Goal: Complete Application Form: Complete application form

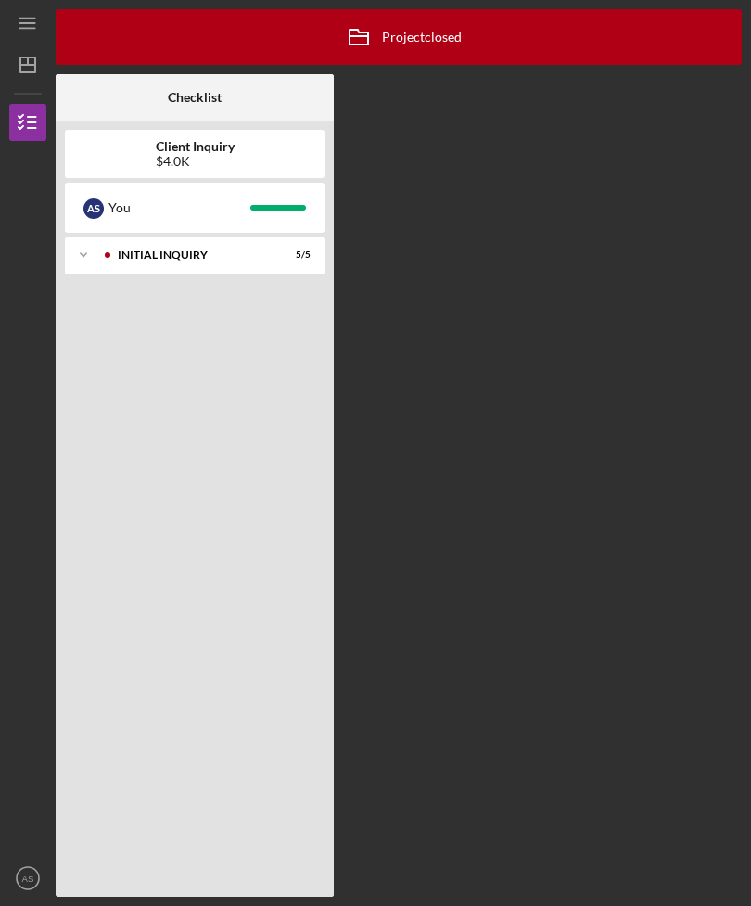
click at [186, 347] on div "Icon/Expander Initial Inquiry 5 / 5" at bounding box center [195, 562] width 260 height 650
click at [220, 210] on div "You" at bounding box center [179, 208] width 142 height 32
click at [92, 249] on icon "Icon/Expander" at bounding box center [83, 254] width 37 height 37
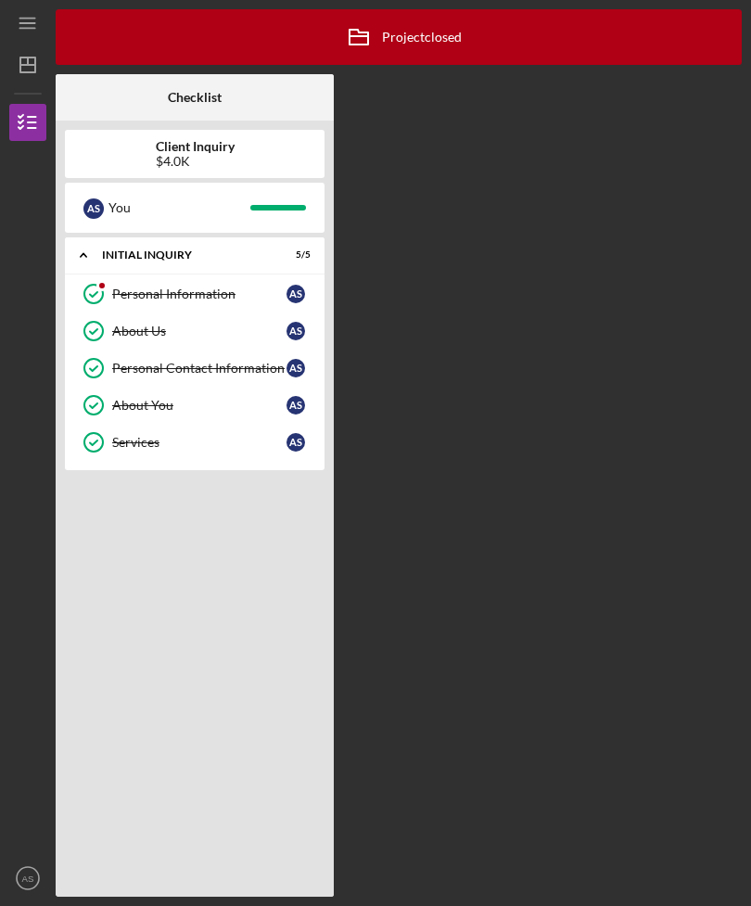
click at [228, 537] on div "Icon/Expander Initial Inquiry 5 / 5 Personal Information Personal Information A…" at bounding box center [195, 562] width 260 height 650
click at [527, 331] on div "Icon/Archived Project closed Icon/Info Checklist Client Inquiry $4.0K A S You I…" at bounding box center [399, 452] width 686 height 887
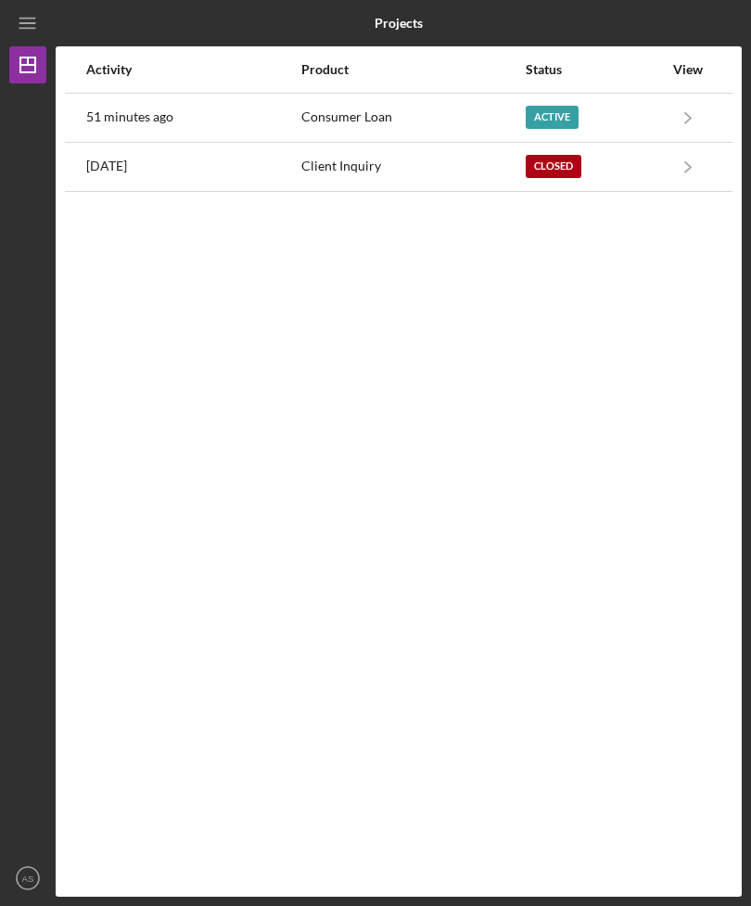
click at [387, 106] on div "Consumer Loan" at bounding box center [412, 118] width 223 height 46
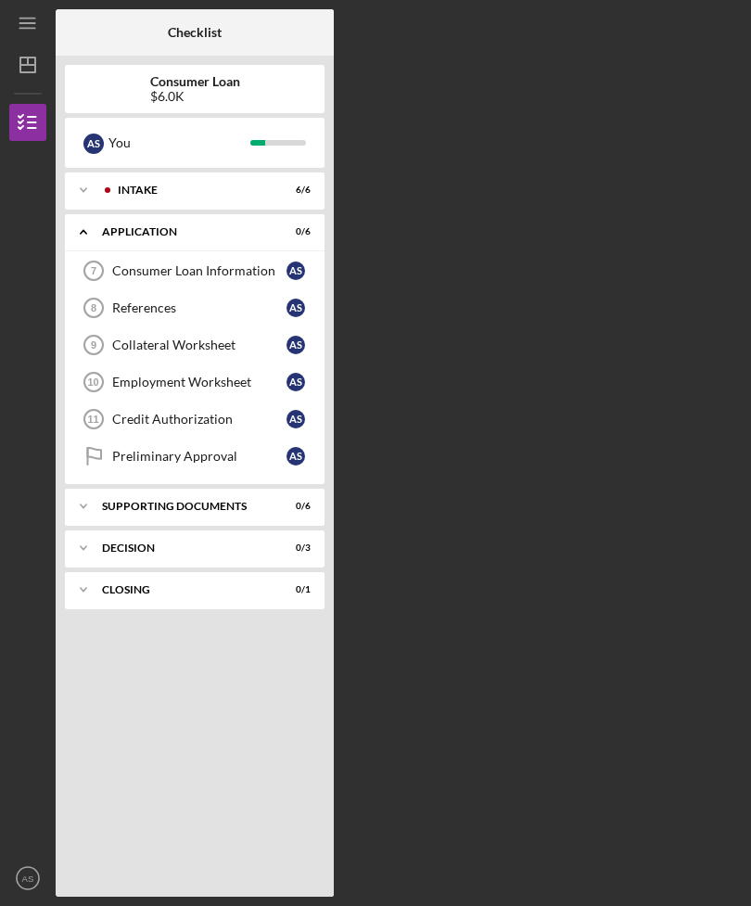
click at [211, 274] on div "Consumer Loan Information" at bounding box center [199, 270] width 174 height 15
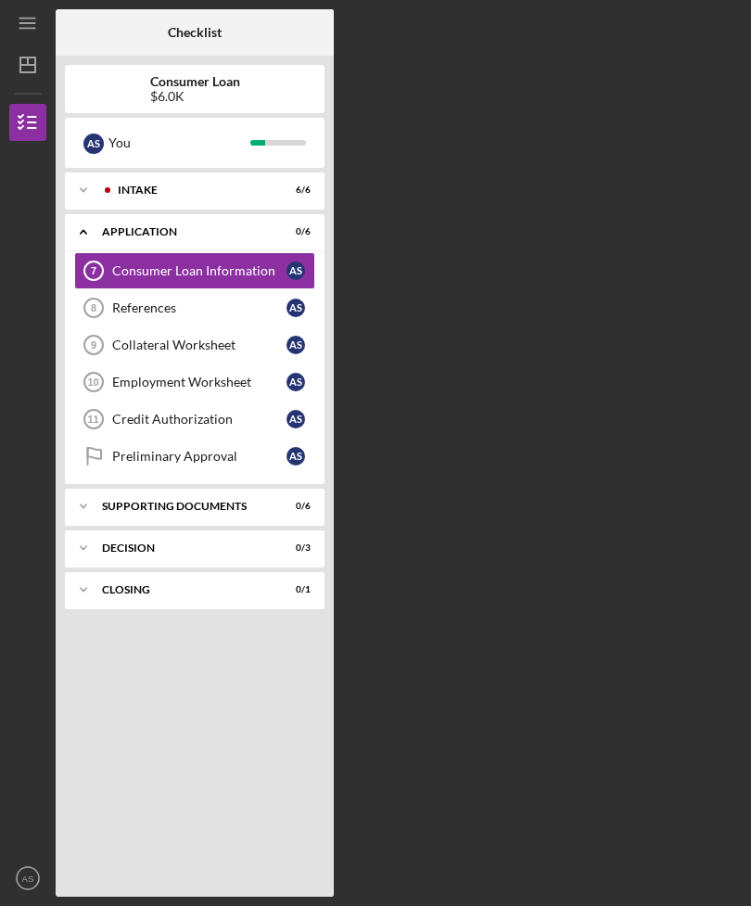
scroll to position [59, 0]
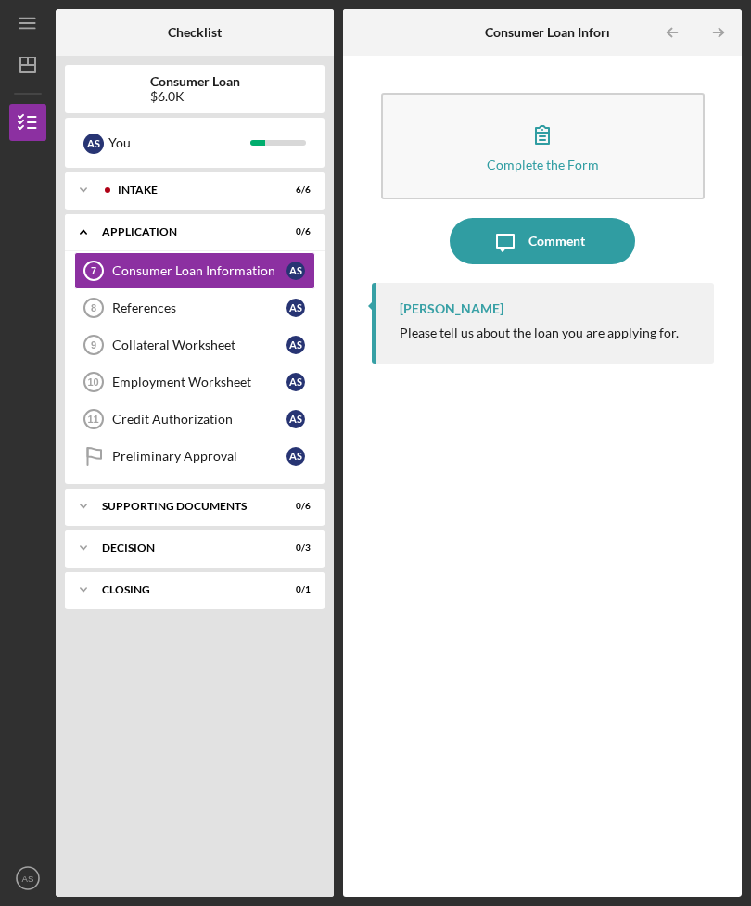
click at [516, 93] on button "Complete the Form Form" at bounding box center [543, 146] width 324 height 107
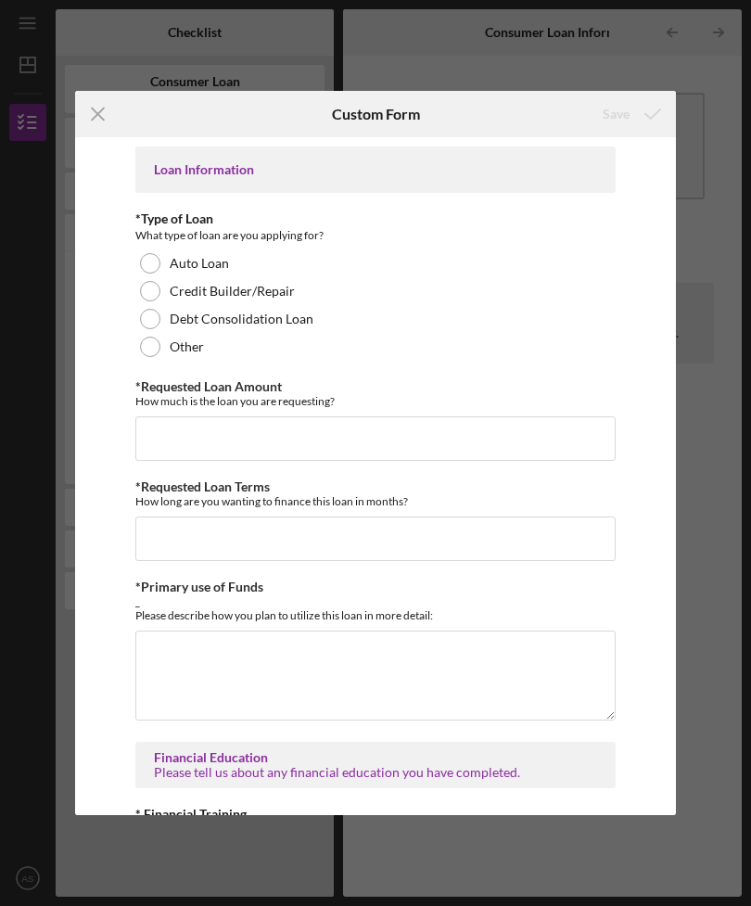
click at [171, 253] on div "Auto Loan" at bounding box center [375, 263] width 480 height 28
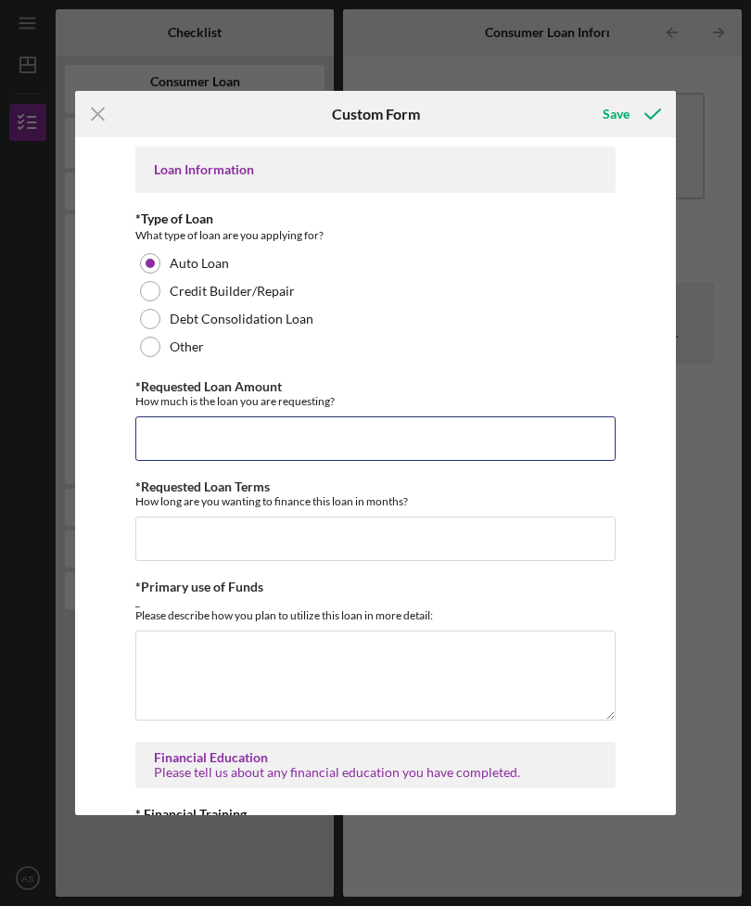
click at [308, 422] on input "*Requested Loan Amount" at bounding box center [375, 438] width 480 height 45
type input "$6,000"
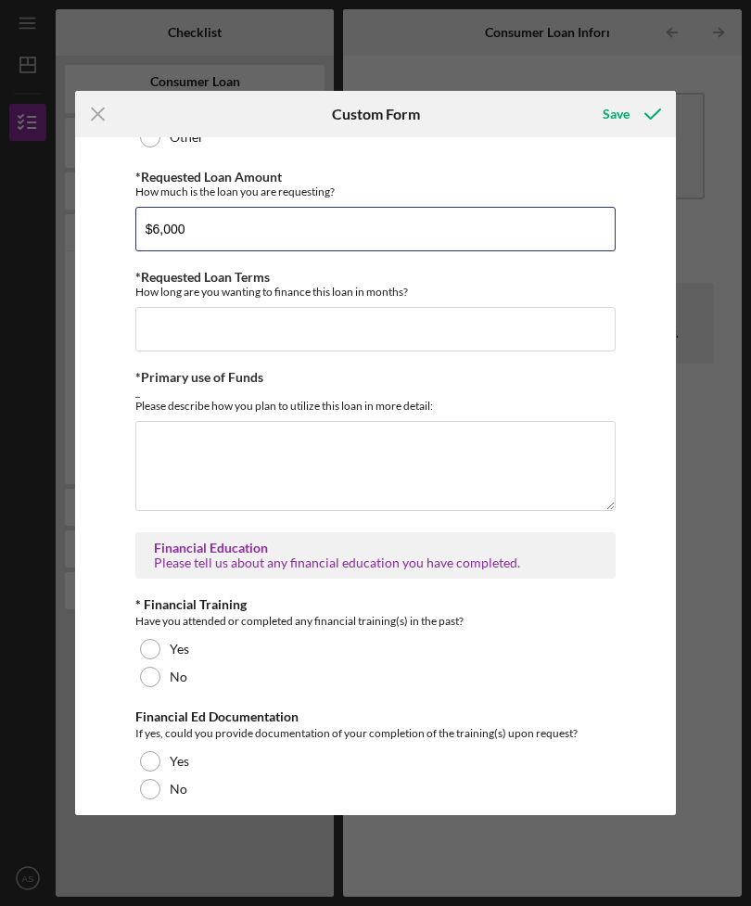
scroll to position [211, 0]
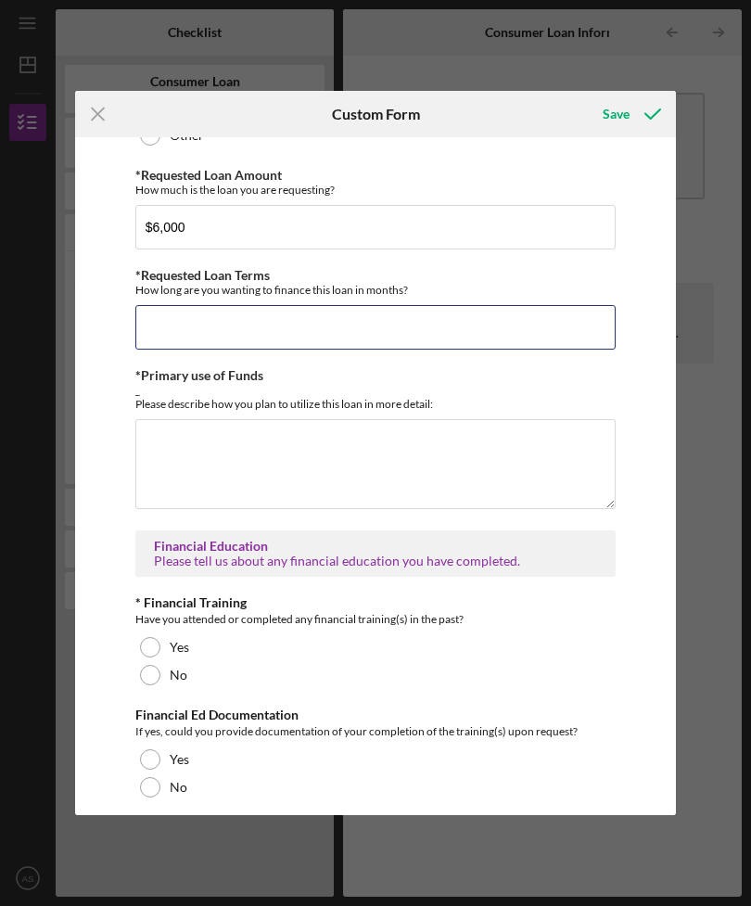
click at [209, 342] on input "*Requested Loan Terms" at bounding box center [375, 327] width 480 height 45
type input "2"
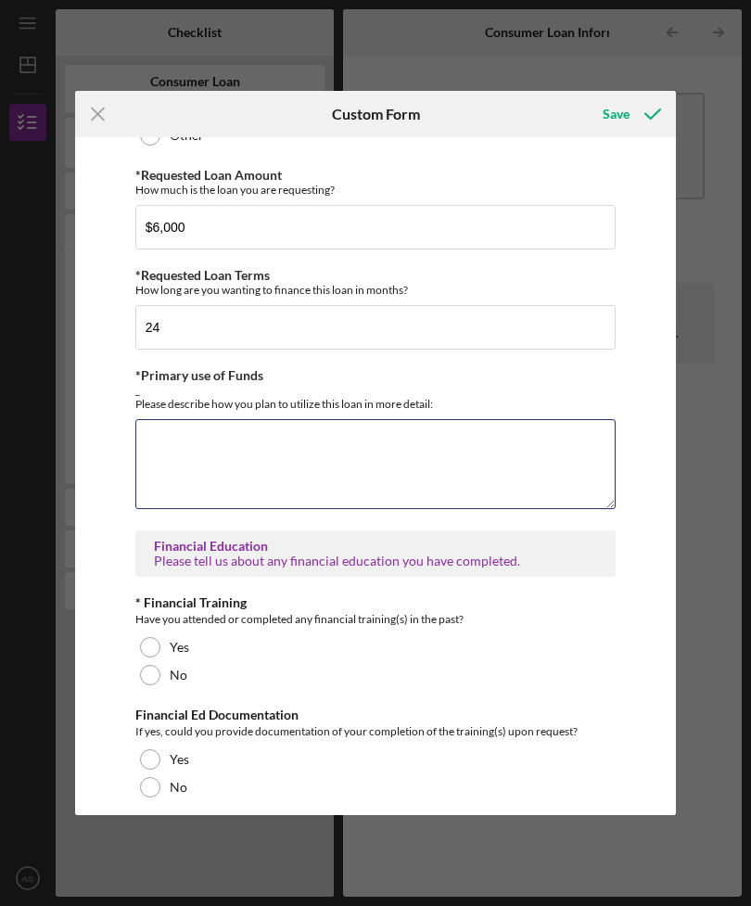
click at [221, 480] on textarea "*Primary use of Funds" at bounding box center [375, 463] width 480 height 89
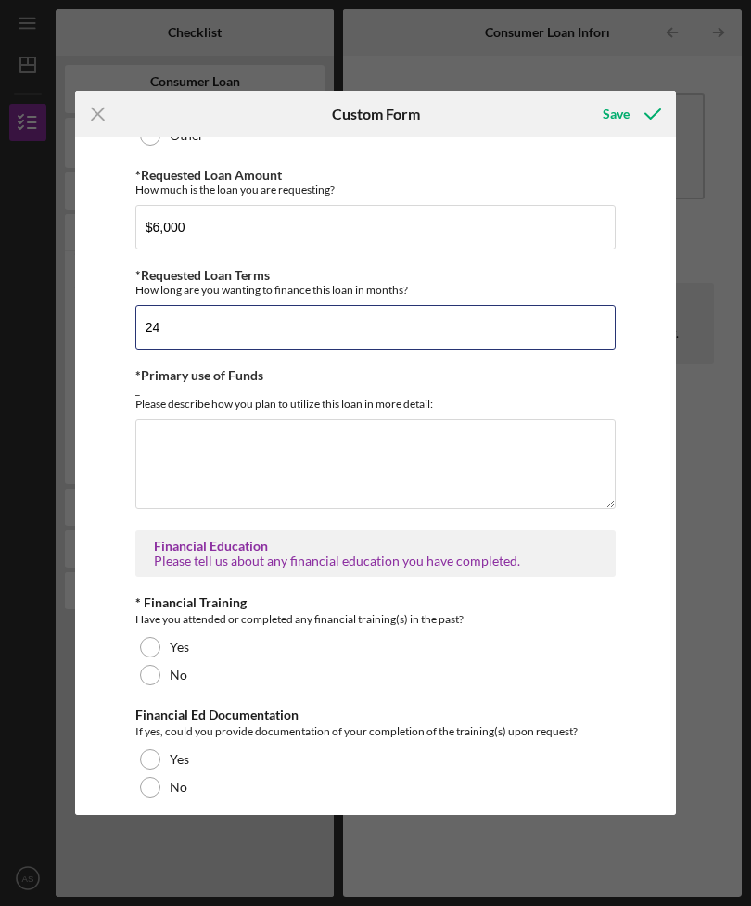
click at [252, 335] on input "24" at bounding box center [375, 327] width 480 height 45
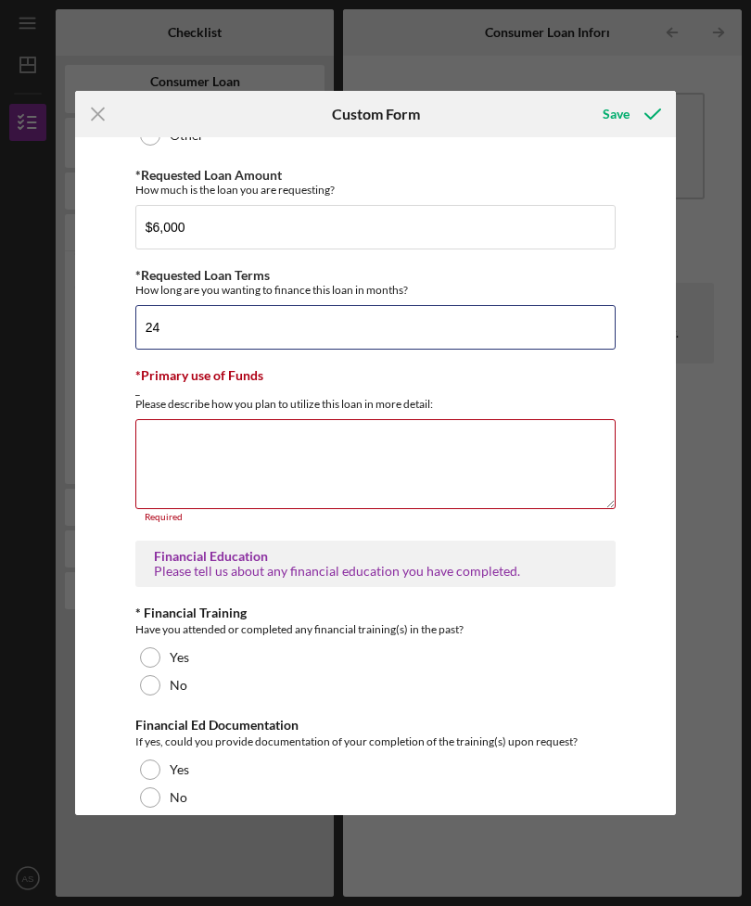
type input "2"
click at [256, 491] on textarea "*Primary use of Funds" at bounding box center [375, 463] width 480 height 89
click at [254, 321] on input "36" at bounding box center [375, 327] width 480 height 45
click at [181, 344] on input "36" at bounding box center [375, 327] width 480 height 45
type input "3"
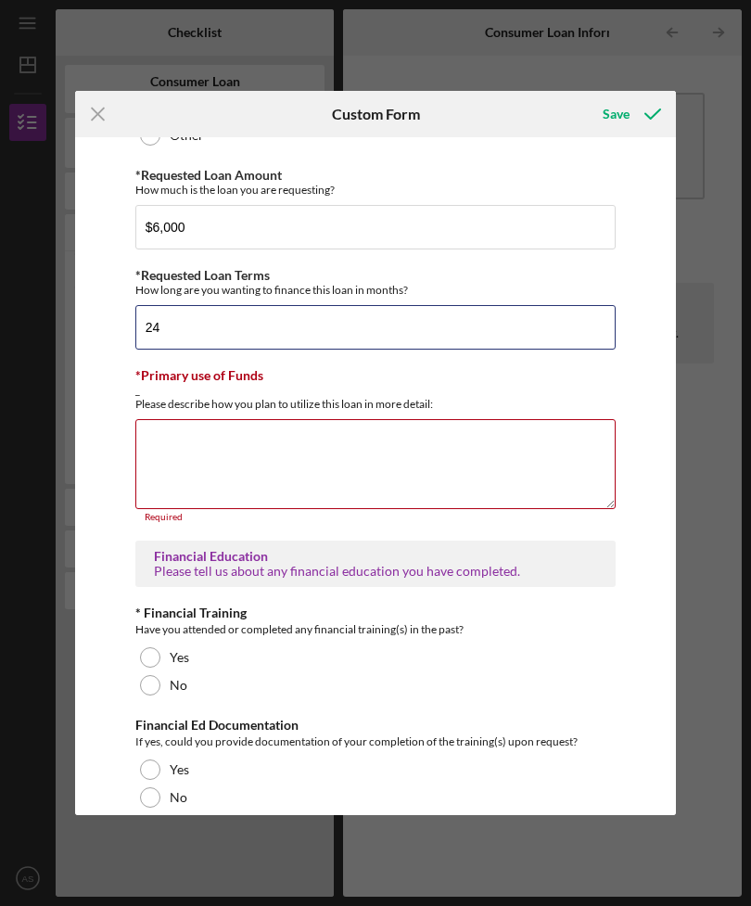
type input "24"
click at [235, 474] on textarea "*Primary use of Funds" at bounding box center [375, 463] width 480 height 89
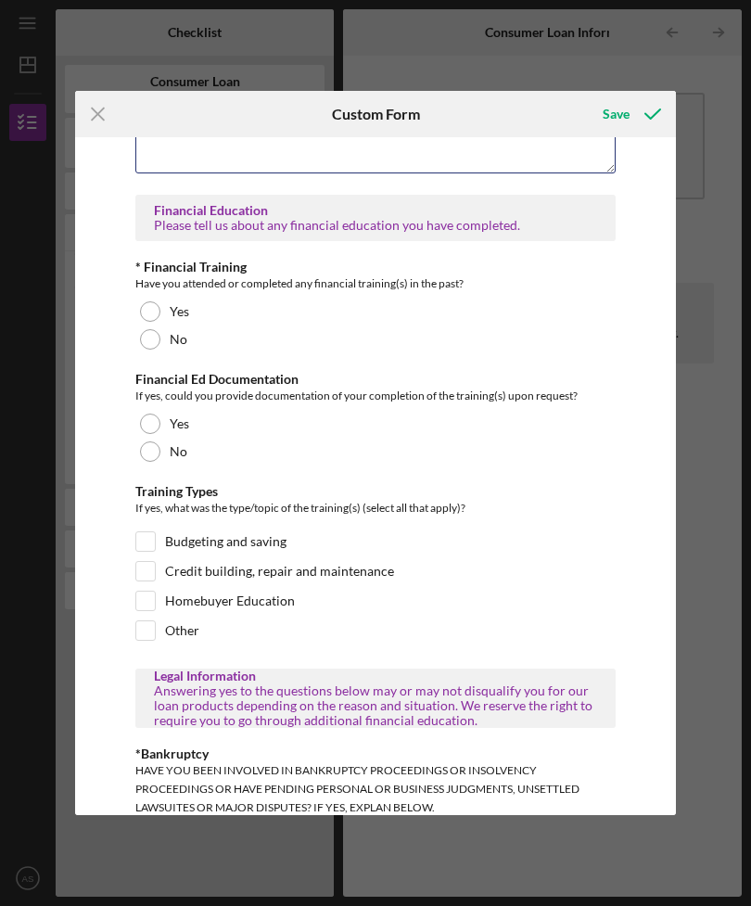
scroll to position [546, 0]
type textarea "I’m looking to buy a reliable vehicle with loan payments I can afford."
click at [143, 338] on div at bounding box center [150, 340] width 20 height 20
click at [172, 453] on label "No" at bounding box center [179, 452] width 18 height 15
click at [157, 455] on div at bounding box center [150, 452] width 20 height 20
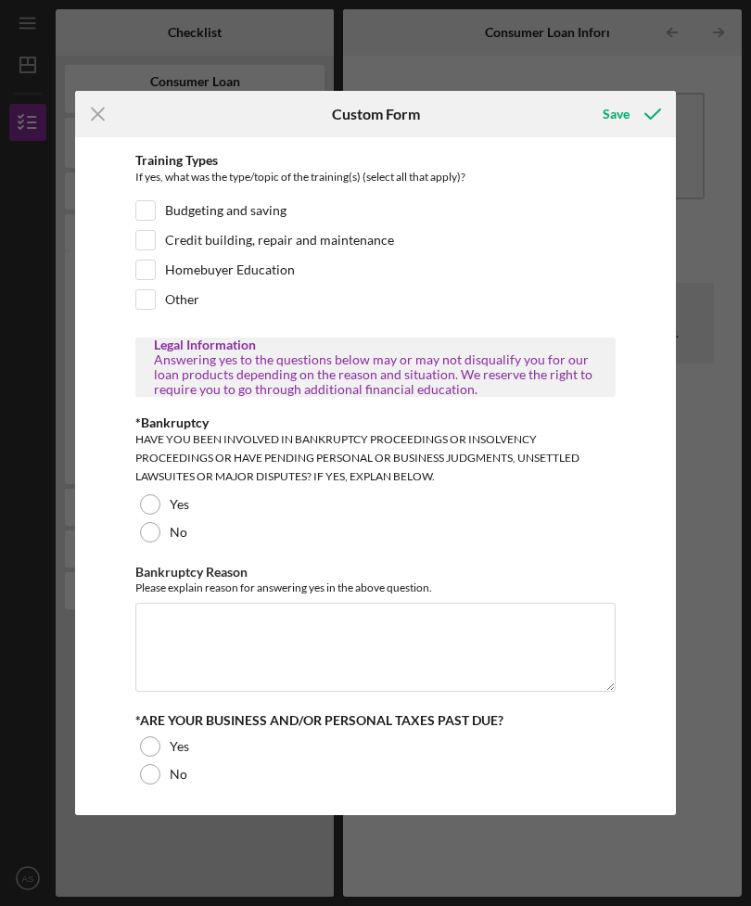
scroll to position [880, 0]
click at [138, 530] on div "No" at bounding box center [375, 532] width 480 height 28
click at [157, 782] on div at bounding box center [150, 774] width 20 height 20
click at [639, 107] on icon "submit" at bounding box center [653, 114] width 46 height 46
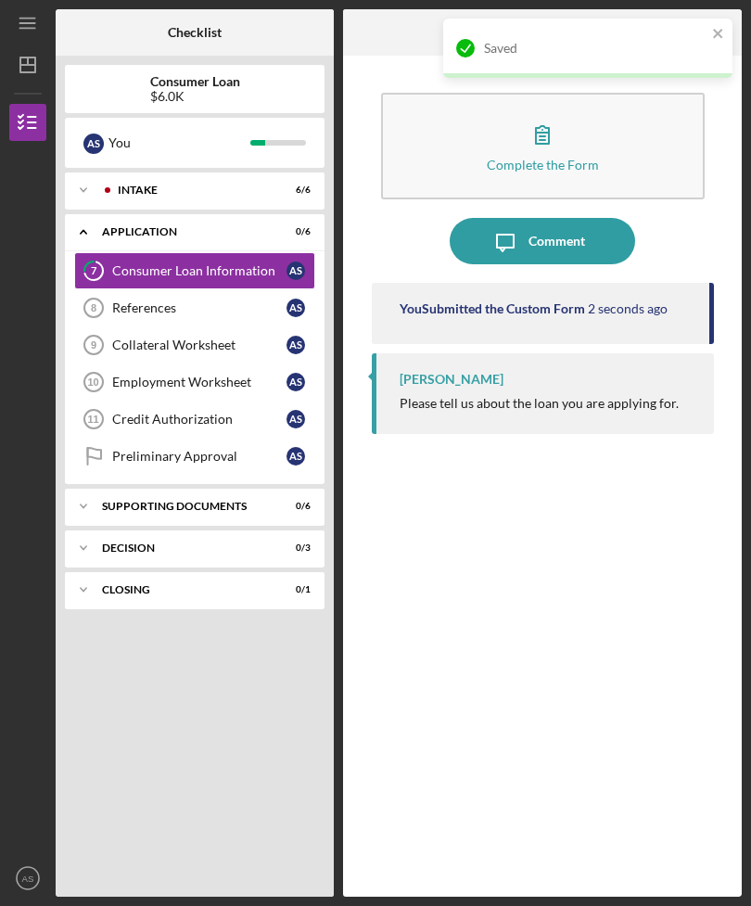
click at [180, 300] on div "References" at bounding box center [199, 307] width 174 height 15
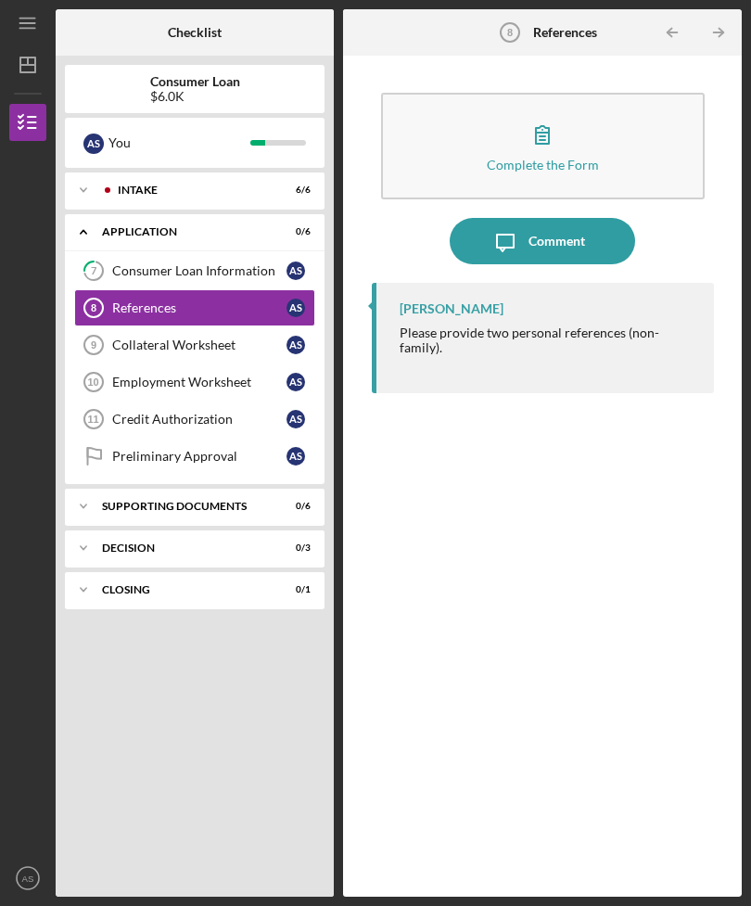
click at [534, 115] on button "Complete the Form Form" at bounding box center [543, 146] width 324 height 107
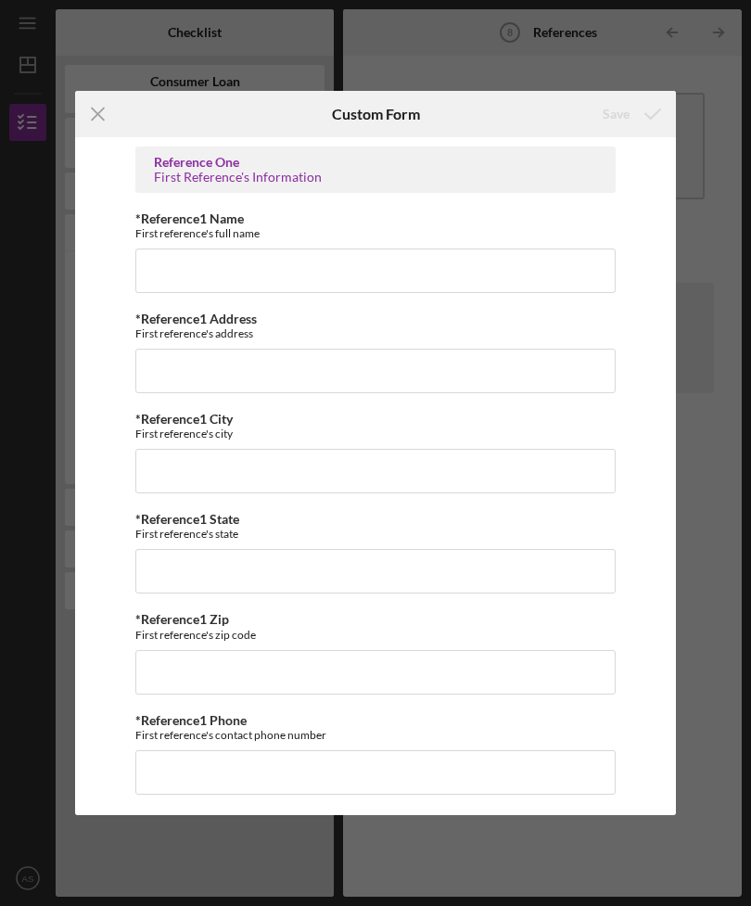
click at [114, 121] on icon "Icon/Menu Close" at bounding box center [98, 114] width 46 height 46
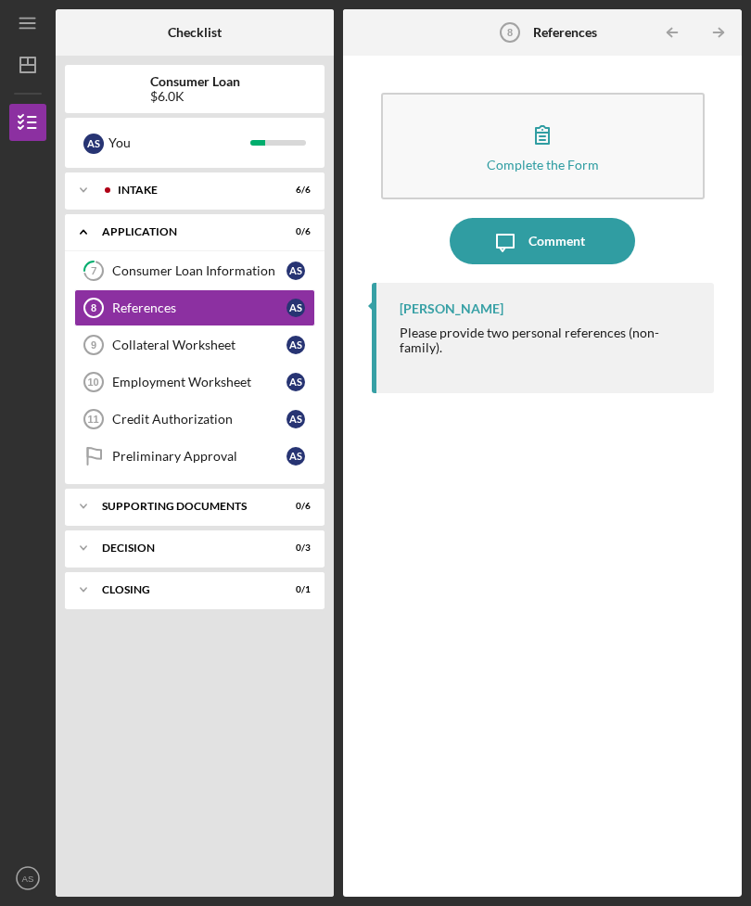
click at [549, 111] on icon "button" at bounding box center [542, 134] width 46 height 46
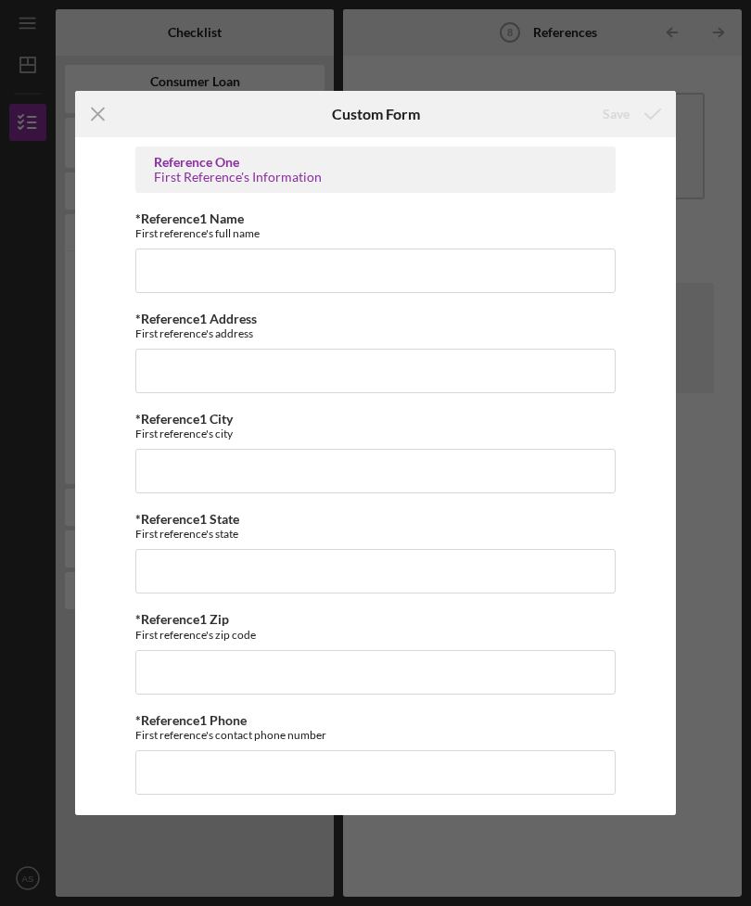
click at [100, 121] on icon "Icon/Menu Close" at bounding box center [98, 114] width 46 height 46
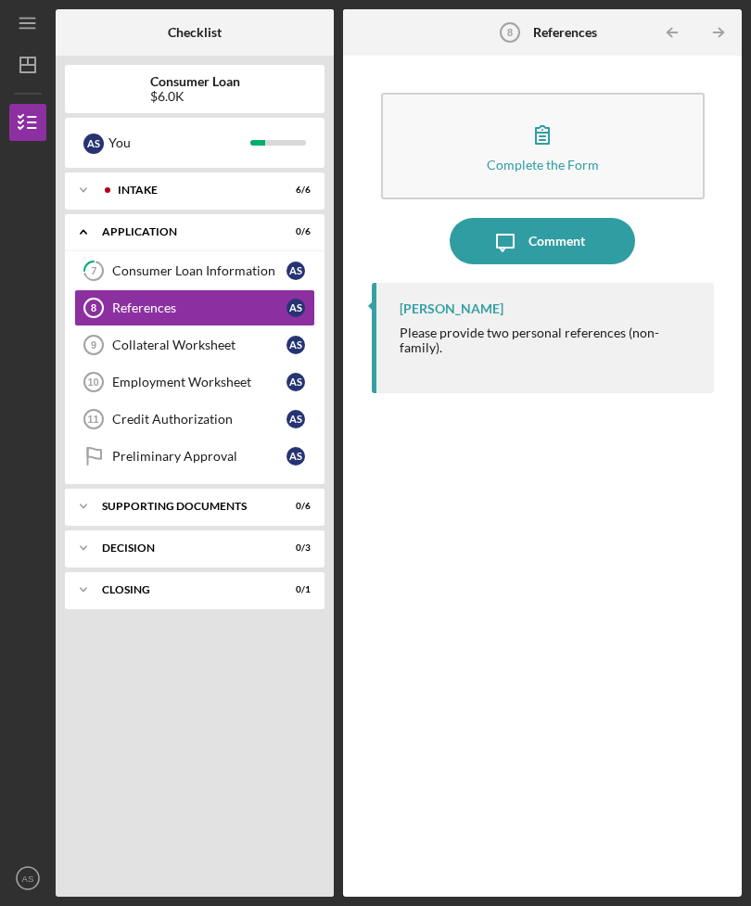
click at [559, 111] on icon "button" at bounding box center [542, 134] width 46 height 46
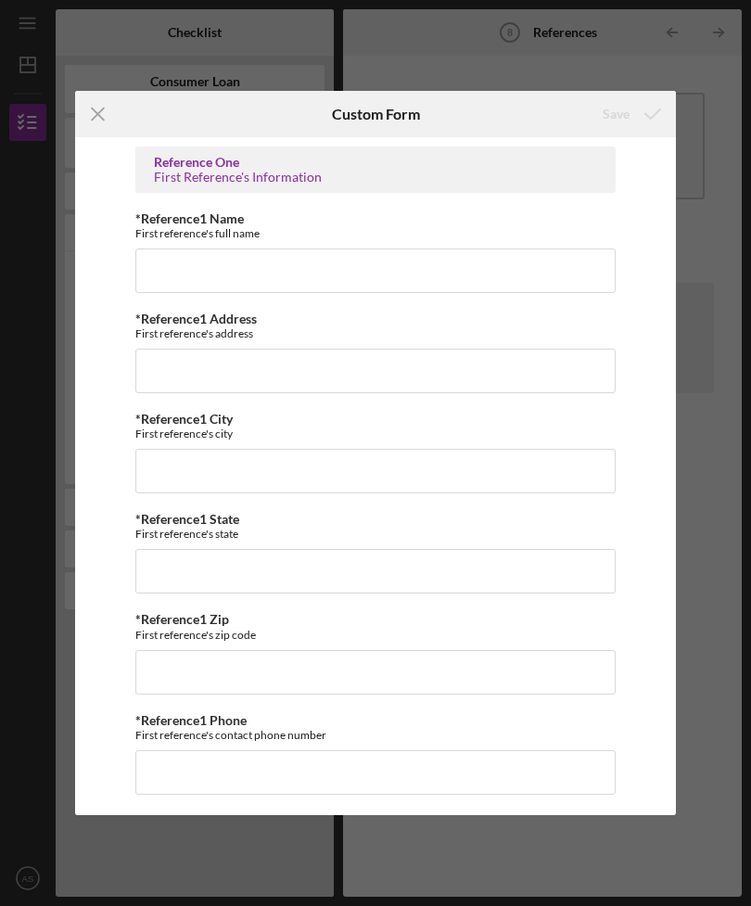
click at [33, 605] on div "Icon/Menu Close Custom Form Save Reference One First Reference's Information *R…" at bounding box center [375, 453] width 751 height 906
click at [89, 111] on icon "Icon/Menu Close" at bounding box center [98, 114] width 46 height 46
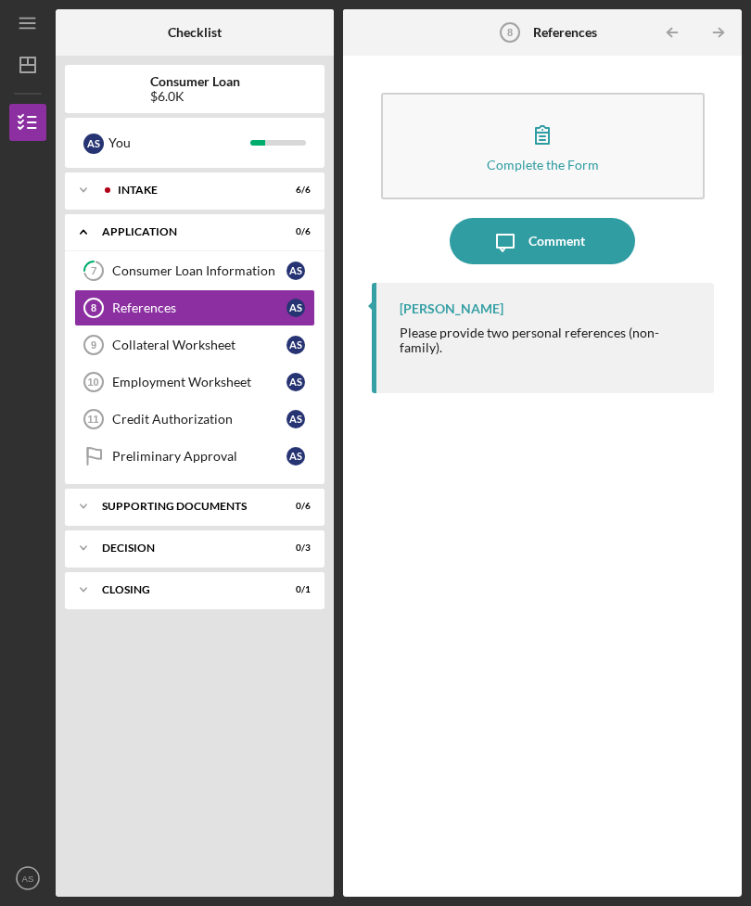
click at [133, 363] on link "Employment Worksheet 10 Employment Worksheet A S" at bounding box center [194, 381] width 241 height 37
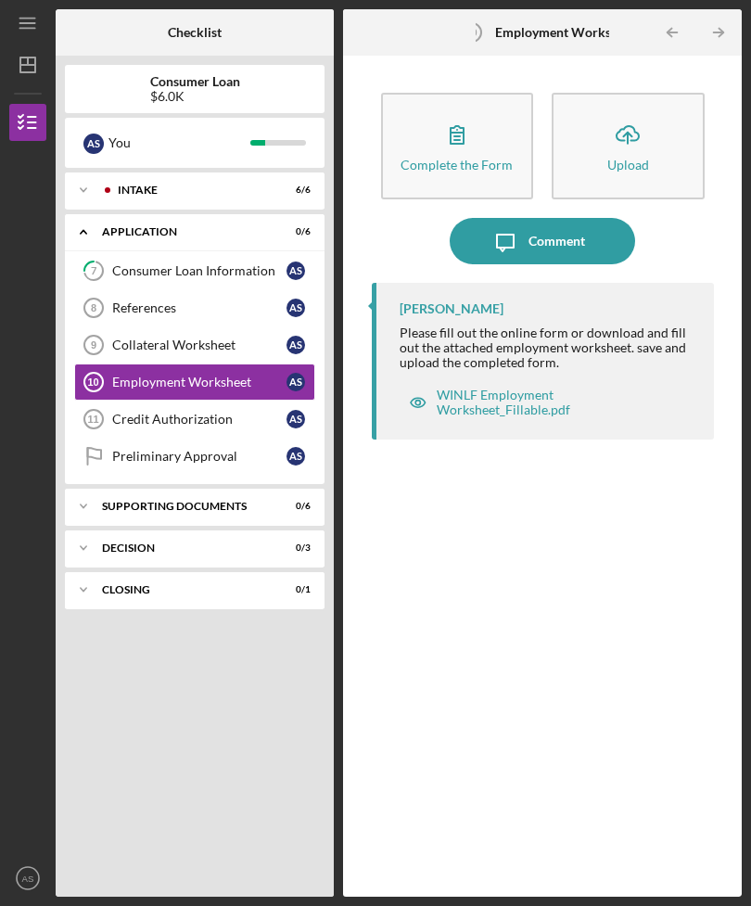
click at [132, 412] on div "Credit Authorization" at bounding box center [199, 419] width 174 height 15
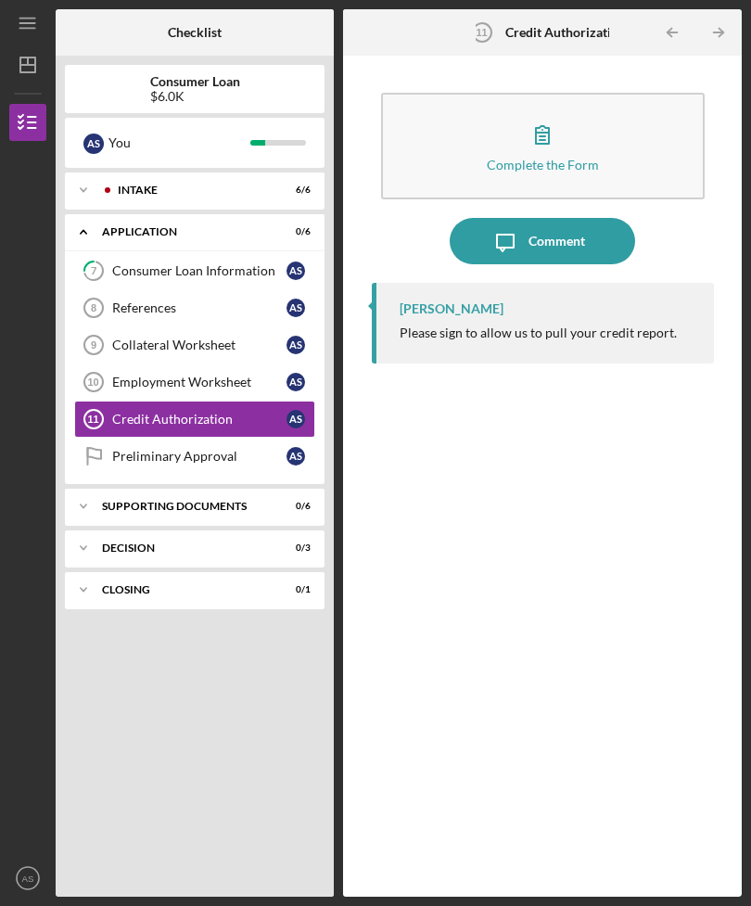
click at [144, 300] on div "References" at bounding box center [199, 307] width 174 height 15
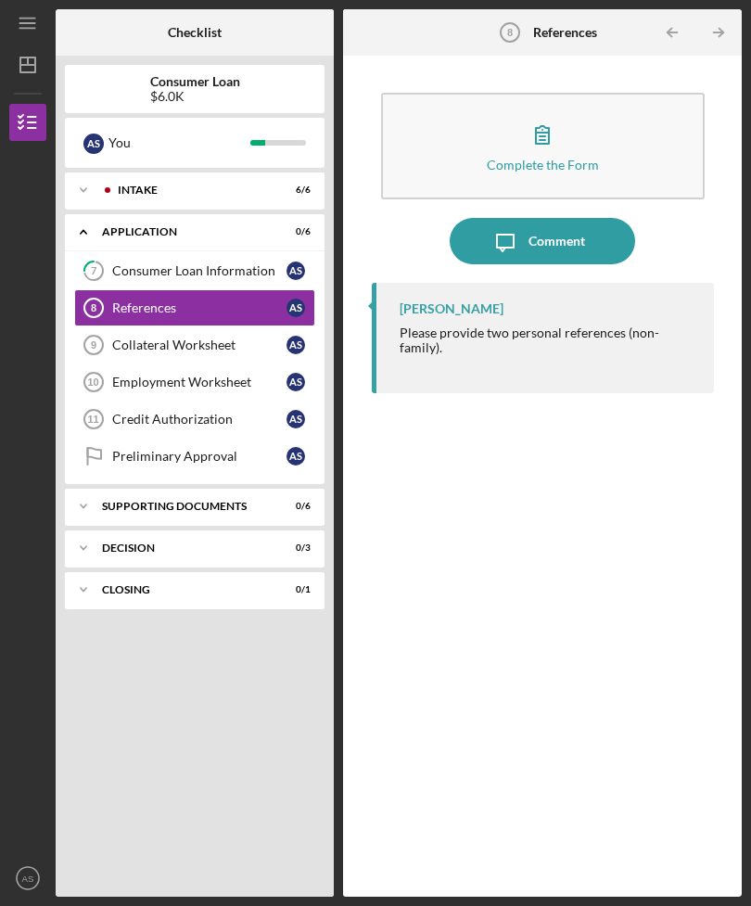
click at [88, 488] on icon "Icon/Expander" at bounding box center [83, 506] width 37 height 37
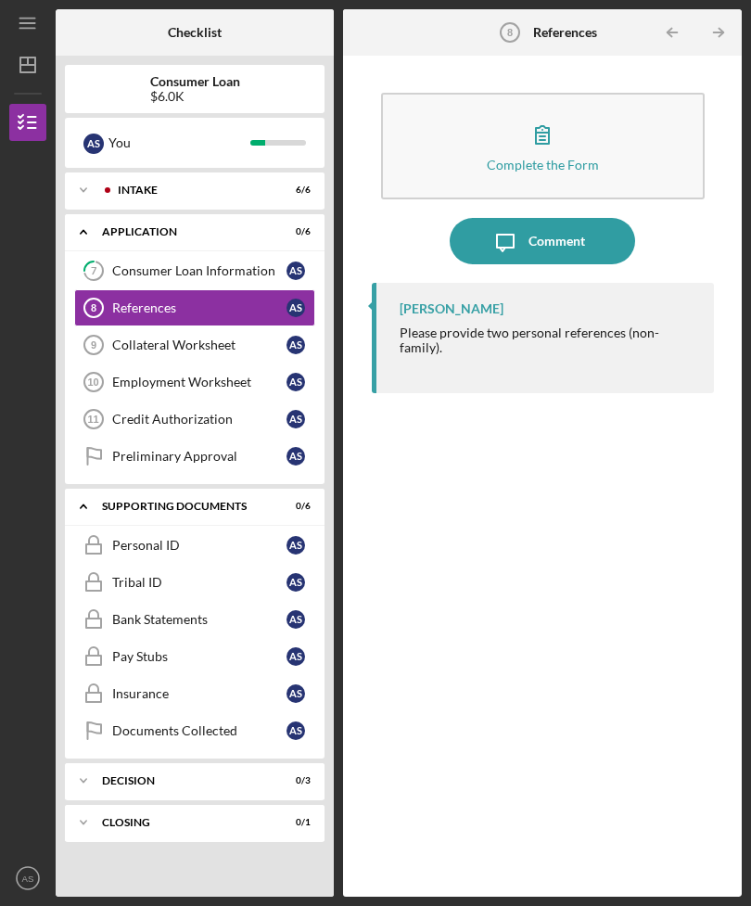
click at [92, 488] on icon "Icon/Expander" at bounding box center [83, 506] width 37 height 37
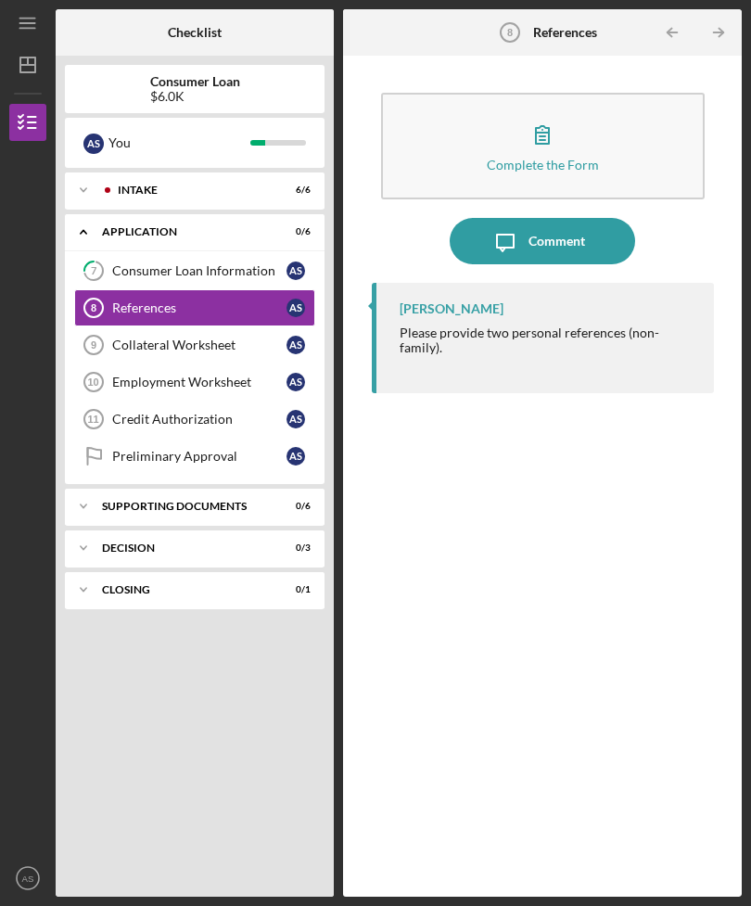
click at [109, 322] on icon "Collateral Worksheet 9" at bounding box center [93, 345] width 46 height 46
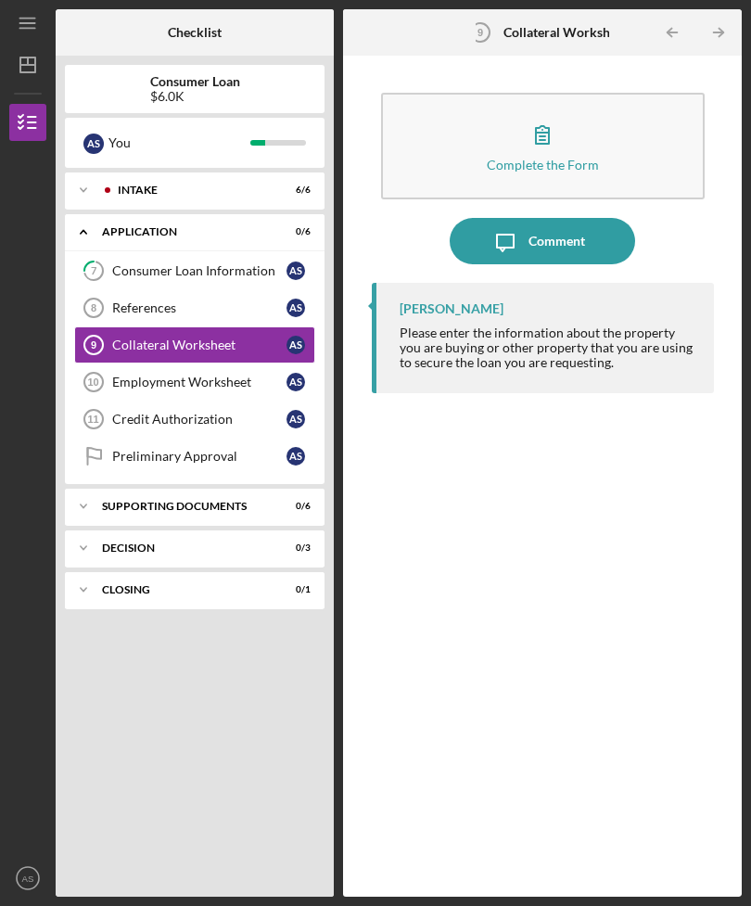
click at [112, 375] on div "Employment Worksheet" at bounding box center [199, 382] width 174 height 15
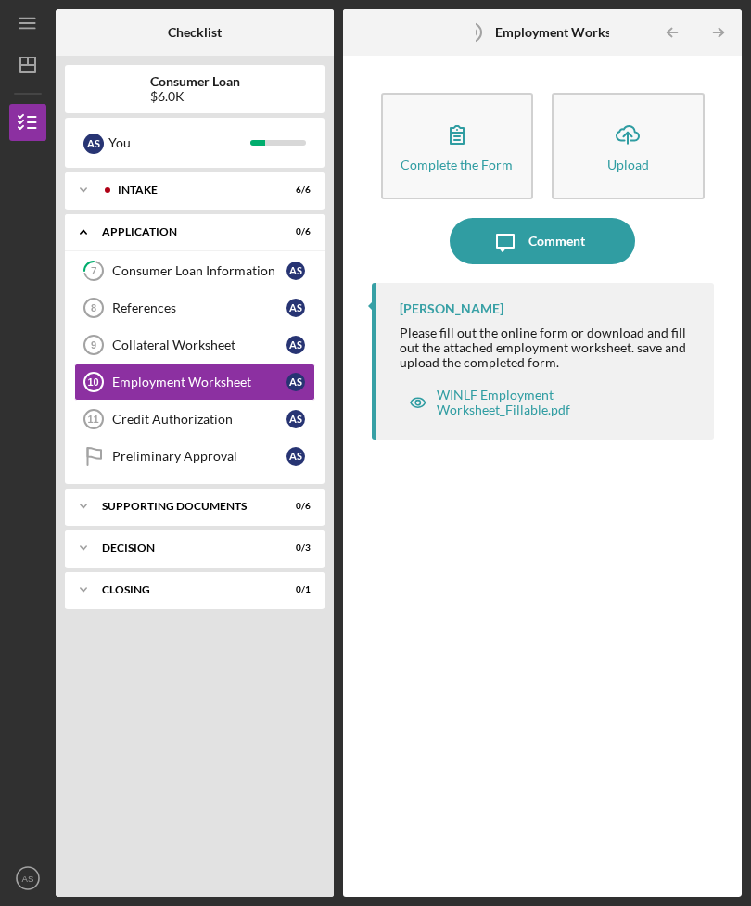
click at [117, 326] on link "Collateral Worksheet 9 Collateral Worksheet A S" at bounding box center [194, 344] width 241 height 37
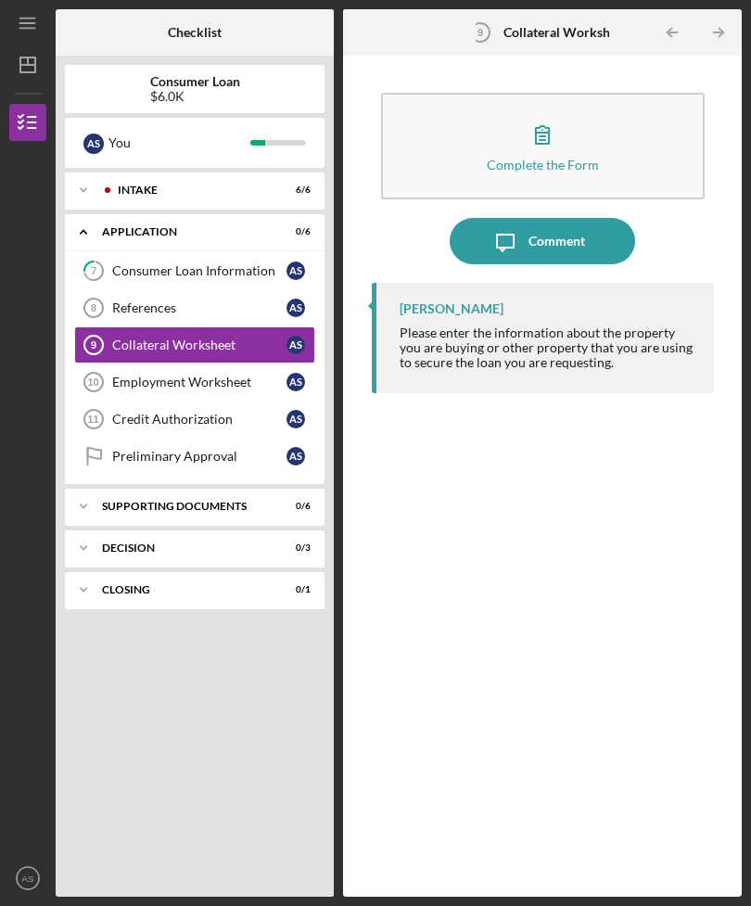
click at [105, 285] on icon "References 8" at bounding box center [93, 308] width 46 height 46
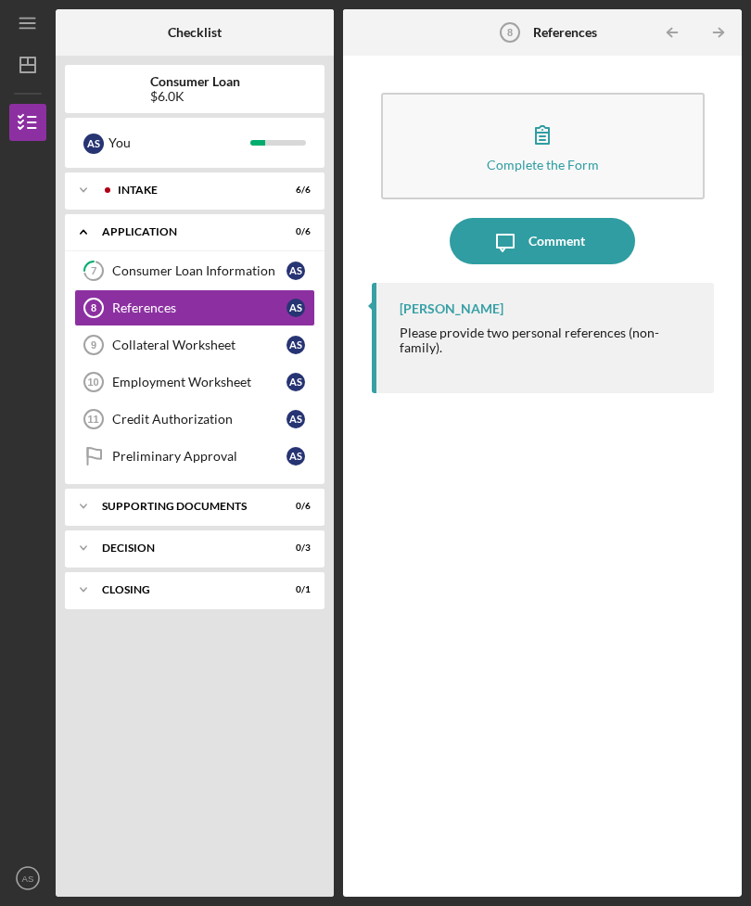
click at [101, 248] on icon "7" at bounding box center [93, 271] width 46 height 46
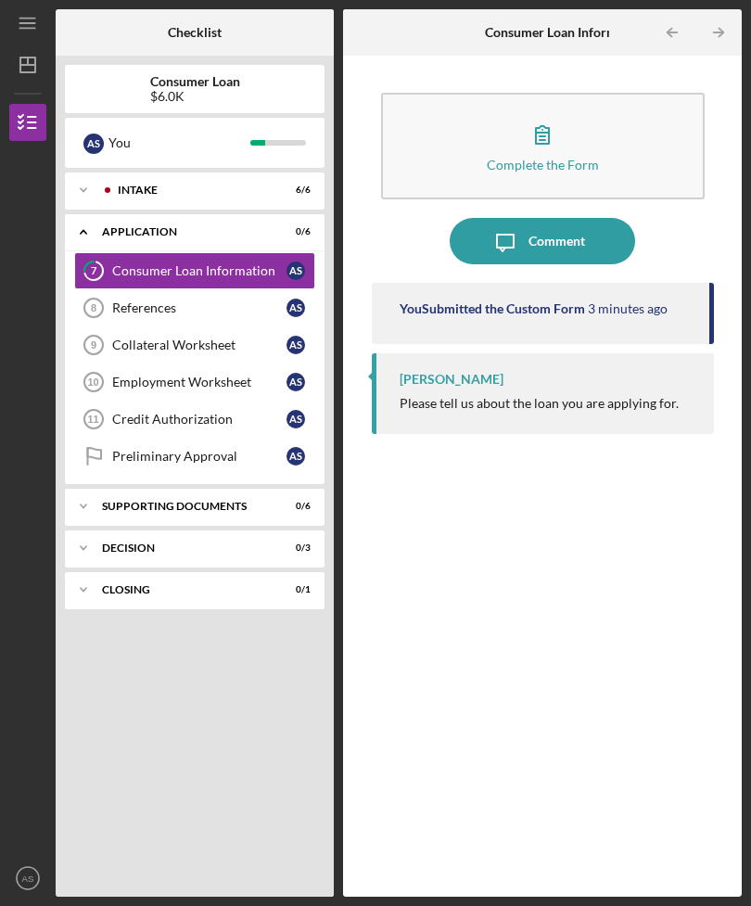
click at [109, 285] on icon "References 8" at bounding box center [93, 308] width 46 height 46
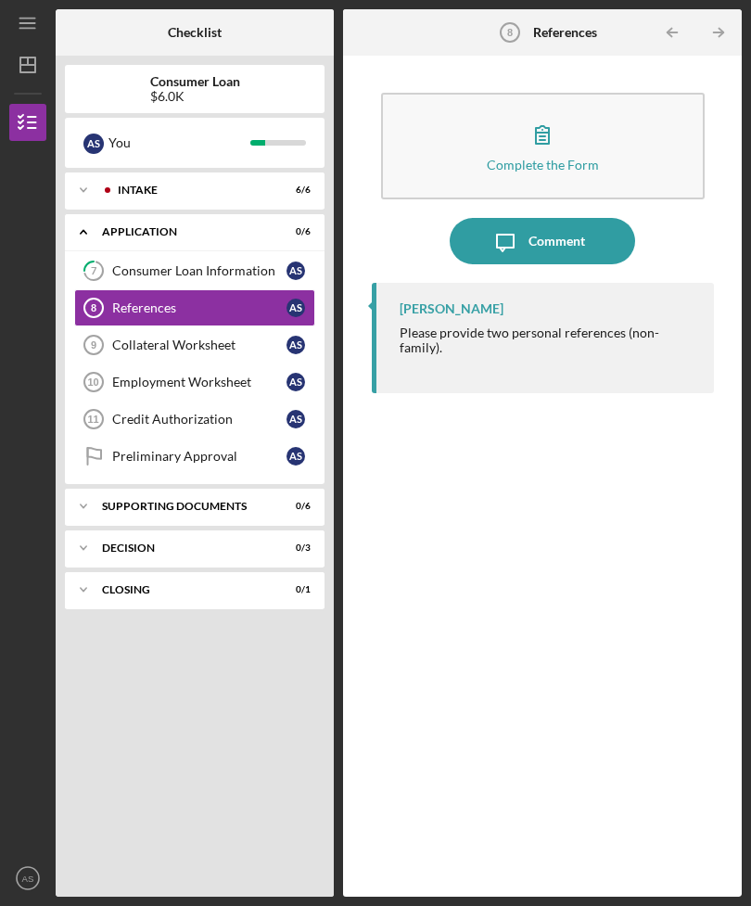
click at [585, 587] on div "Christine Haling Please provide two personal references (non-family)." at bounding box center [543, 576] width 342 height 586
click at [550, 158] on div "Complete the Form" at bounding box center [543, 165] width 112 height 14
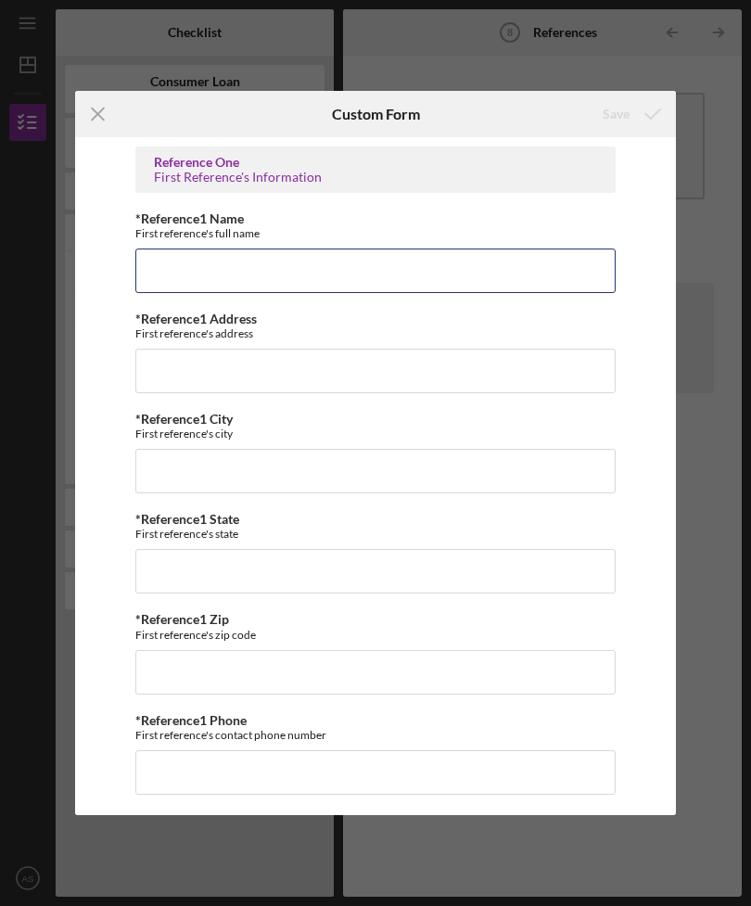
click at [473, 267] on input "*Reference1 Name" at bounding box center [375, 271] width 480 height 45
type input "Matthew Montano"
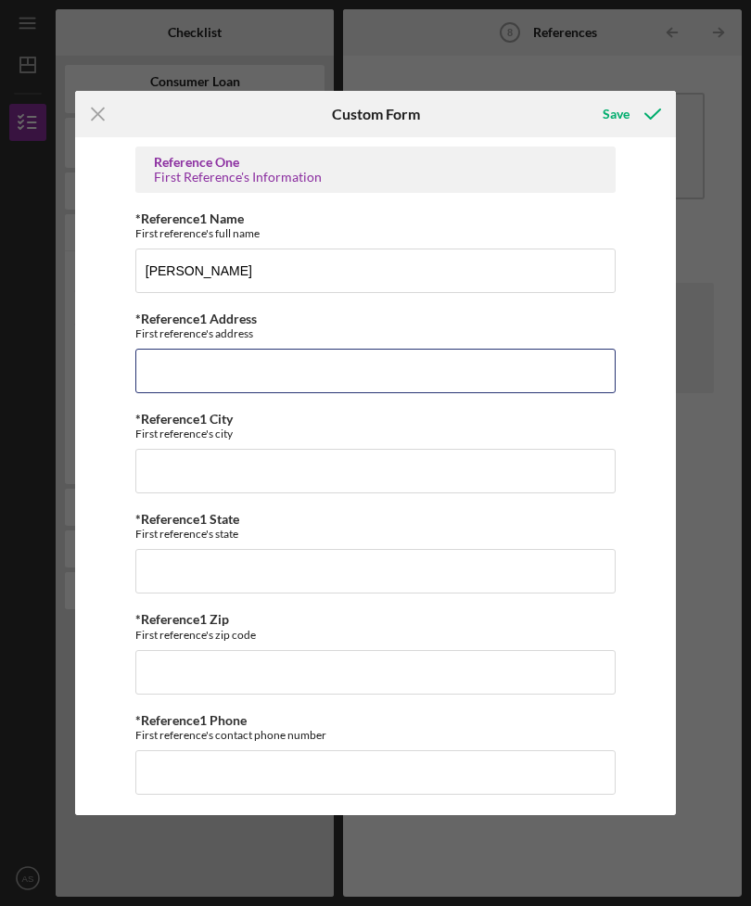
click at [182, 358] on input "*Reference1 Address" at bounding box center [375, 371] width 480 height 45
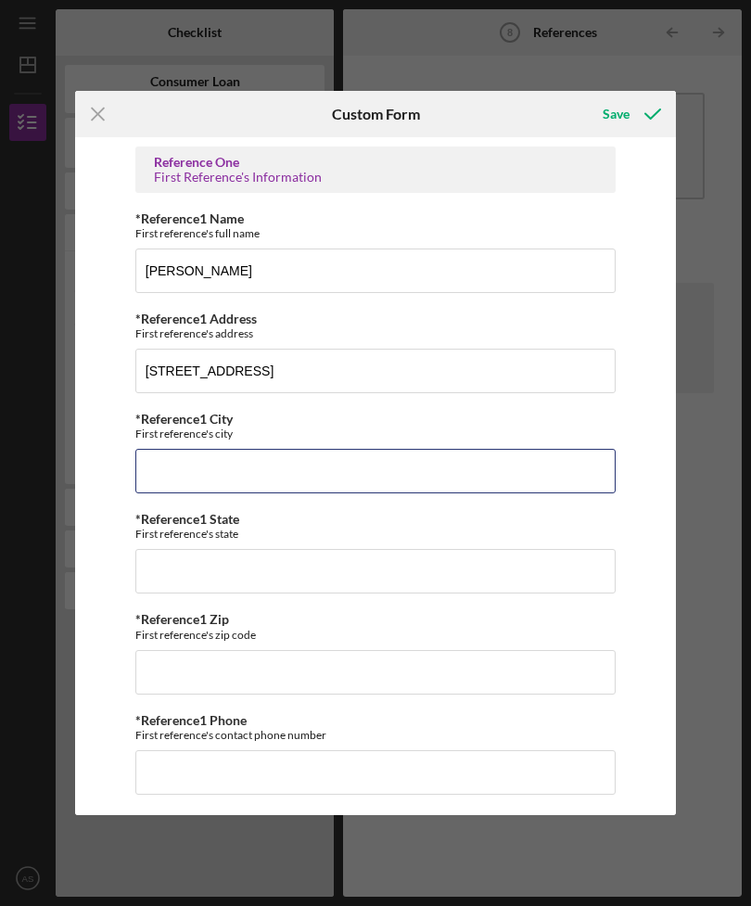
click at [170, 467] on input "*Reference1 City" at bounding box center [375, 471] width 480 height 45
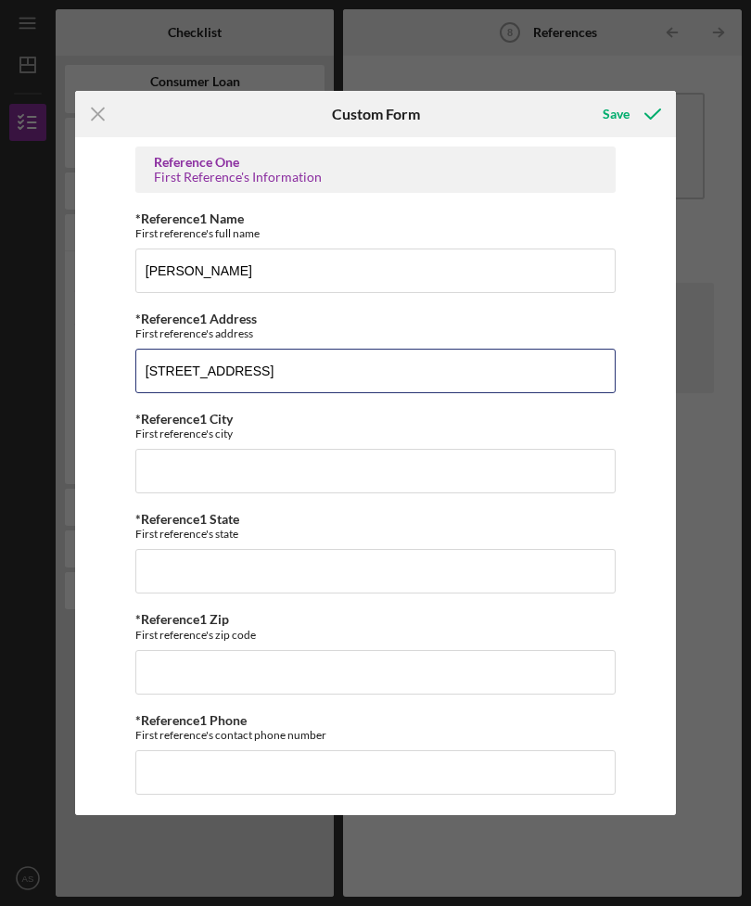
click at [323, 367] on input "37320 Community Road" at bounding box center [375, 371] width 480 height 45
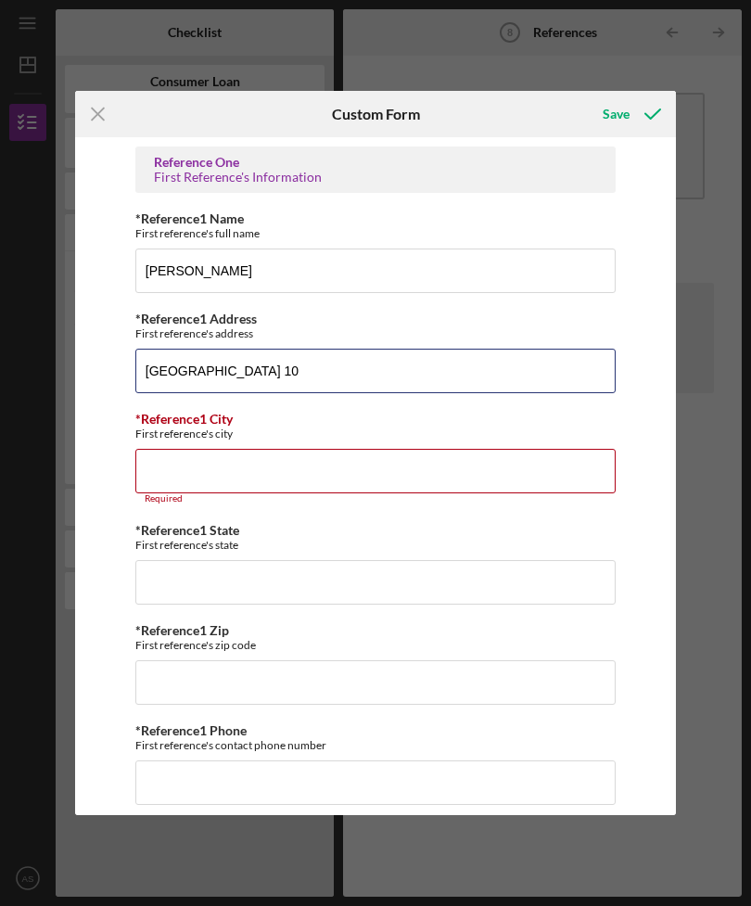
type input "37320 Community Road Apartment 10"
click at [180, 479] on input "*Reference1 City" at bounding box center [375, 471] width 480 height 45
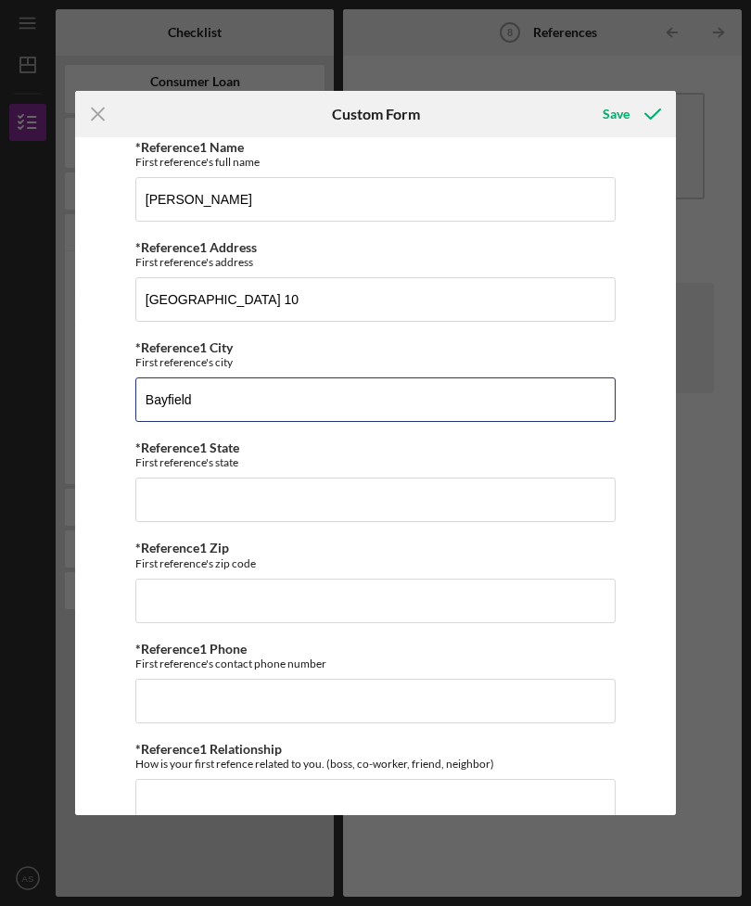
scroll to position [68, 0]
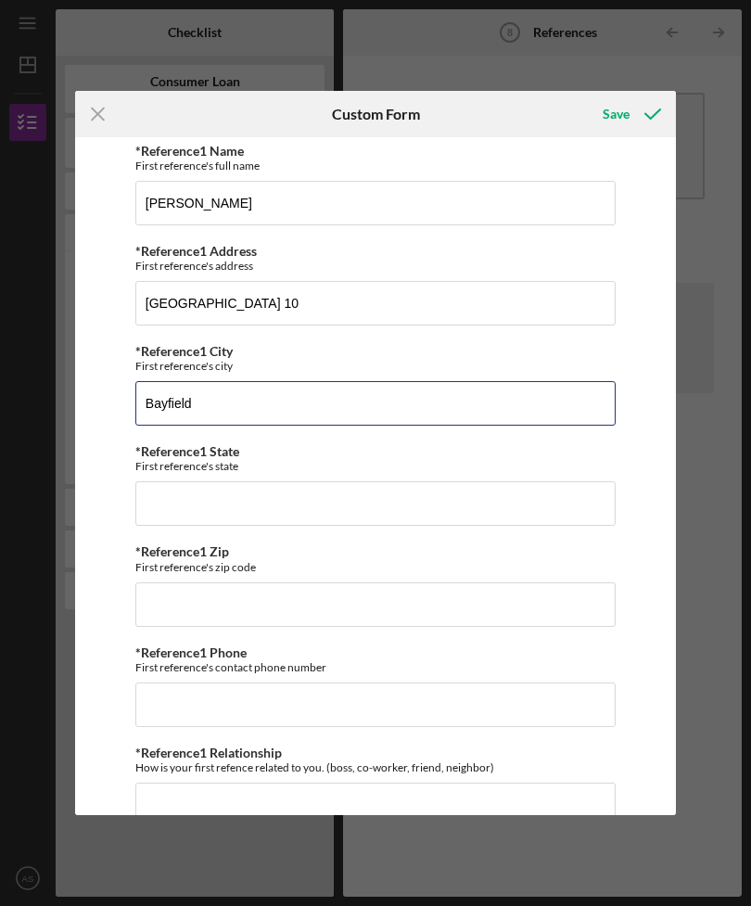
type input "Bayfield"
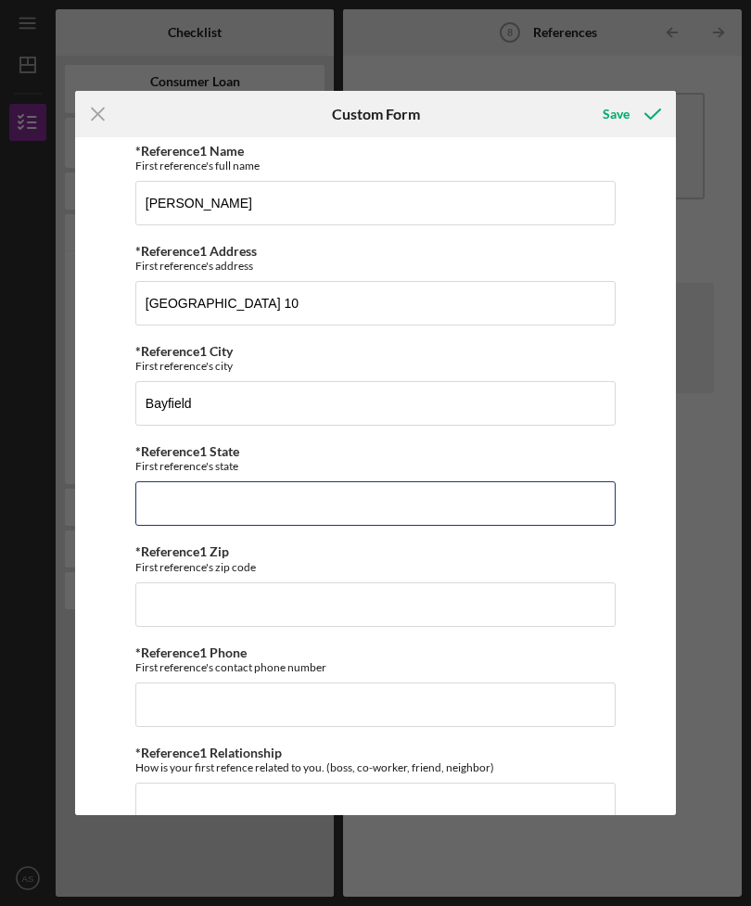
click at [186, 520] on input "*Reference1 State" at bounding box center [375, 503] width 480 height 45
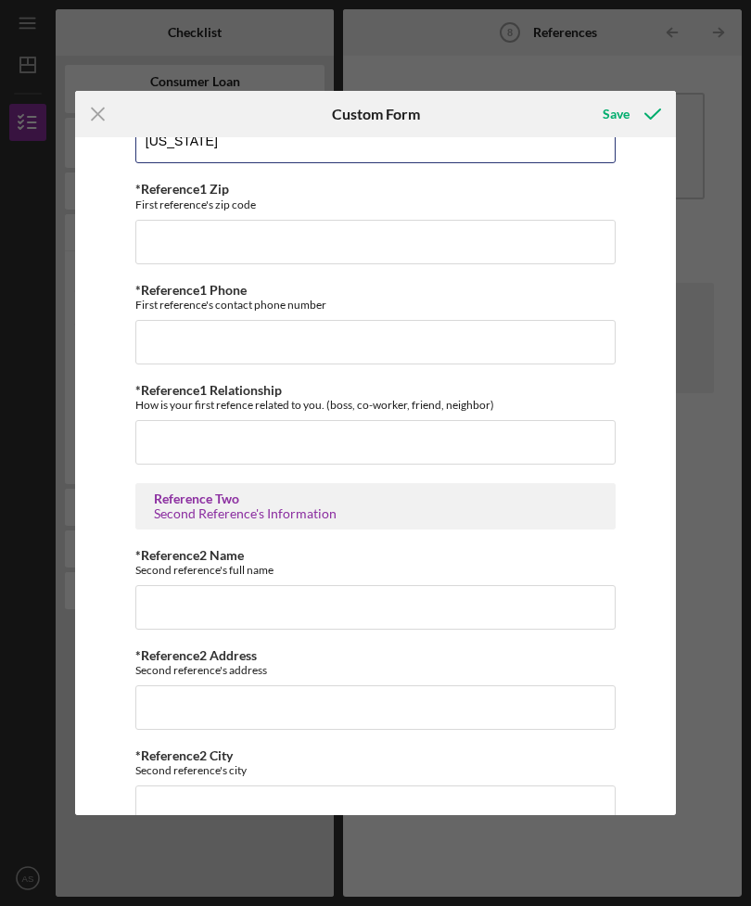
scroll to position [362, 0]
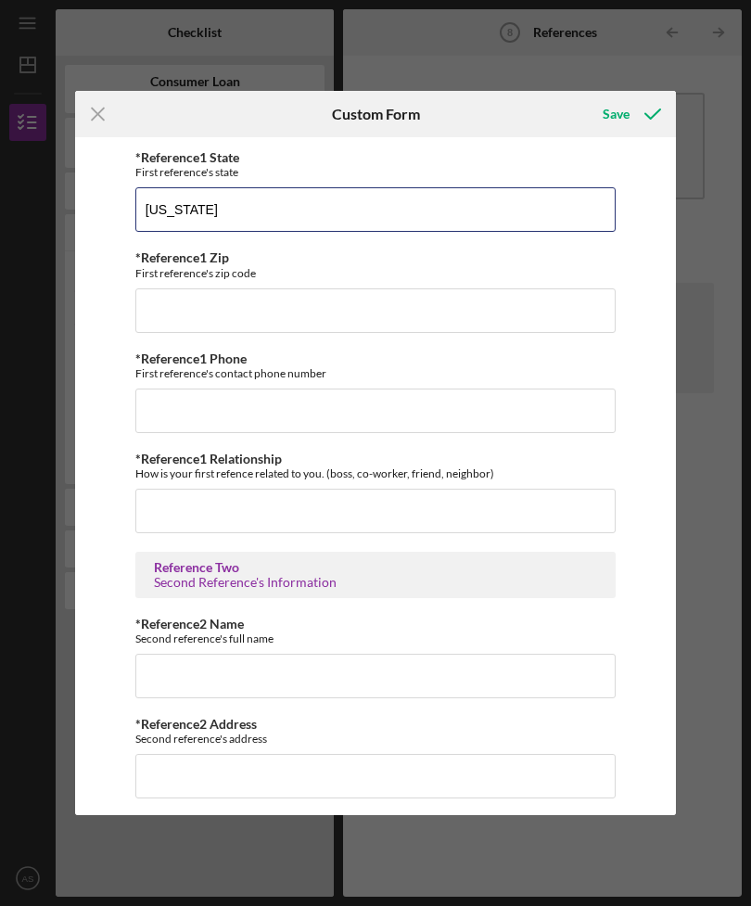
type input "Wisconsin"
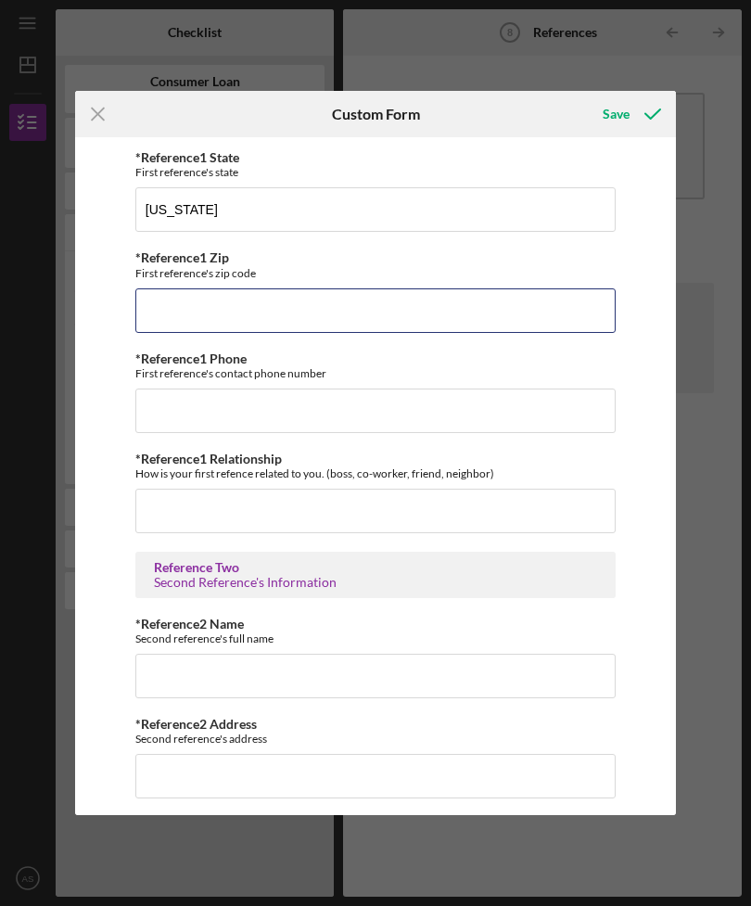
click at [181, 299] on input "*Reference1 Zip" at bounding box center [375, 310] width 480 height 45
type input "54,814"
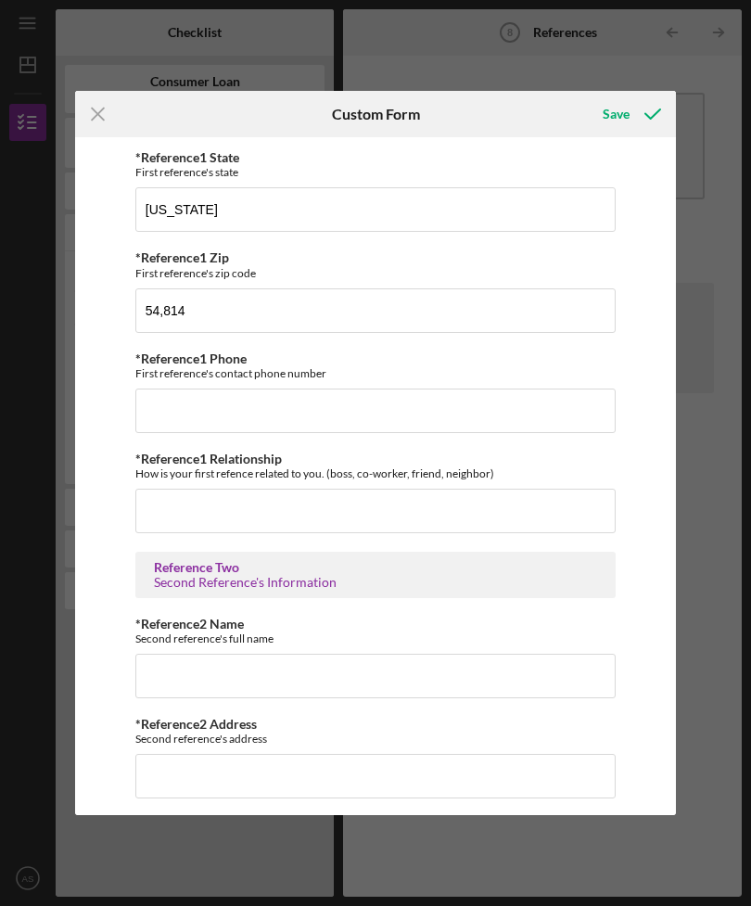
click at [144, 392] on div "*Reference1 Phone First reference's contact phone number" at bounding box center [375, 392] width 480 height 82
click at [177, 433] on input "*Reference1 Phone" at bounding box center [375, 411] width 480 height 45
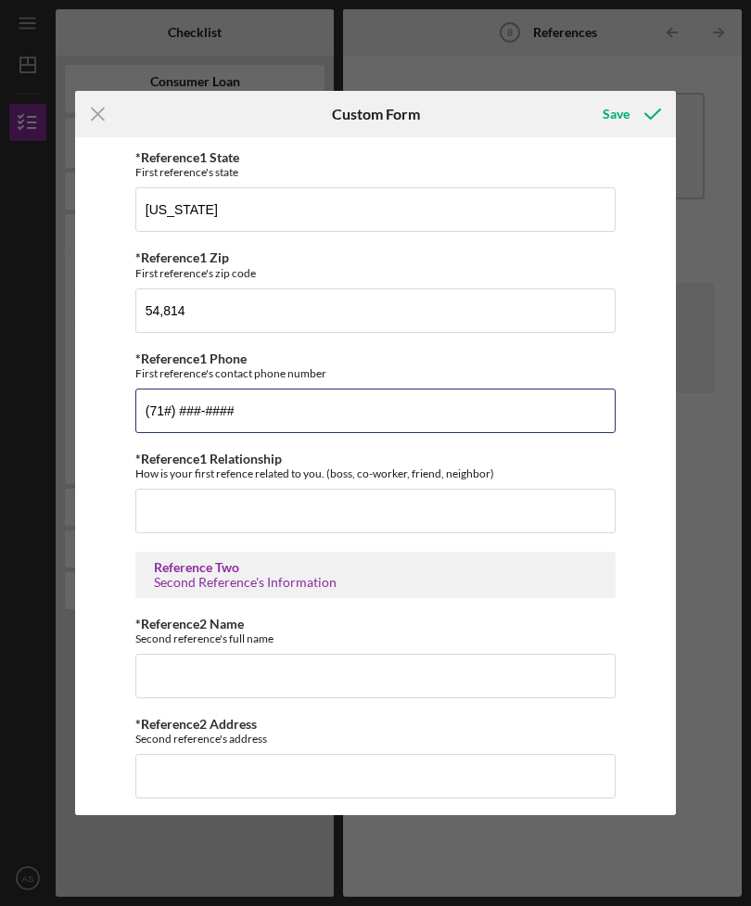
type input "(715) ###-####"
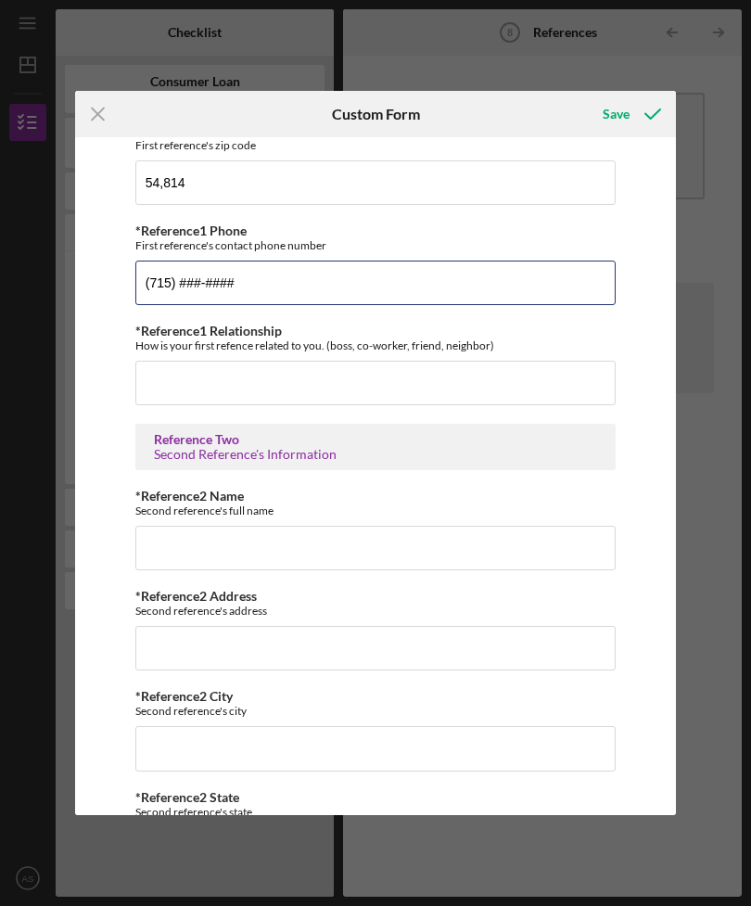
scroll to position [483, 0]
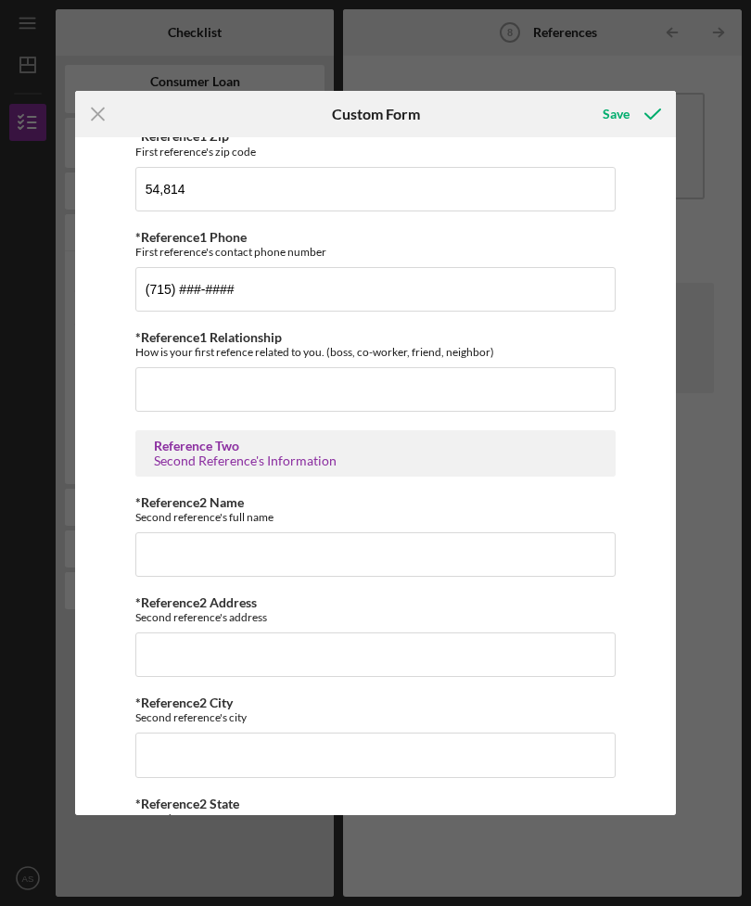
click at [190, 372] on div "*Reference1 Relationship How is your first refence related to you. (boss, co-wo…" at bounding box center [375, 371] width 480 height 82
click at [471, 289] on input "(715) ###-####" at bounding box center [375, 289] width 480 height 45
click at [465, 401] on input "*Reference1 Relationship" at bounding box center [375, 389] width 480 height 45
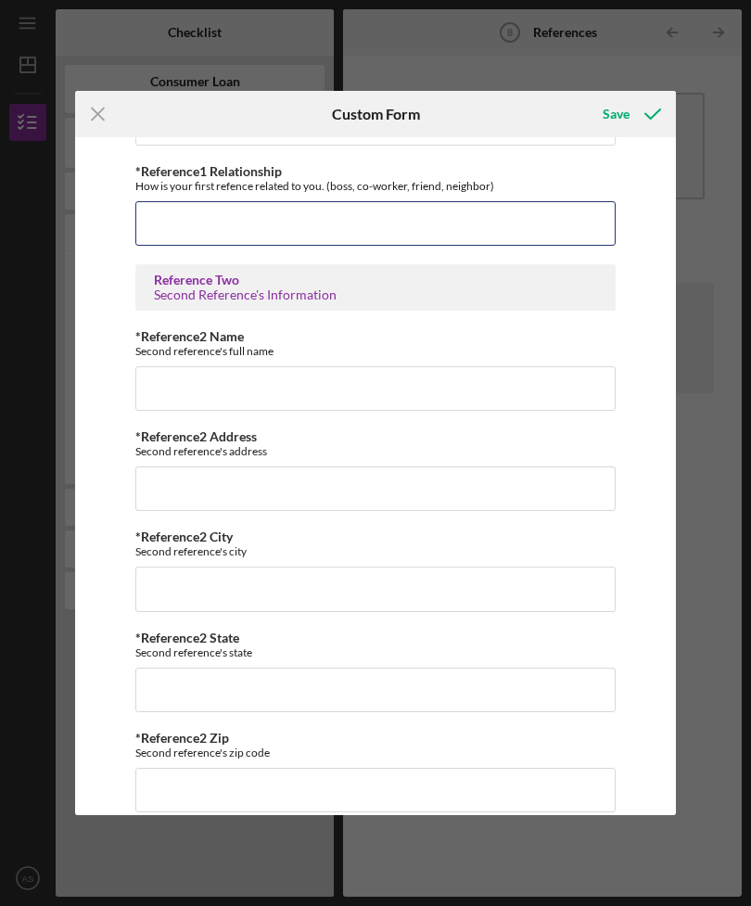
scroll to position [642, 0]
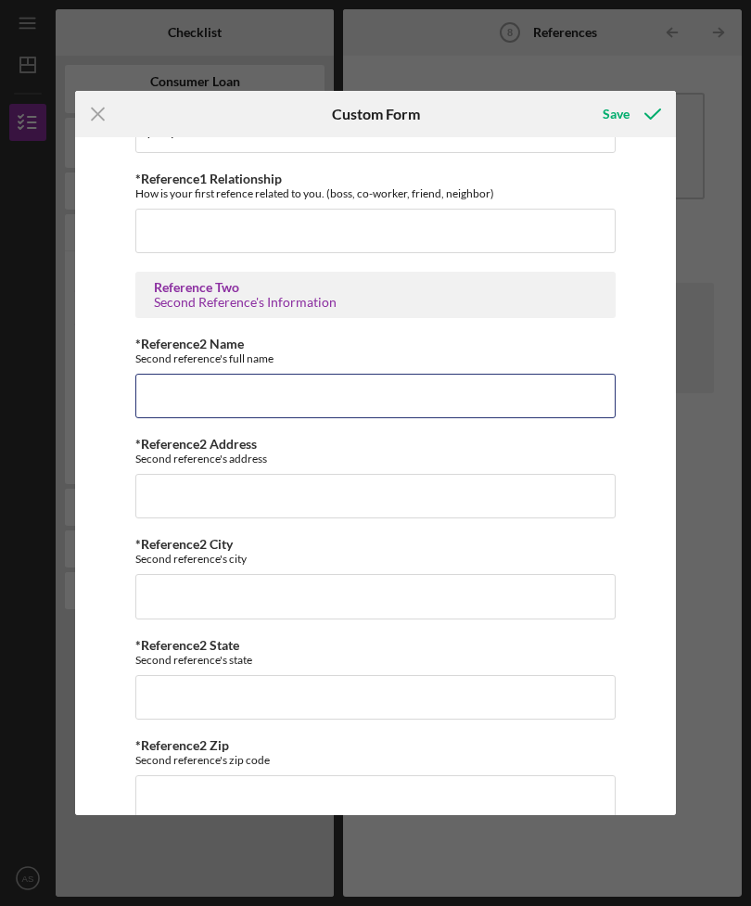
click at [177, 403] on input "*Reference2 Name" at bounding box center [375, 396] width 480 height 45
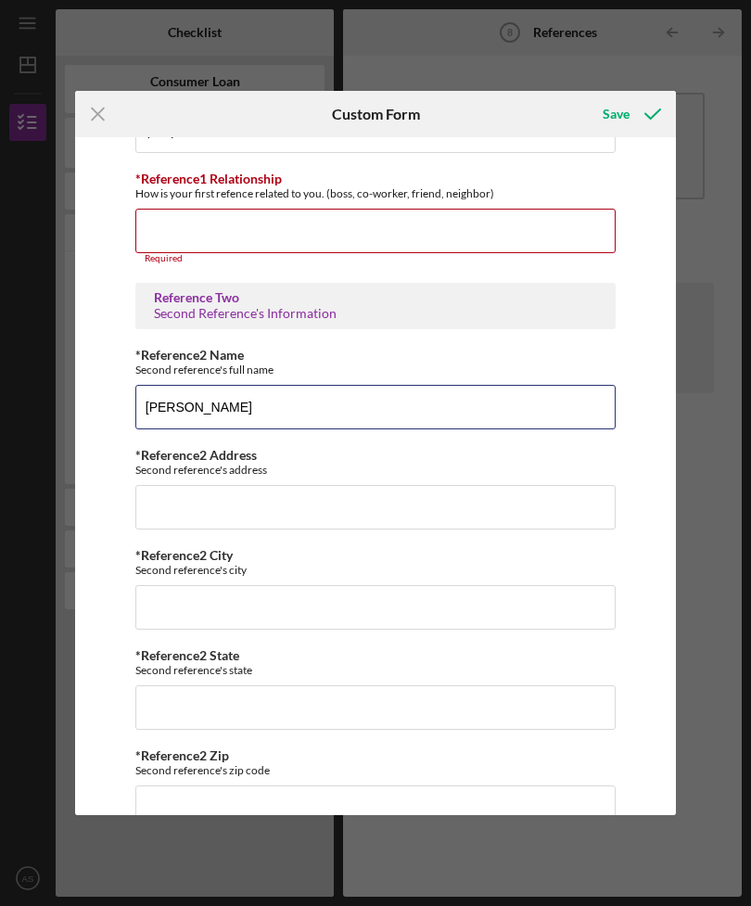
type input "Danny Duffy"
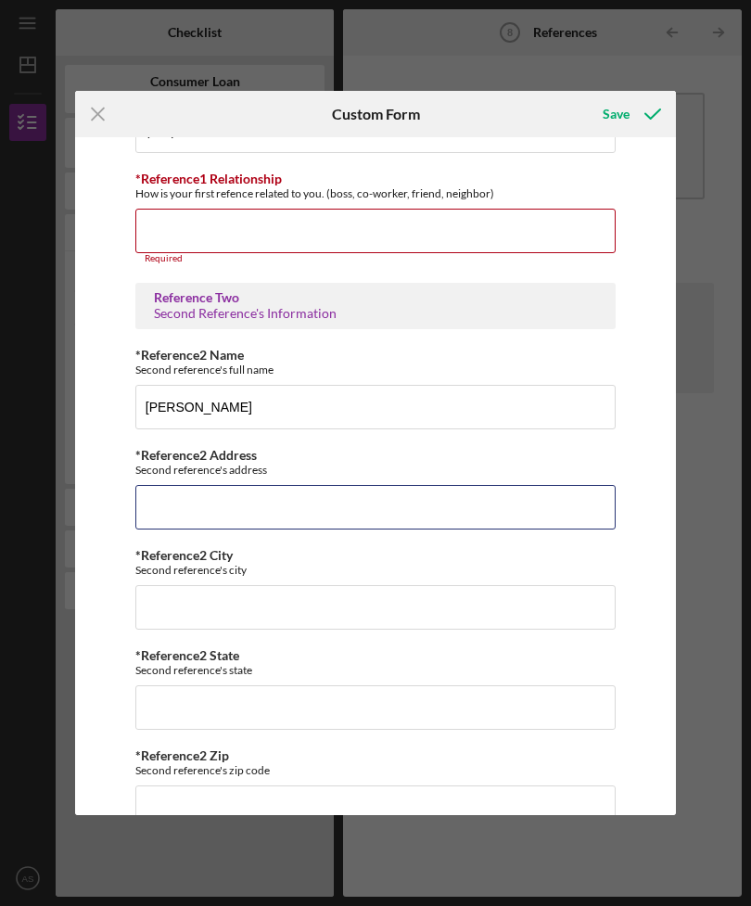
click at [182, 516] on input "*Reference2 Address" at bounding box center [375, 507] width 480 height 45
type input "3"
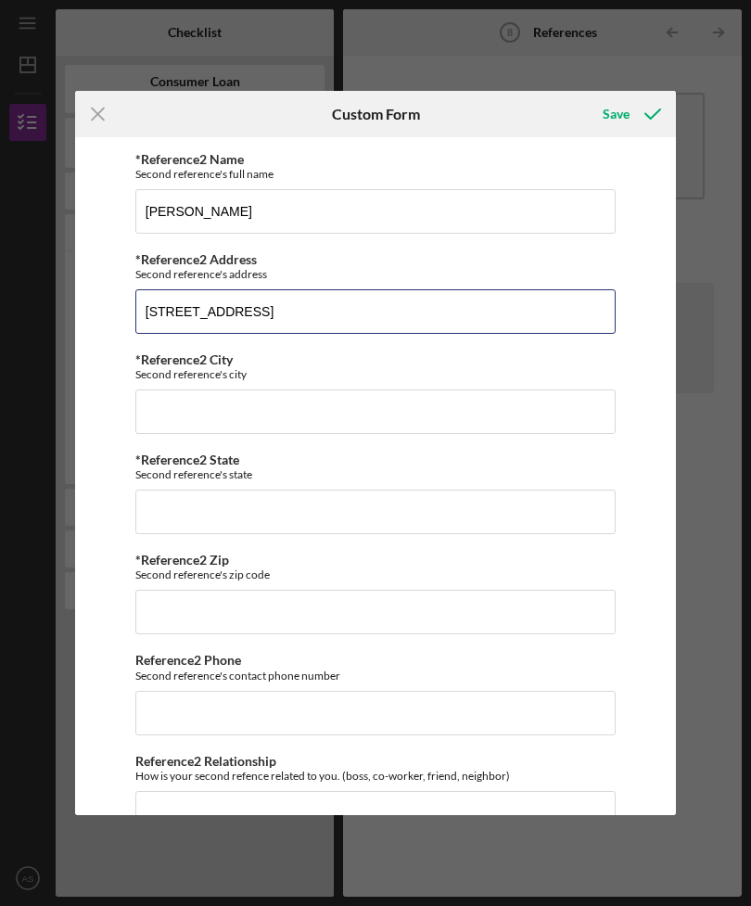
scroll to position [832, 0]
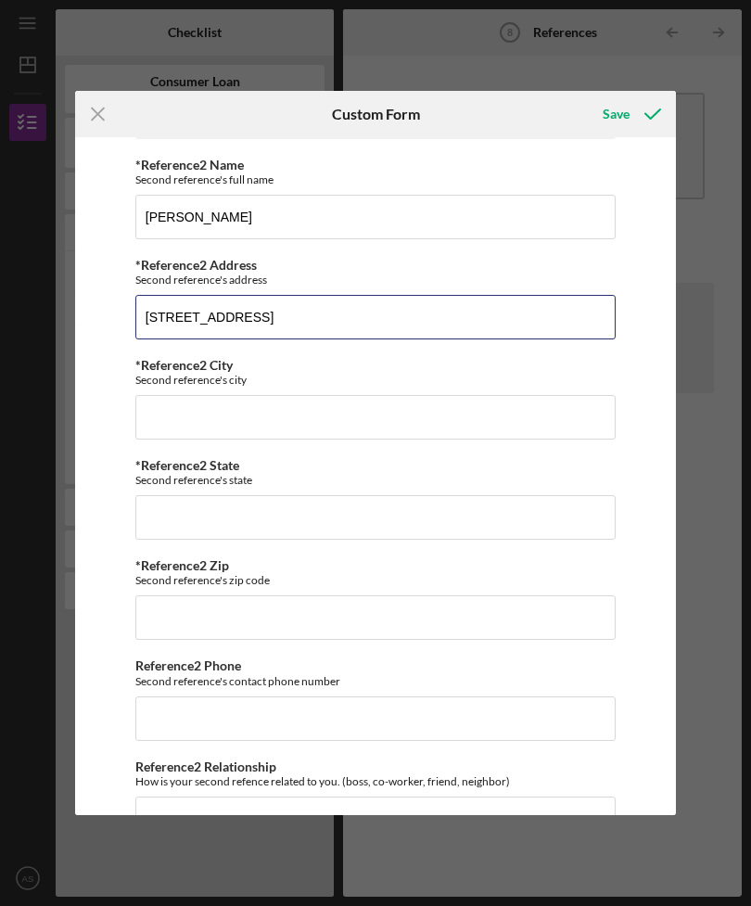
type input "37065 State Highway 13"
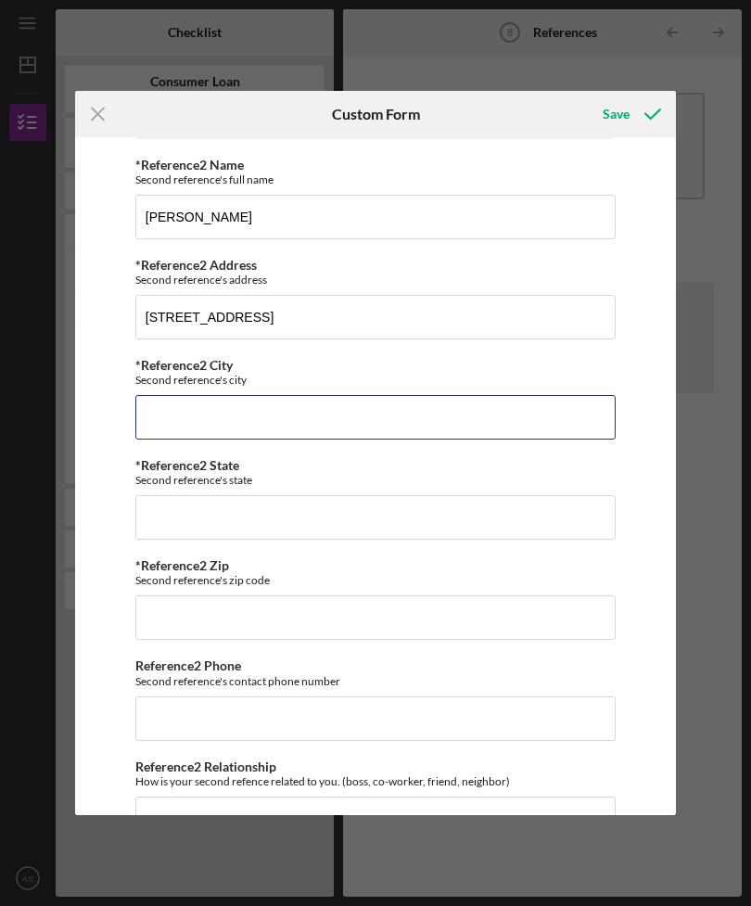
click at [172, 437] on input "*Reference2 City" at bounding box center [375, 417] width 480 height 45
type input "Bayfield"
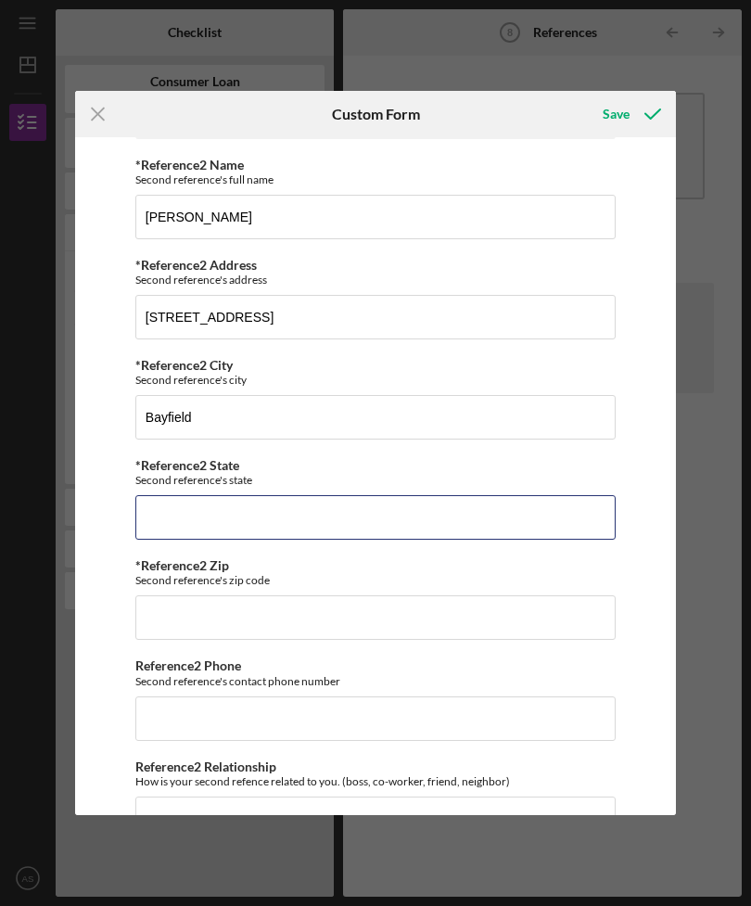
click at [186, 538] on input "*Reference2 State" at bounding box center [375, 517] width 480 height 45
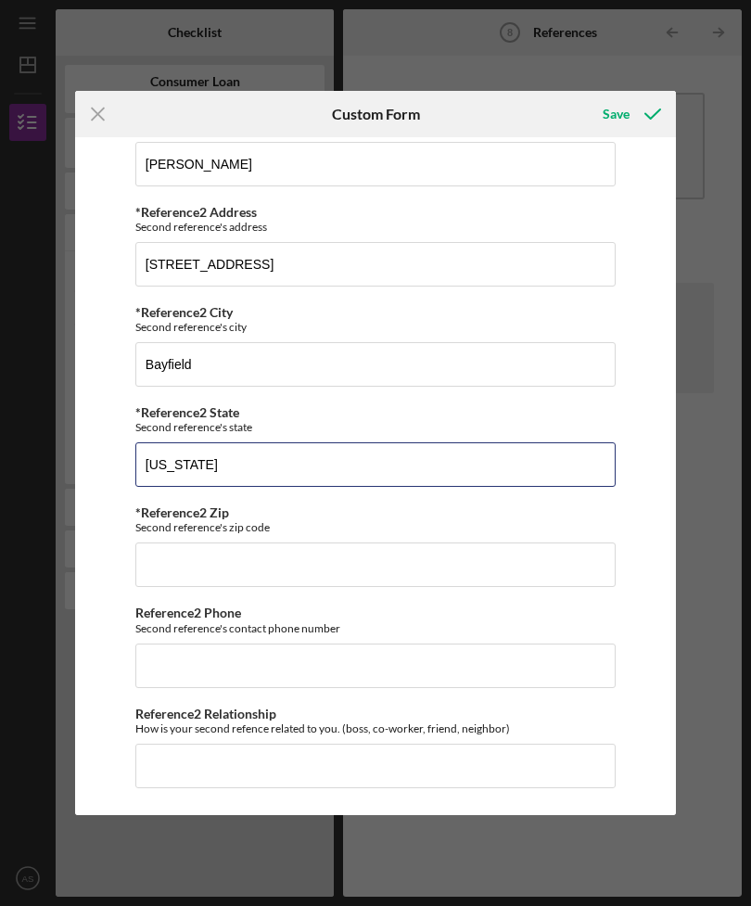
scroll to position [908, 0]
type input "Wisconsin"
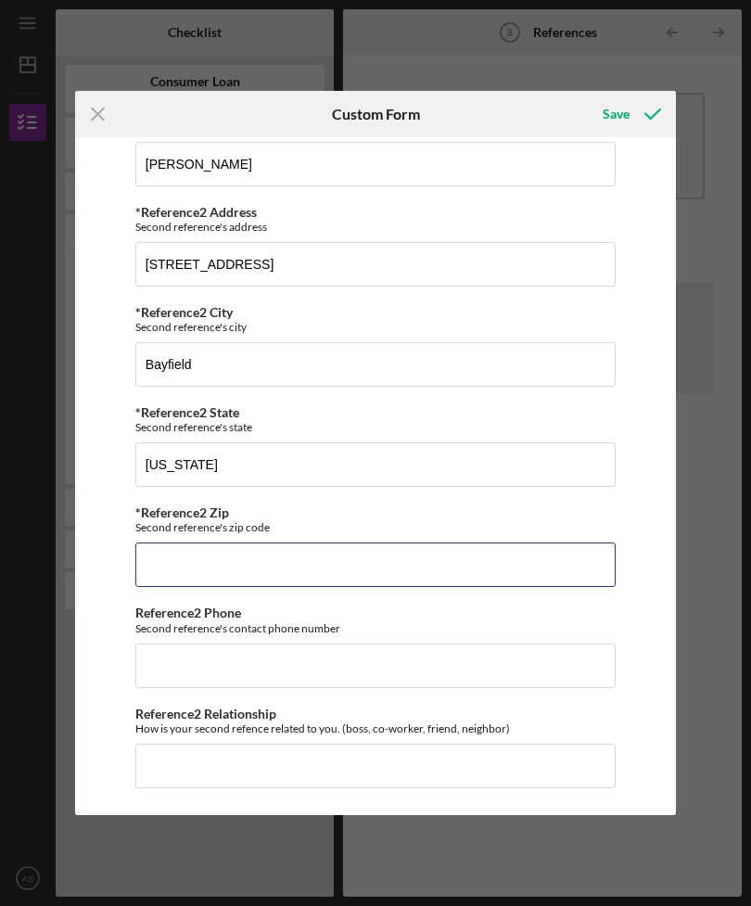
click at [185, 554] on input "*Reference2 Zip" at bounding box center [375, 564] width 480 height 45
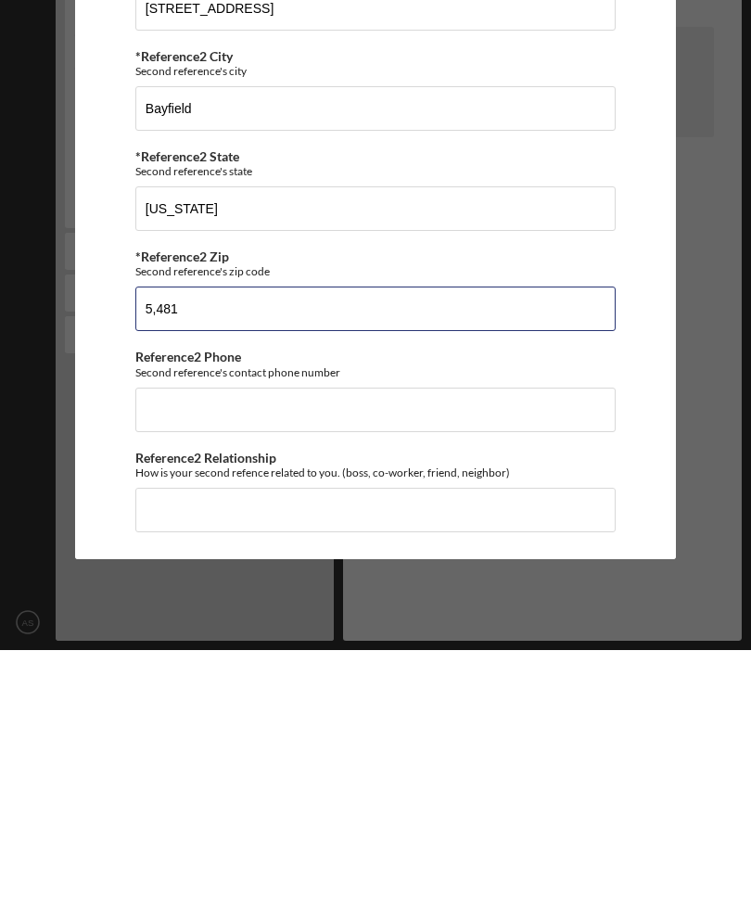
type input "54,814"
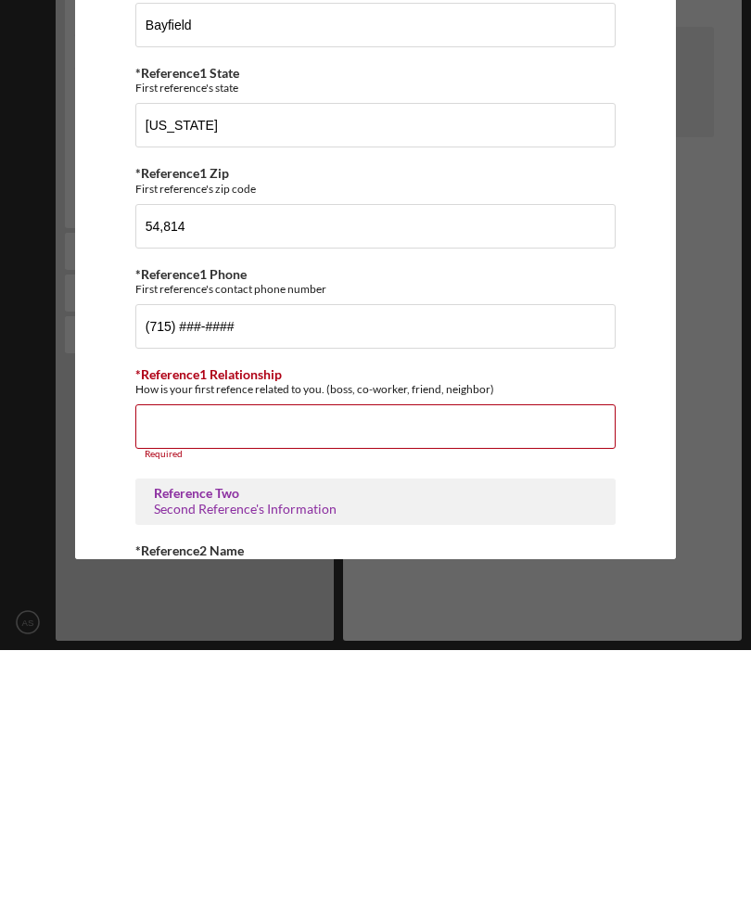
scroll to position [184, 0]
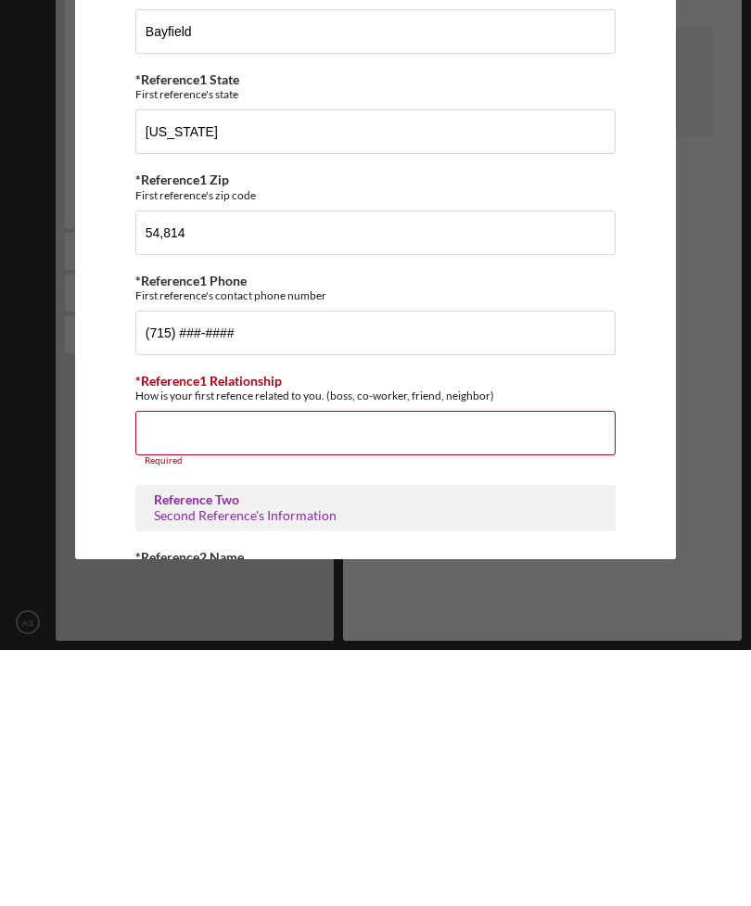
click at [175, 667] on input "*Reference1 Relationship" at bounding box center [375, 689] width 480 height 45
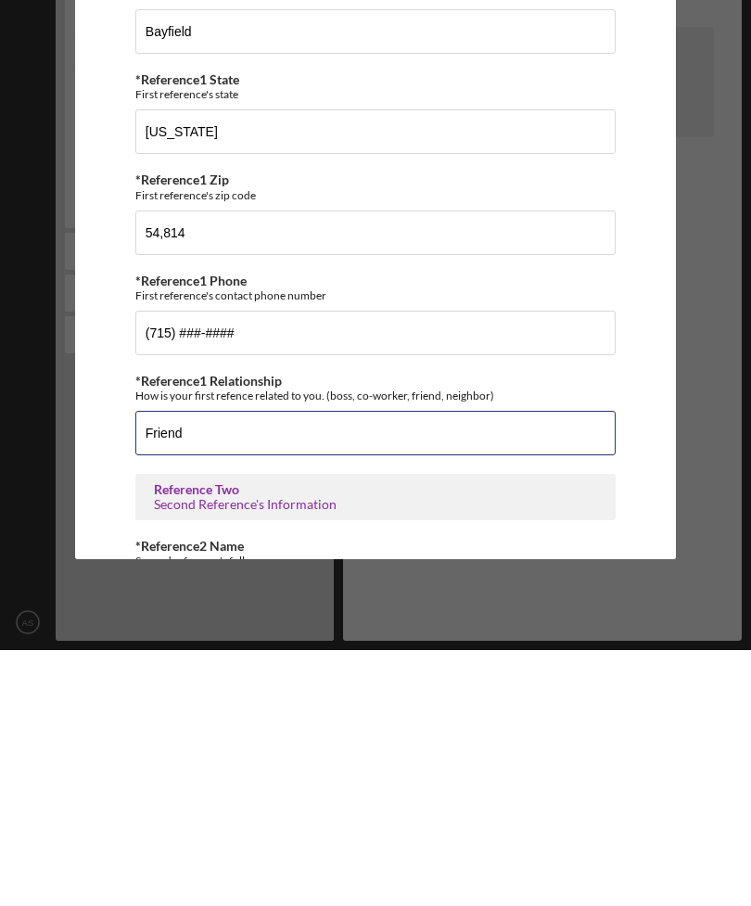
type input "Friend"
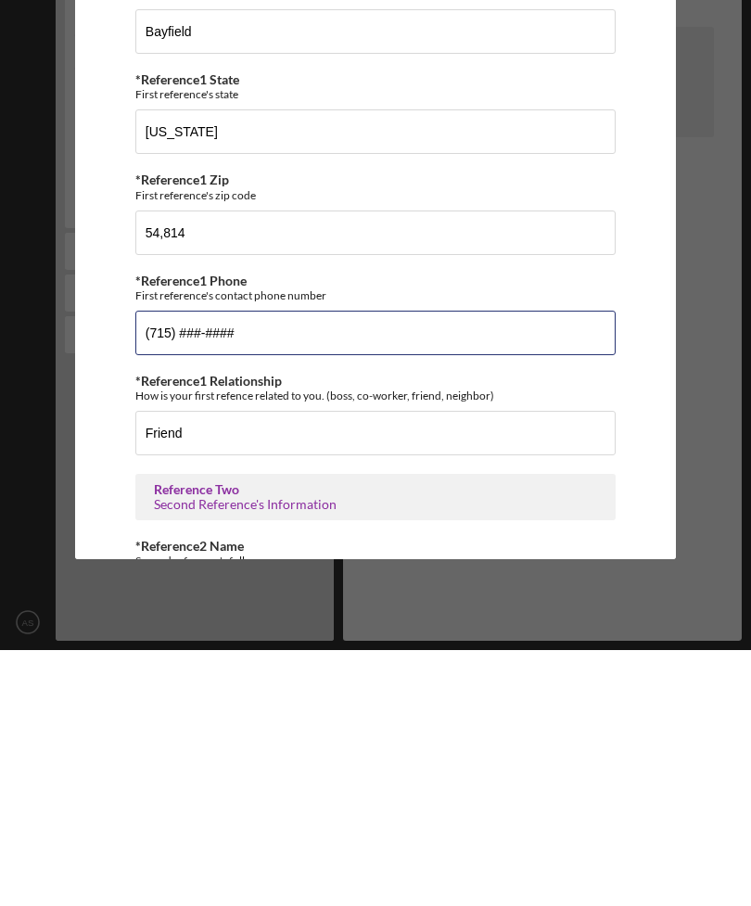
click at [232, 567] on input "(715) ###-####" at bounding box center [375, 589] width 480 height 45
click at [222, 567] on input "(715) ###-####" at bounding box center [375, 589] width 480 height 45
click at [180, 567] on input "(715) ###-####" at bounding box center [375, 589] width 480 height 45
click at [198, 567] on input "(715) ###-####" at bounding box center [375, 589] width 480 height 45
click at [176, 567] on input "(715) ###-####" at bounding box center [375, 589] width 480 height 45
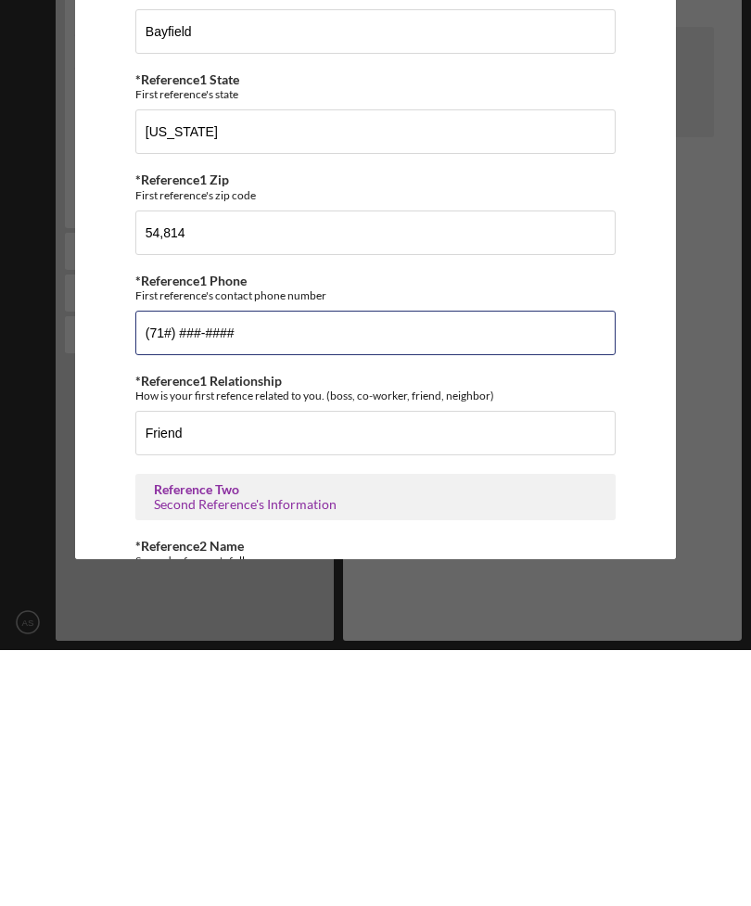
type input "(7##) ###-####"
type input "(715) 913-0202"
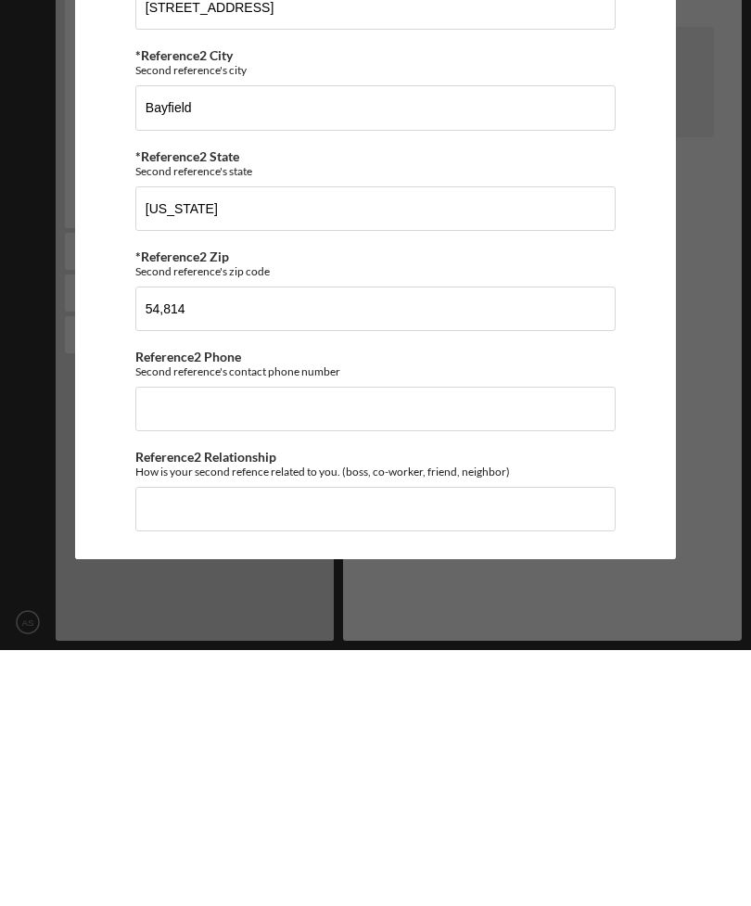
scroll to position [898, 0]
click at [175, 643] on input "Reference2 Phone" at bounding box center [375, 665] width 480 height 45
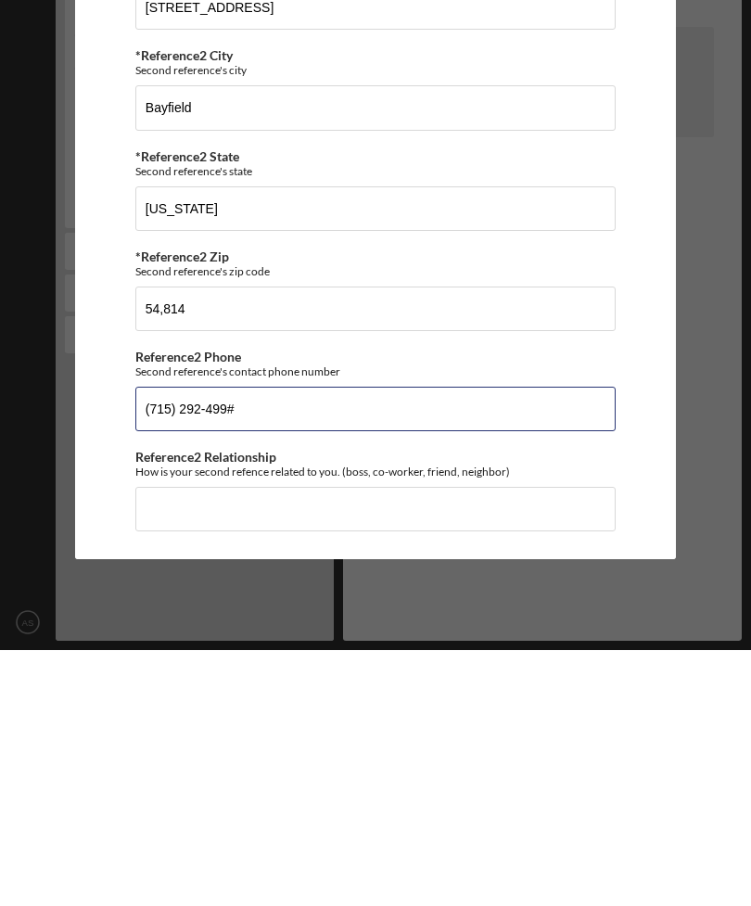
type input "(715) 292-4991"
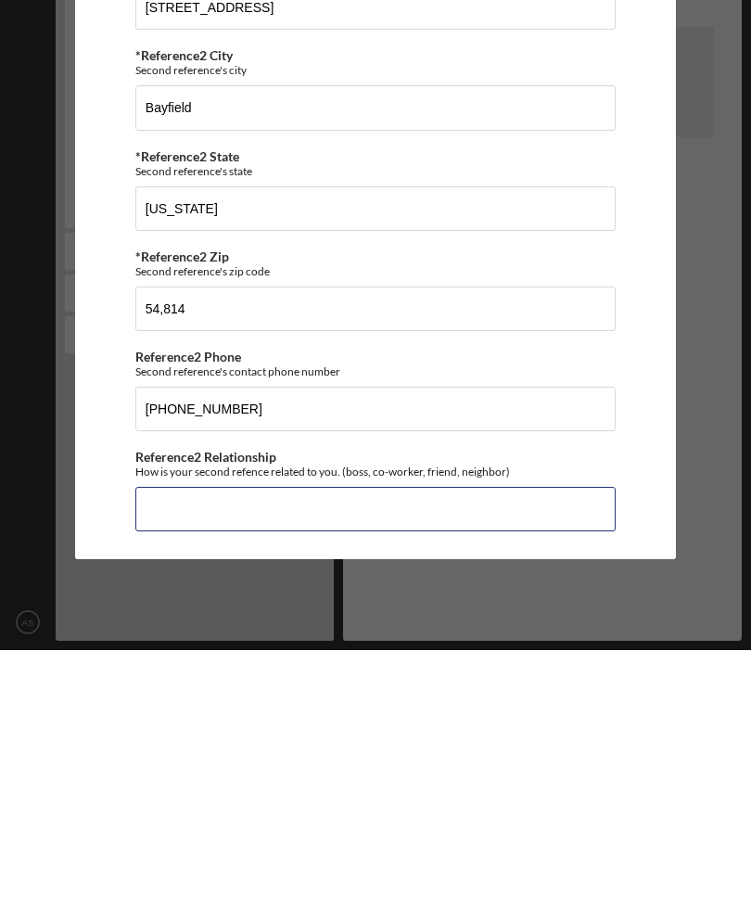
click at [171, 743] on input "Reference2 Relationship" at bounding box center [375, 765] width 480 height 45
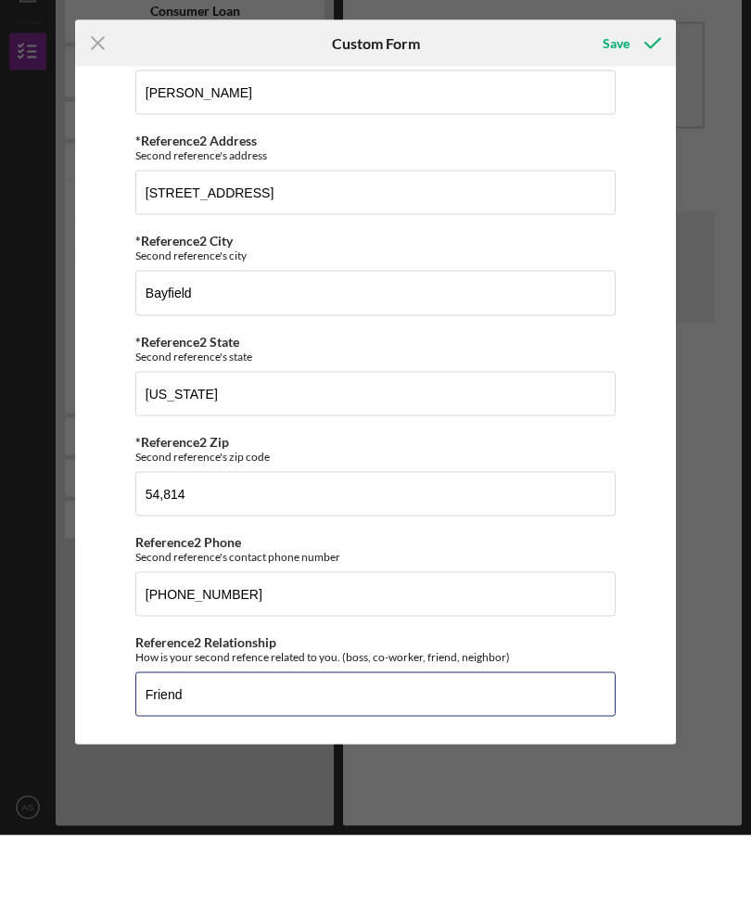
scroll to position [0, 0]
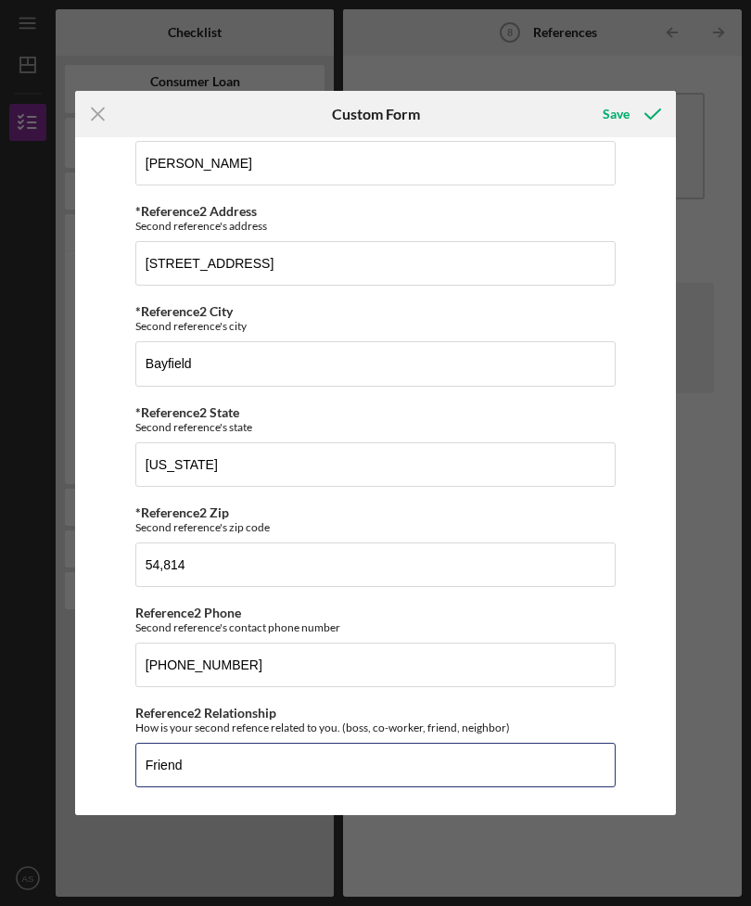
type input "Friend"
click at [626, 104] on div "Save" at bounding box center [616, 114] width 27 height 37
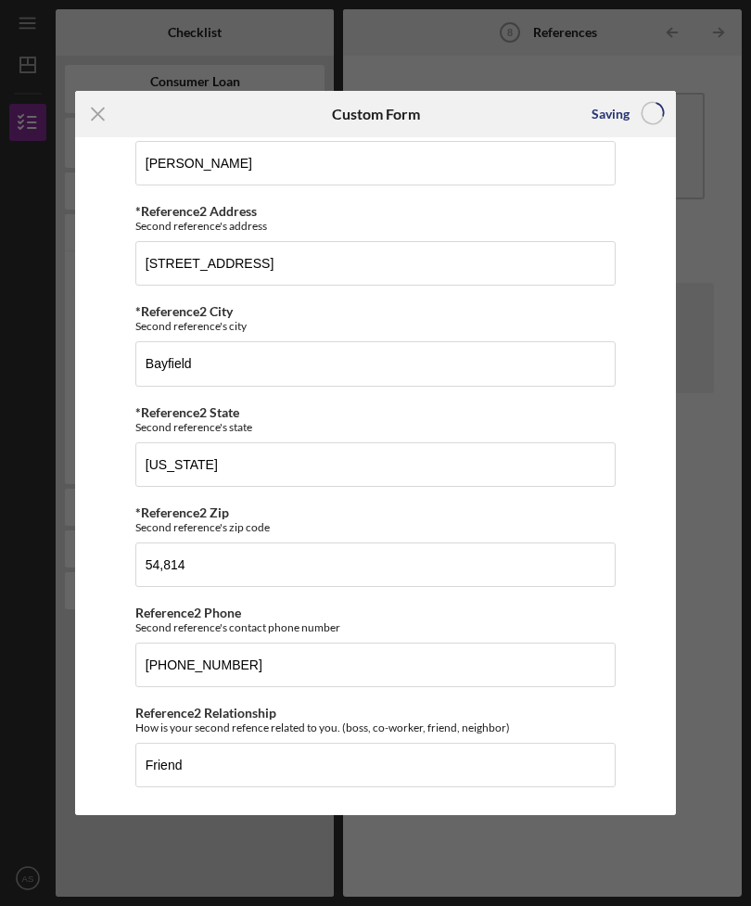
scroll to position [59, 0]
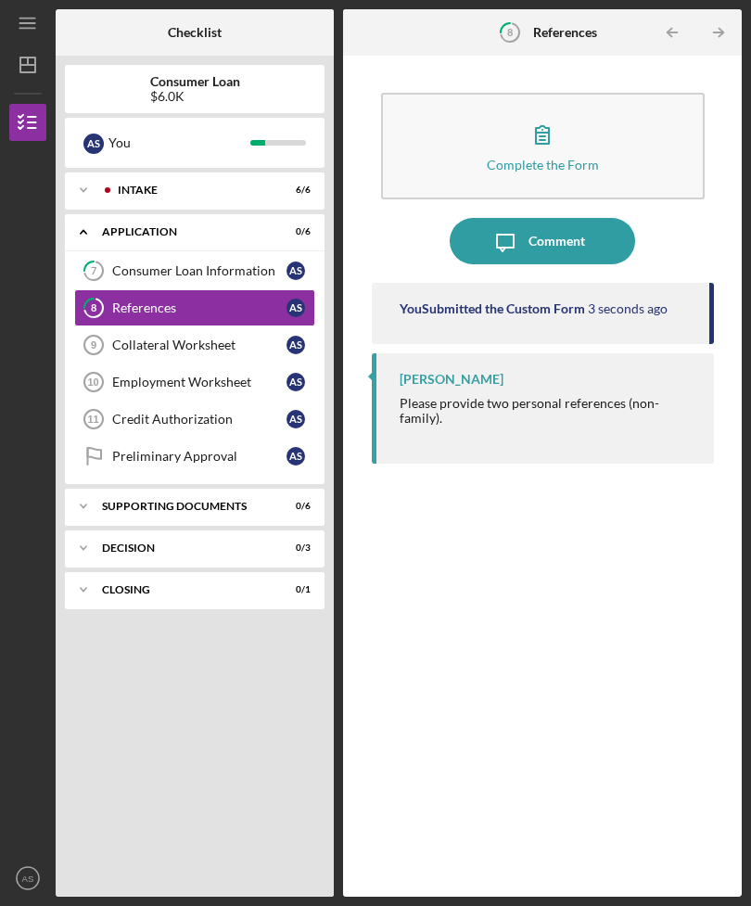
click at [128, 338] on div "Collateral Worksheet" at bounding box center [199, 345] width 174 height 15
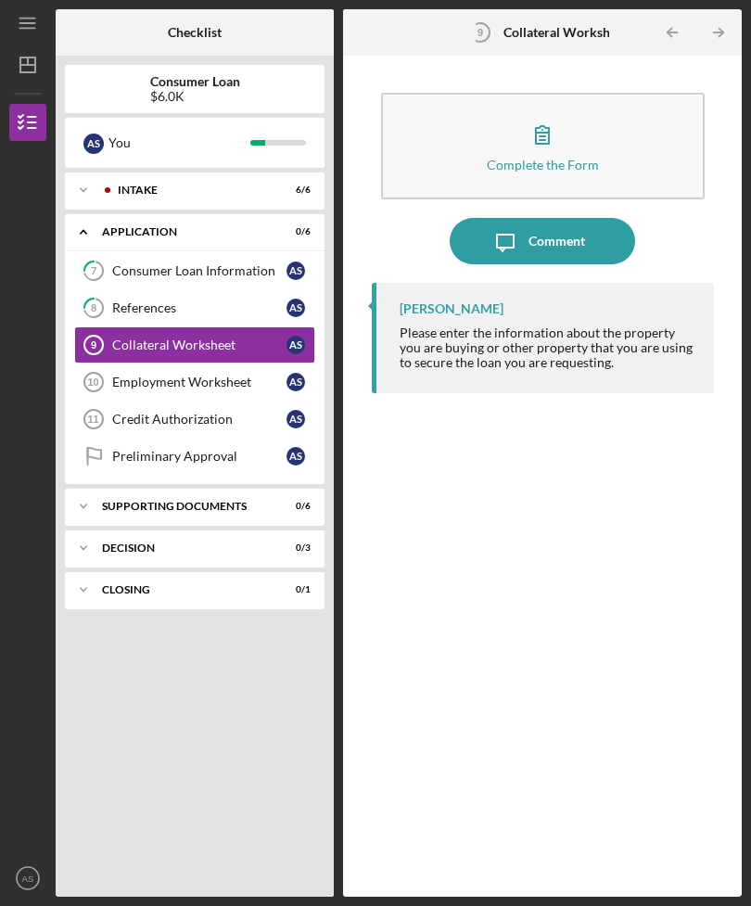
click at [545, 111] on icon "button" at bounding box center [542, 134] width 46 height 46
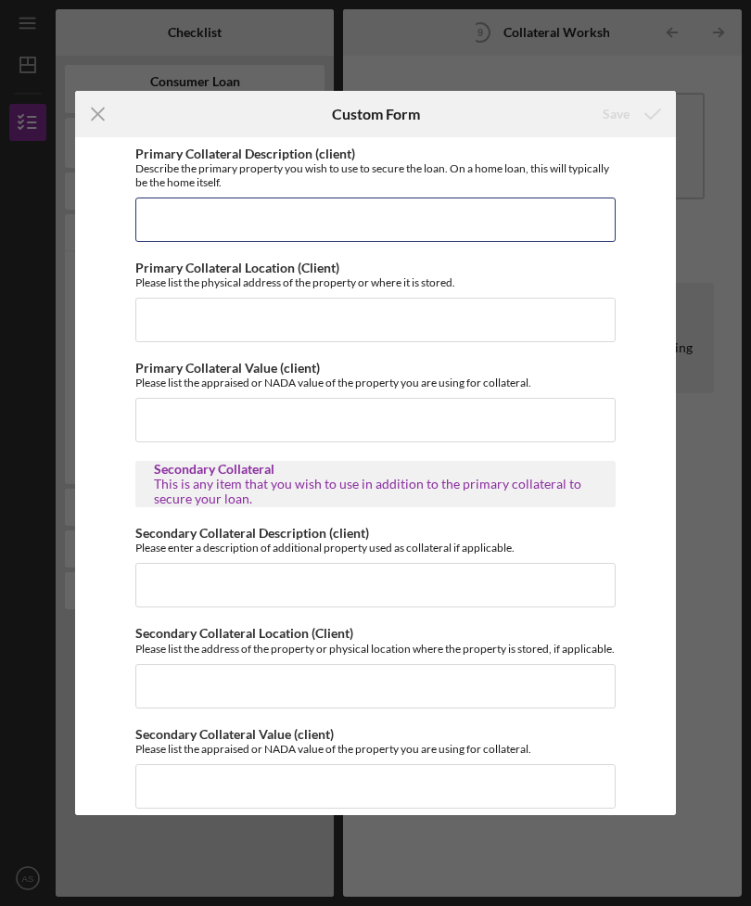
click at [184, 242] on input "Primary Collateral Description (client)" at bounding box center [375, 220] width 480 height 45
type input "T"
type input "W"
type input "The vehicle I am able to purchase with this loan will be the collateral"
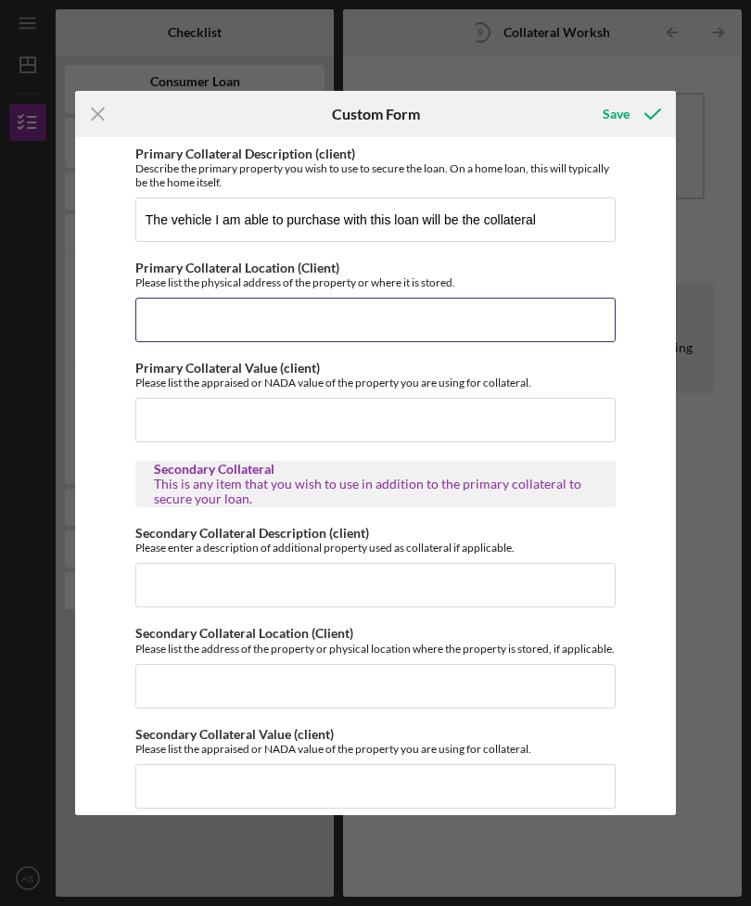
click at [169, 340] on input "Primary Collateral Location (Client)" at bounding box center [375, 320] width 480 height 45
type input "W"
type input "With pre approval this will be the location of the dealership"
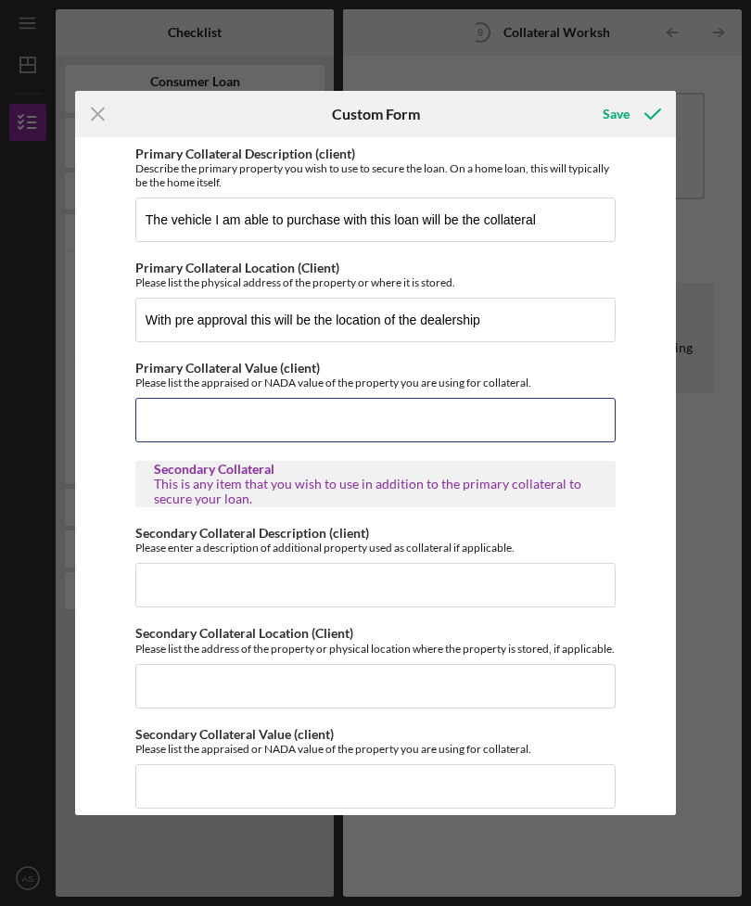
click at [175, 409] on input "Primary Collateral Value (client)" at bounding box center [375, 420] width 480 height 45
type input "$7,000"
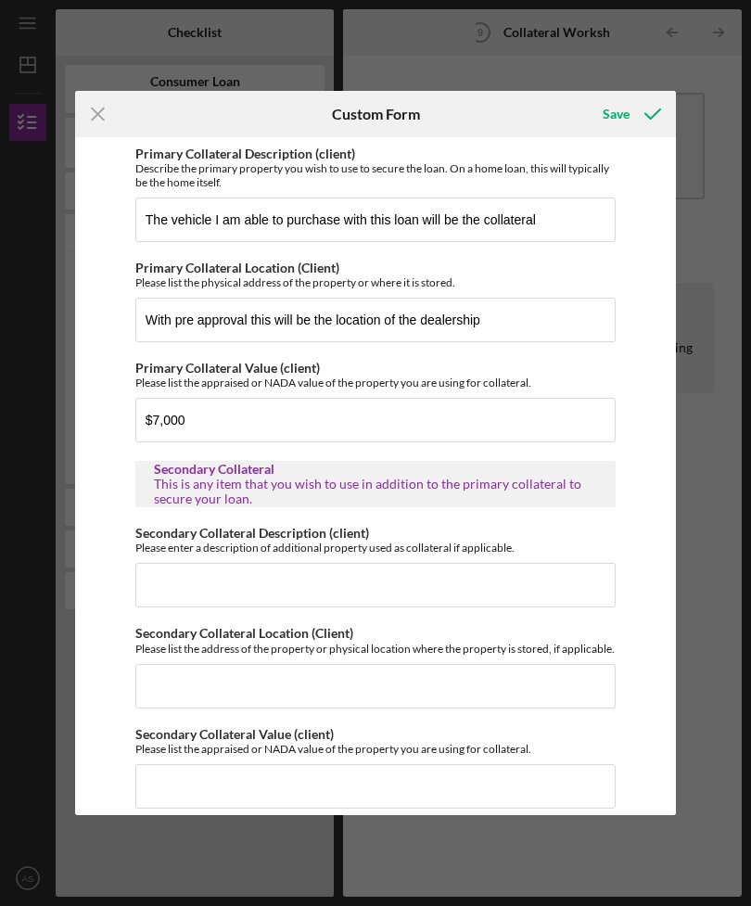
click at [624, 127] on div "Save" at bounding box center [616, 114] width 27 height 37
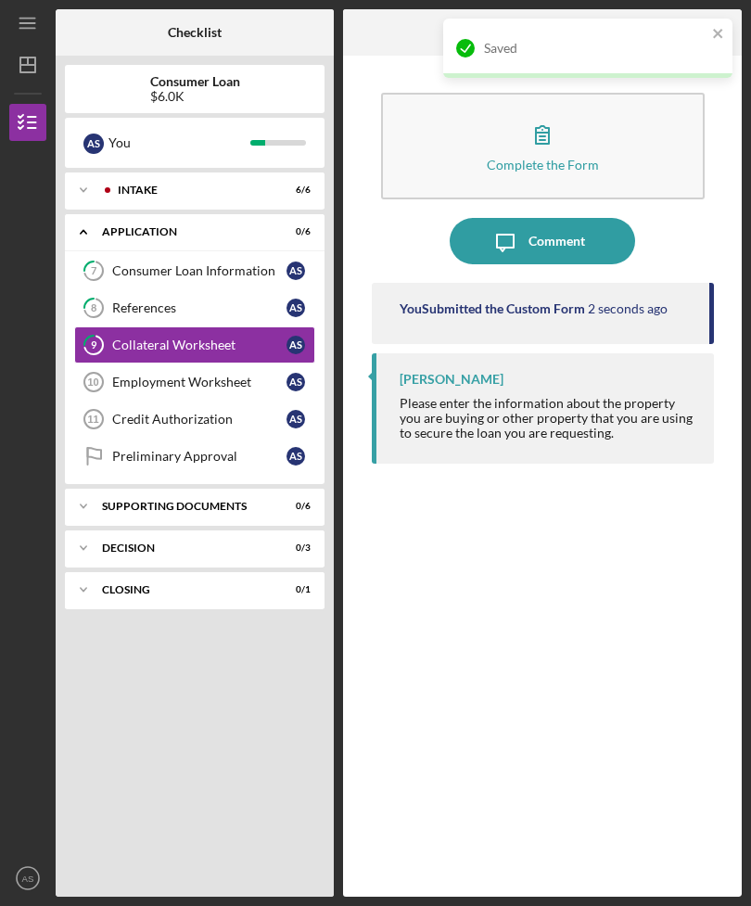
click at [124, 375] on div "Employment Worksheet" at bounding box center [199, 382] width 174 height 15
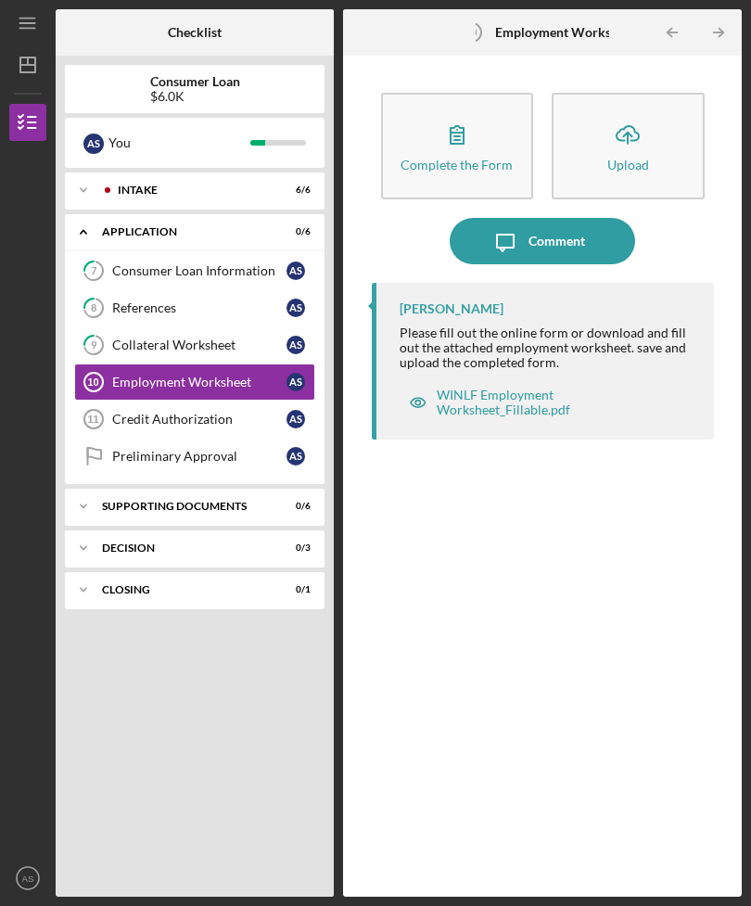
click at [457, 111] on icon "button" at bounding box center [457, 134] width 46 height 46
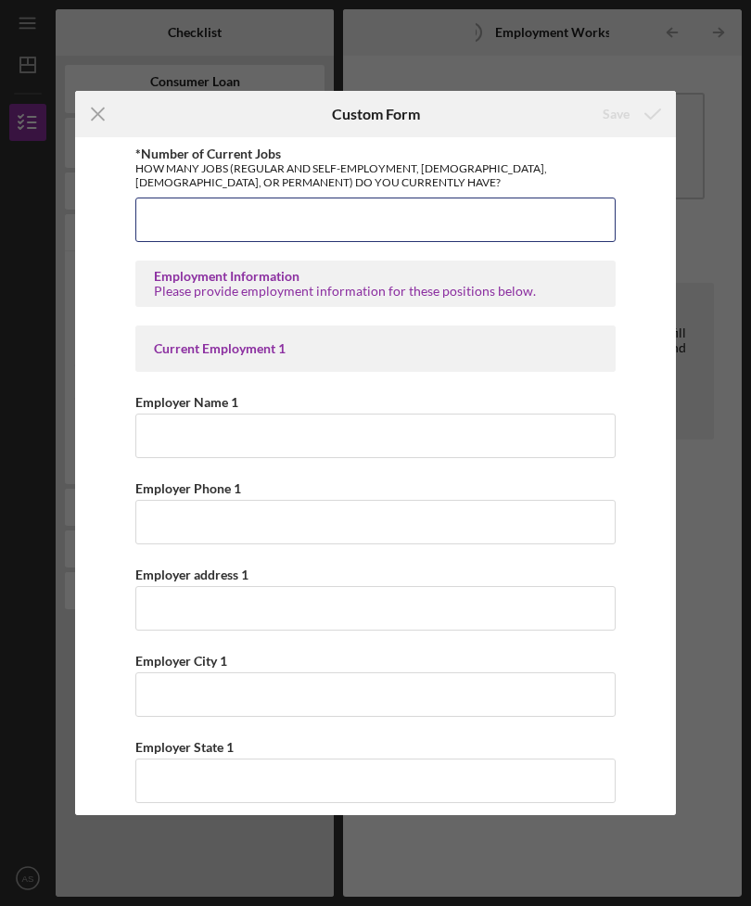
click at [171, 241] on input "*Number of Current Jobs" at bounding box center [375, 220] width 480 height 45
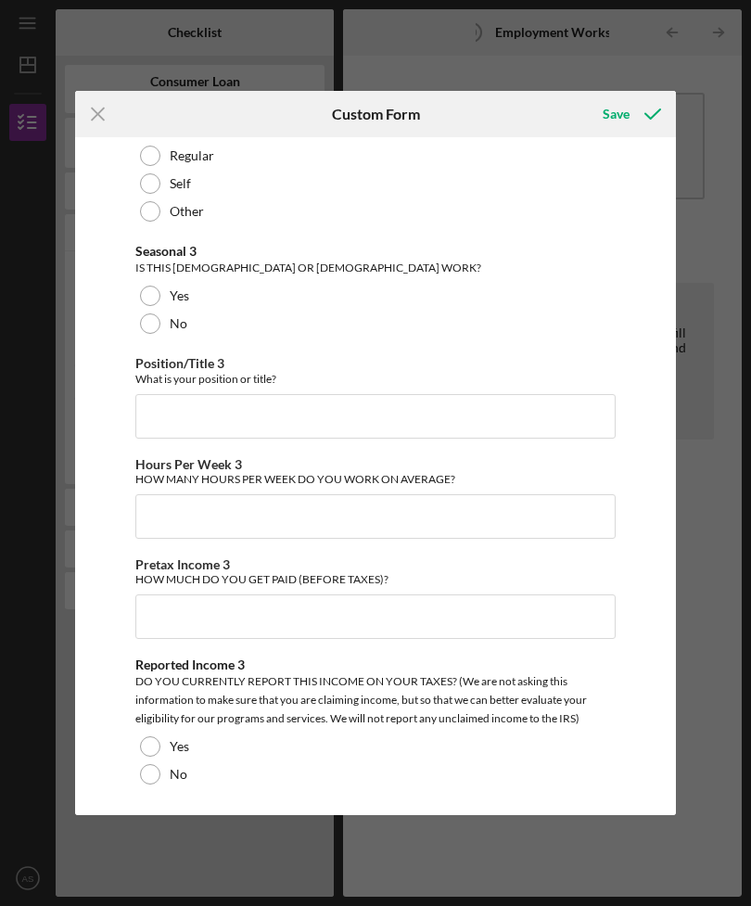
scroll to position [3368, 0]
type input "0"
click at [624, 132] on div "Save" at bounding box center [616, 114] width 27 height 37
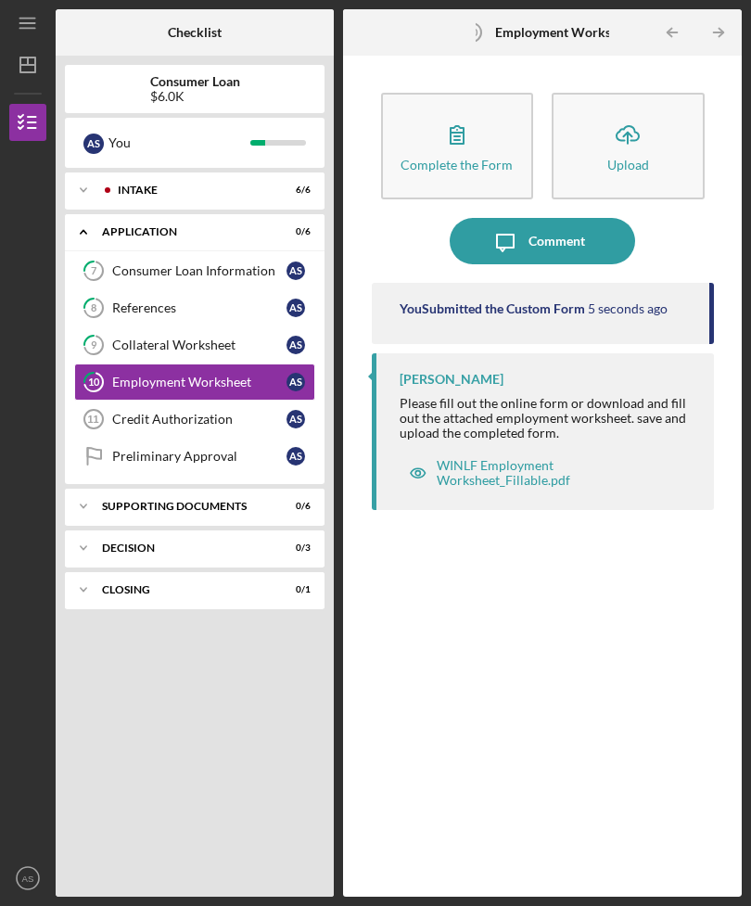
click at [493, 458] on div "WINLF Employment Worksheet_Fillable.pdf" at bounding box center [557, 473] width 240 height 30
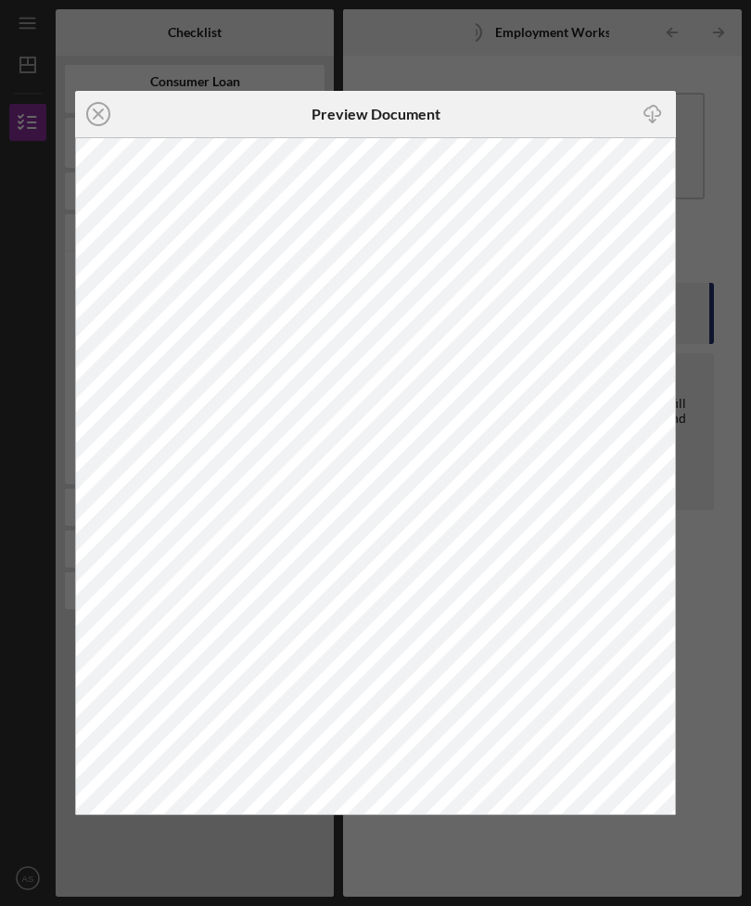
click at [92, 110] on icon "Icon/Close" at bounding box center [98, 114] width 46 height 46
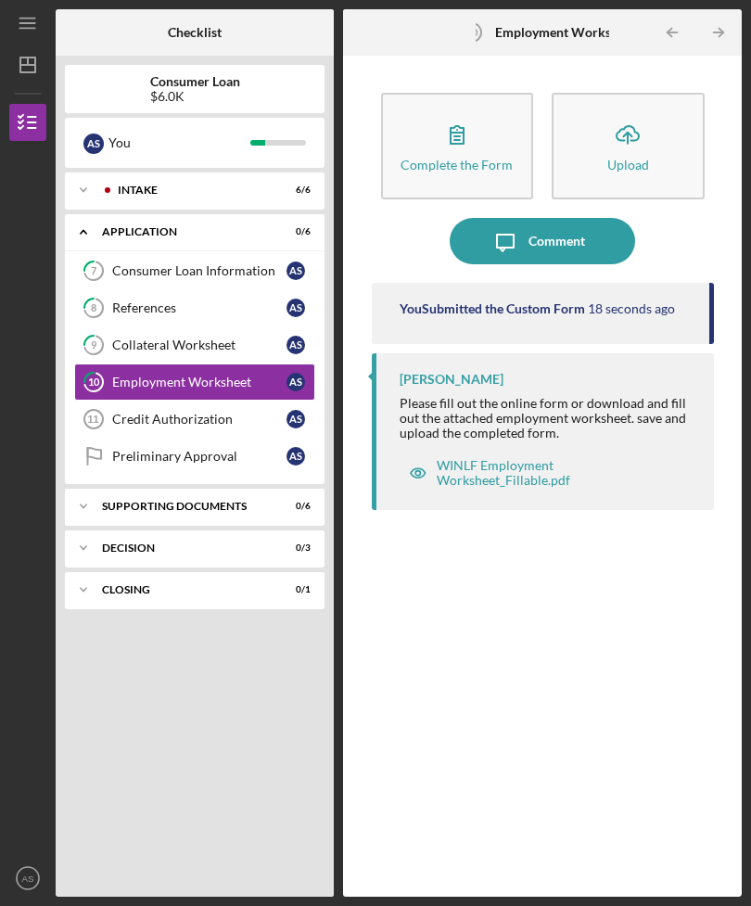
click at [130, 412] on div "Credit Authorization" at bounding box center [199, 419] width 174 height 15
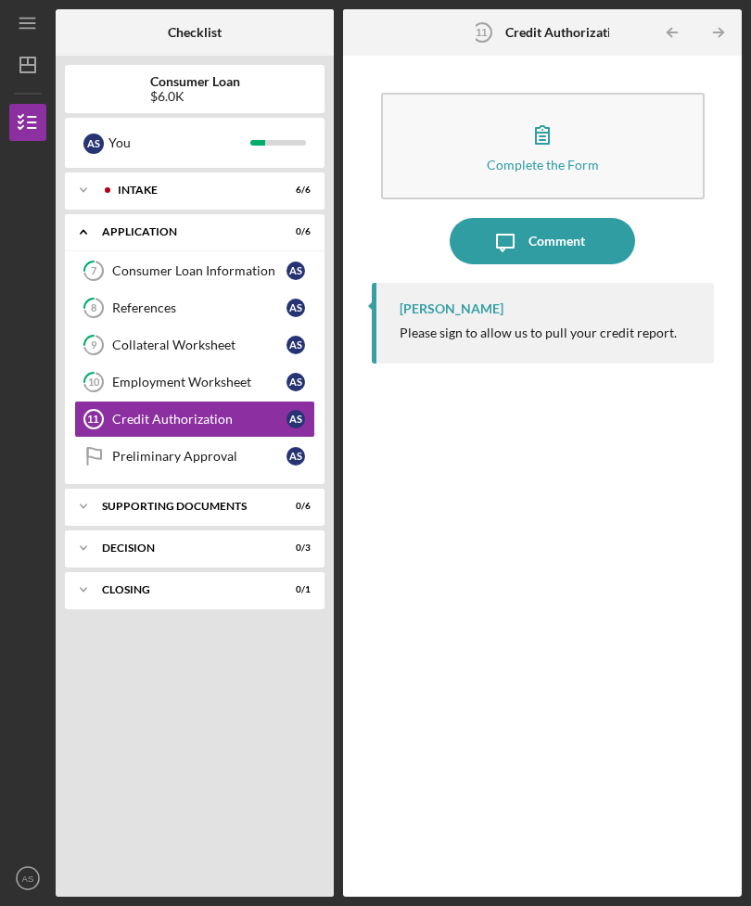
click at [545, 111] on icon "button" at bounding box center [542, 134] width 46 height 46
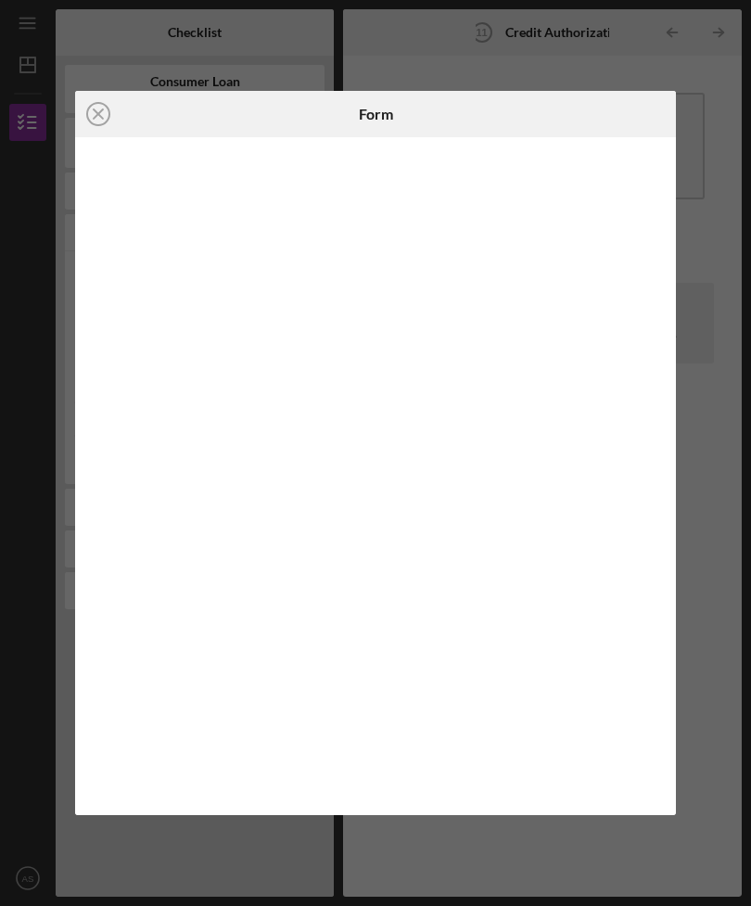
click at [79, 104] on icon "Icon/Close" at bounding box center [98, 114] width 46 height 46
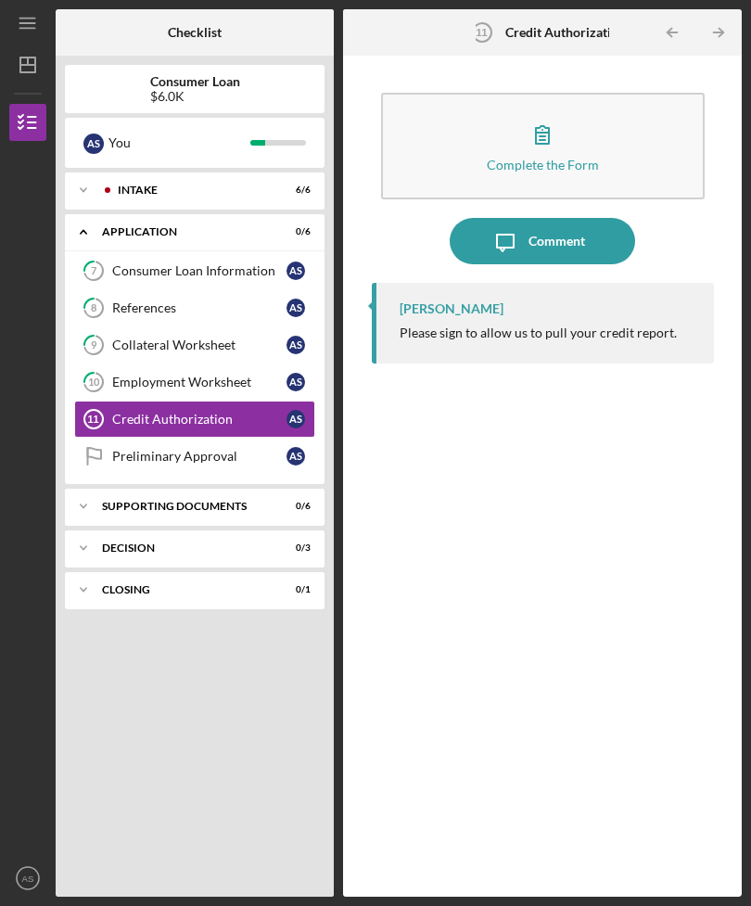
click at [522, 111] on icon "button" at bounding box center [542, 134] width 46 height 46
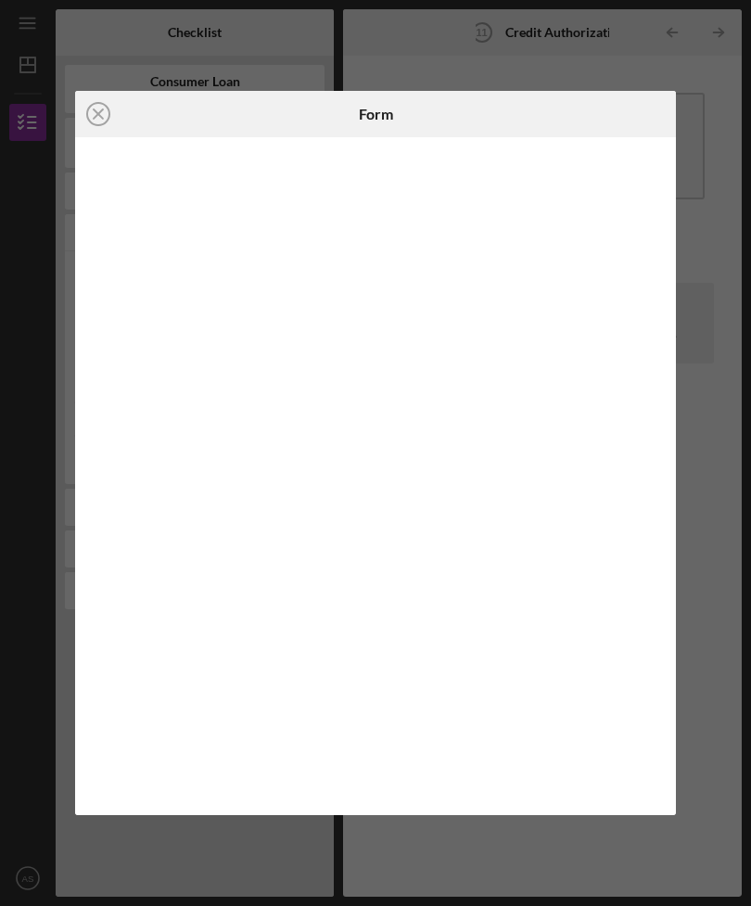
click at [109, 121] on icon "Icon/Close" at bounding box center [98, 114] width 46 height 46
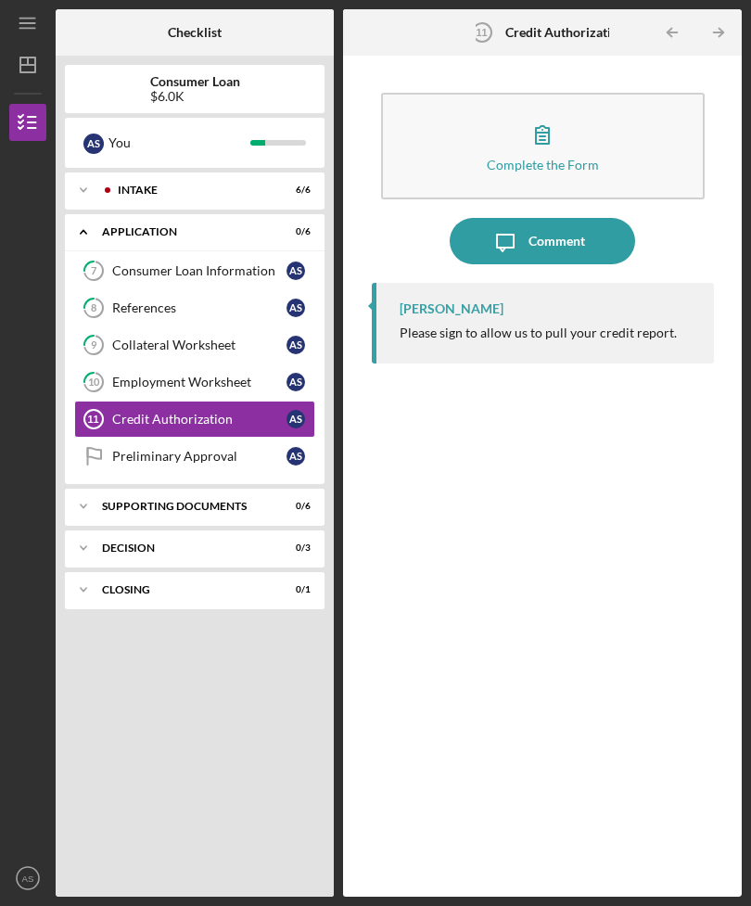
click at [551, 111] on icon "button" at bounding box center [542, 134] width 46 height 46
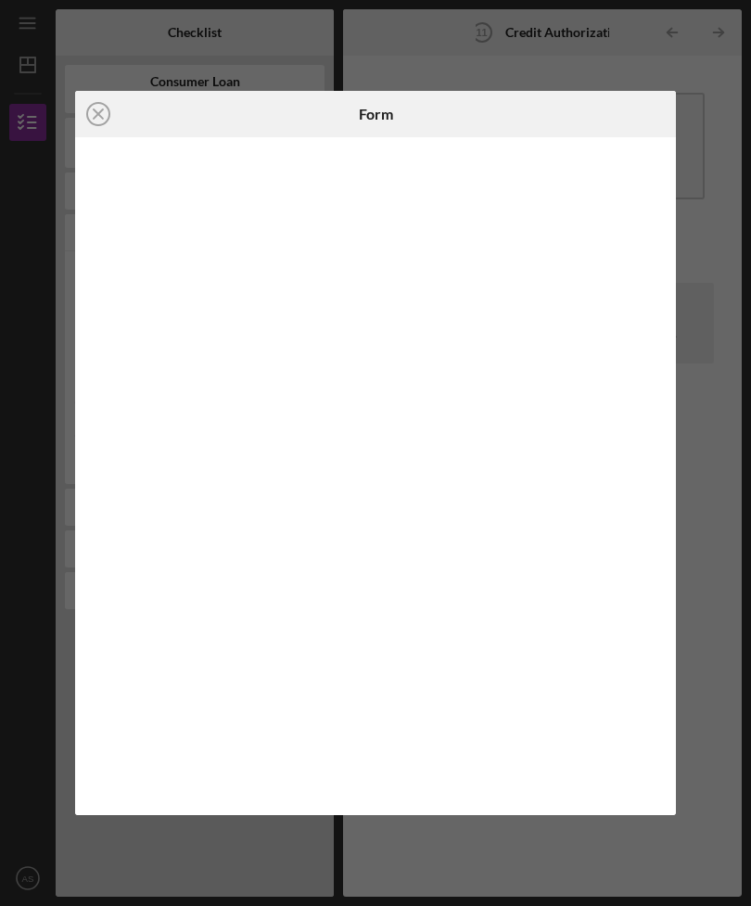
click at [695, 527] on div "Icon/Close Form" at bounding box center [375, 453] width 751 height 906
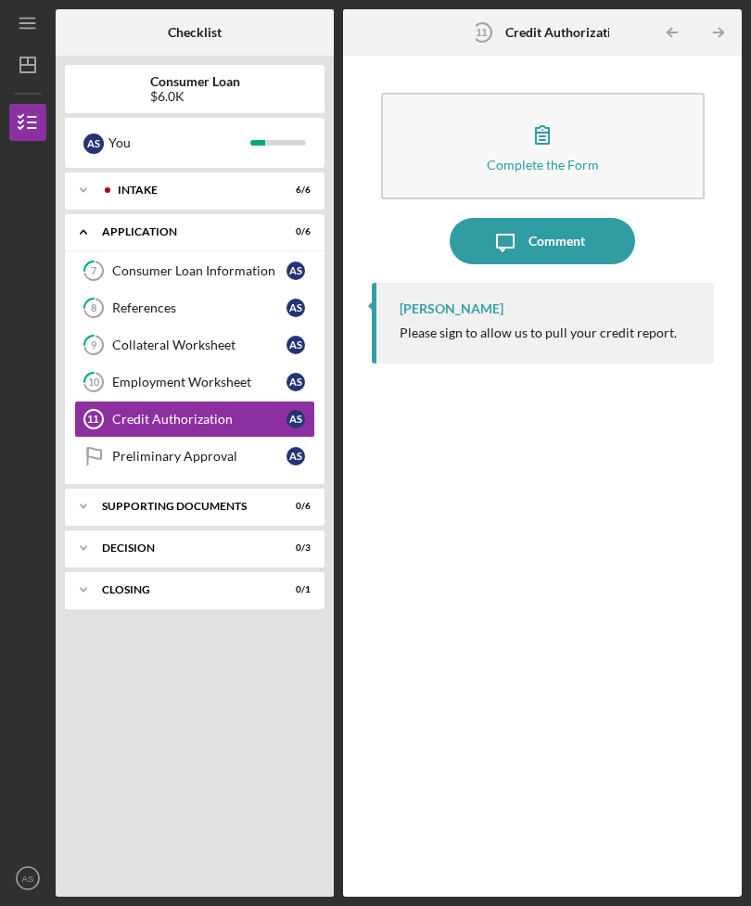
click at [559, 111] on icon "button" at bounding box center [542, 134] width 46 height 46
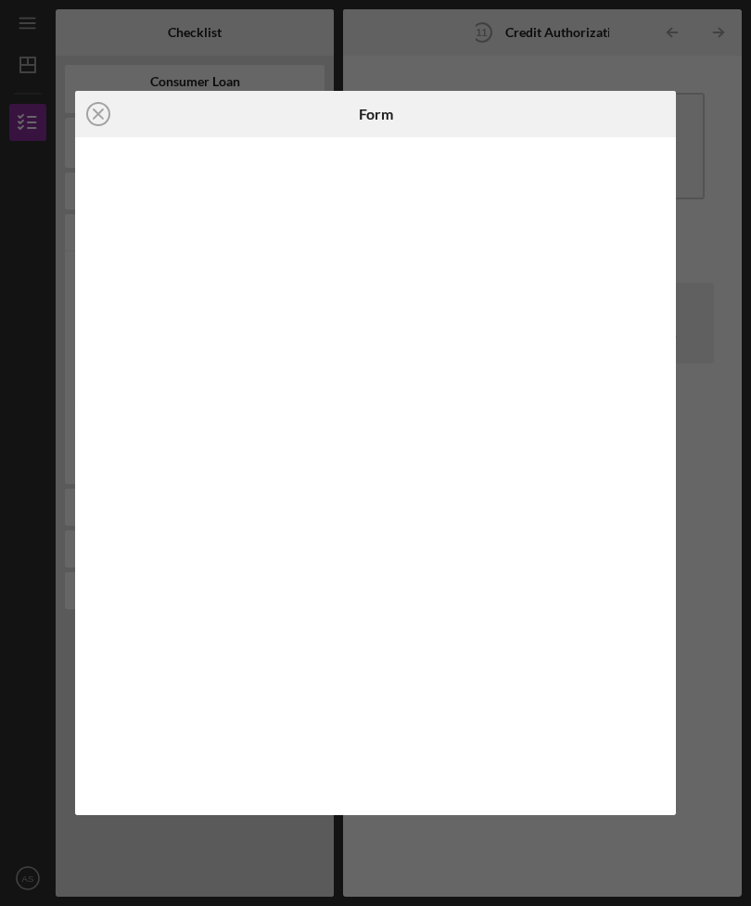
click at [102, 118] on line at bounding box center [98, 113] width 9 height 9
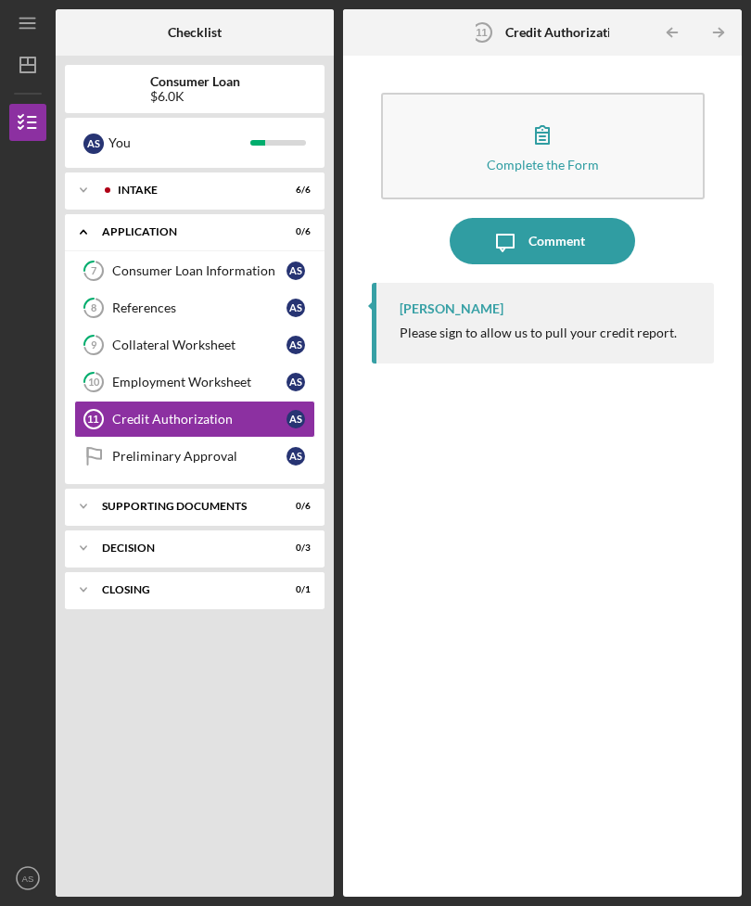
click at [190, 438] on link "Preliminary Approval Preliminary Approval A S" at bounding box center [194, 456] width 241 height 37
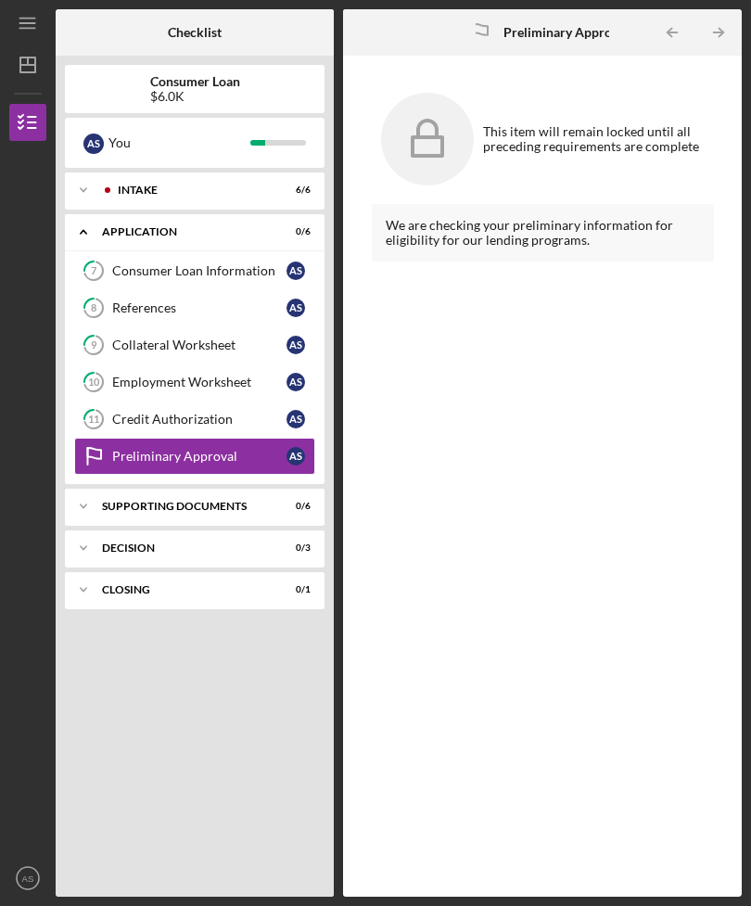
click at [130, 412] on div "Credit Authorization" at bounding box center [199, 419] width 174 height 15
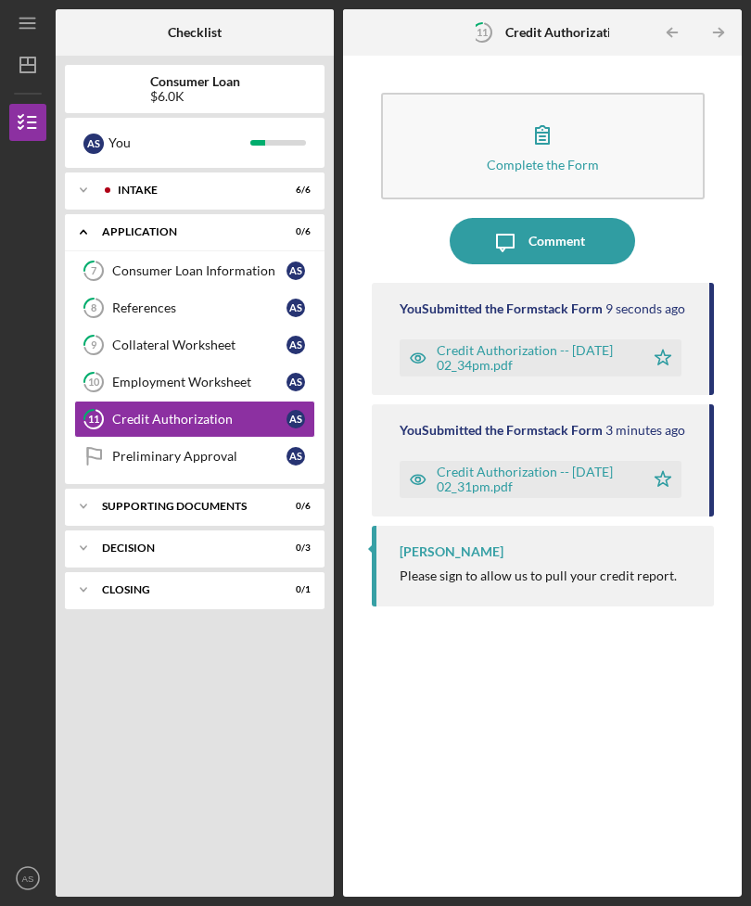
click at [131, 449] on div "Preliminary Approval" at bounding box center [199, 456] width 174 height 15
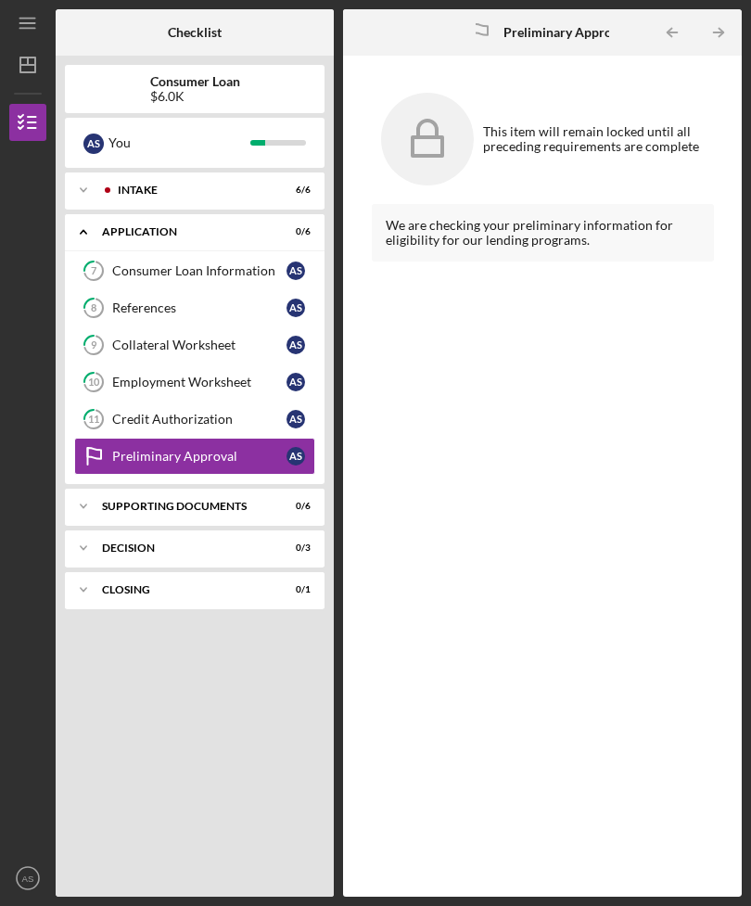
click at [123, 488] on div "Icon/Expander Supporting Documents 0 / 6" at bounding box center [195, 506] width 260 height 37
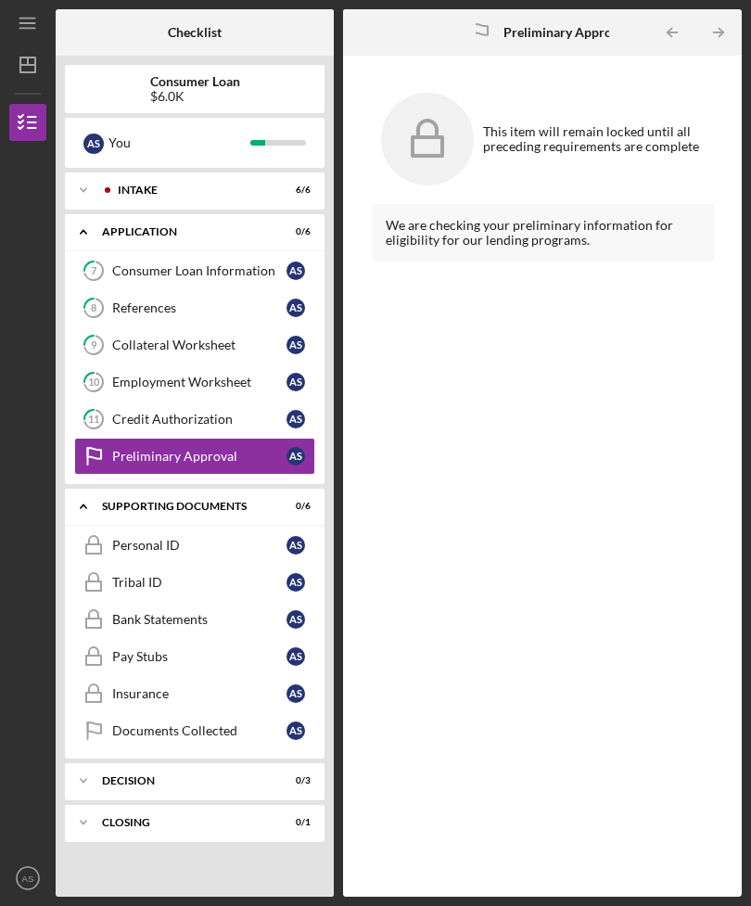
click at [122, 527] on link "Personal ID Personal ID A S" at bounding box center [194, 545] width 241 height 37
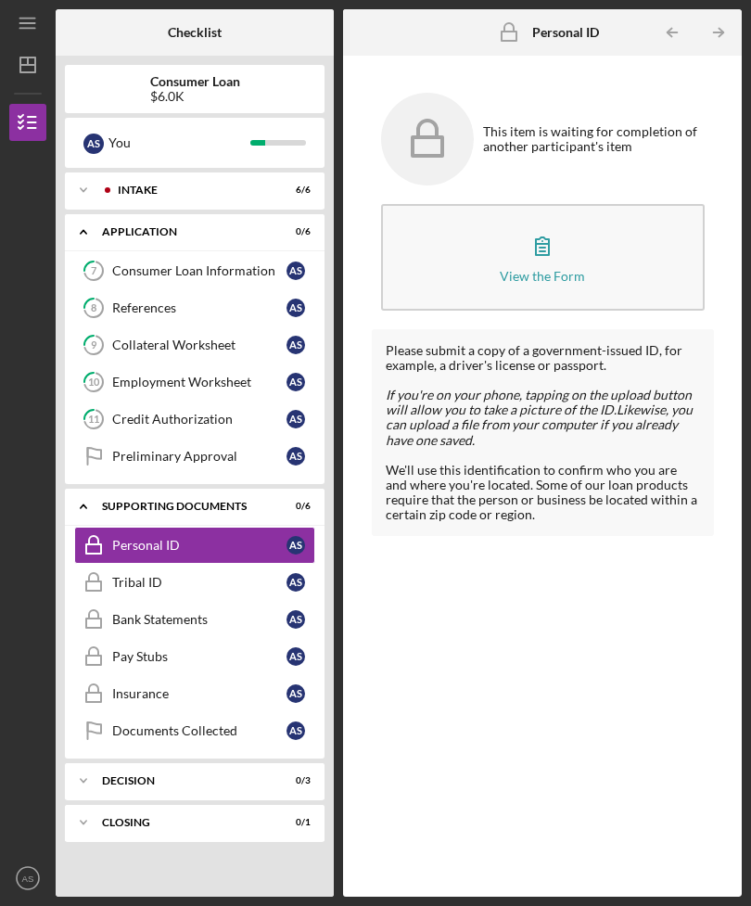
click at [120, 438] on link "Preliminary Approval Preliminary Approval A S" at bounding box center [194, 456] width 241 height 37
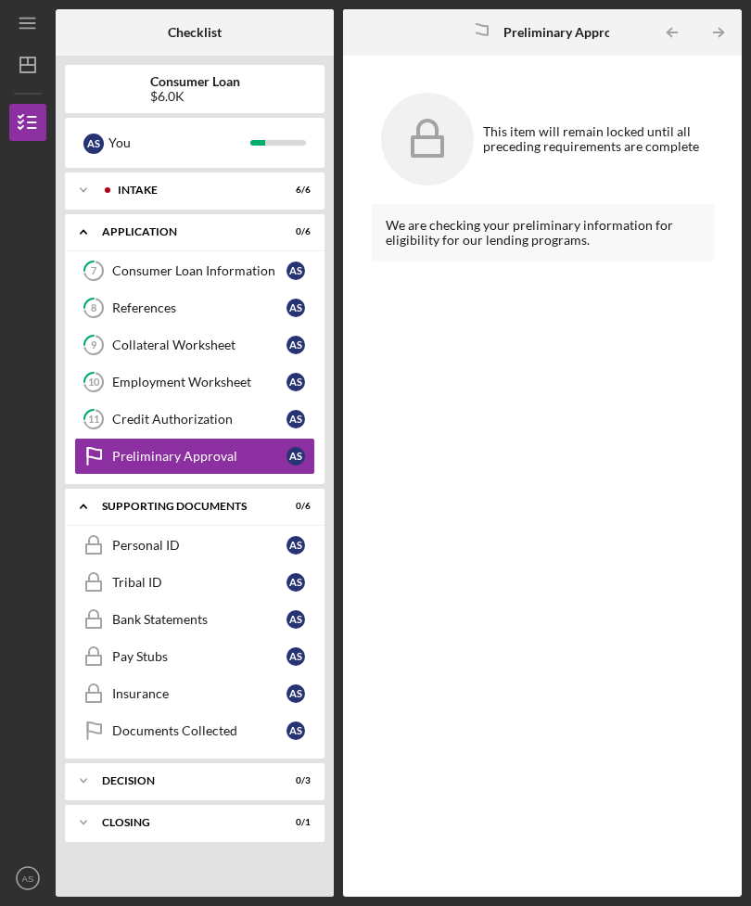
click at [109, 433] on icon "Preliminary Approval" at bounding box center [93, 456] width 46 height 46
click at [100, 522] on icon "Personal ID" at bounding box center [93, 545] width 46 height 46
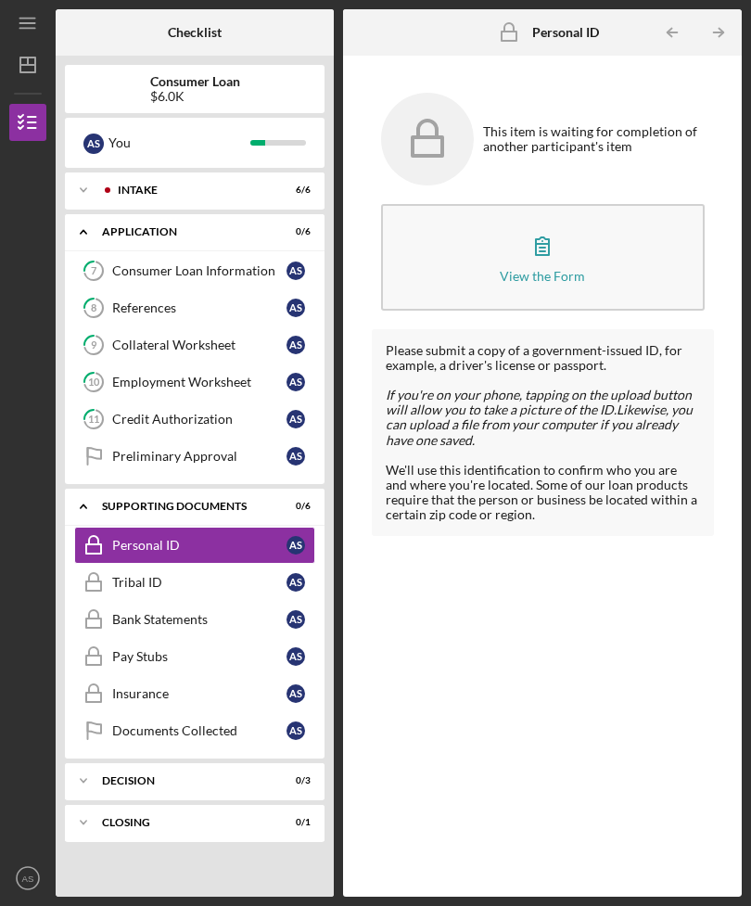
click at [102, 559] on icon "Tribal ID" at bounding box center [93, 582] width 46 height 46
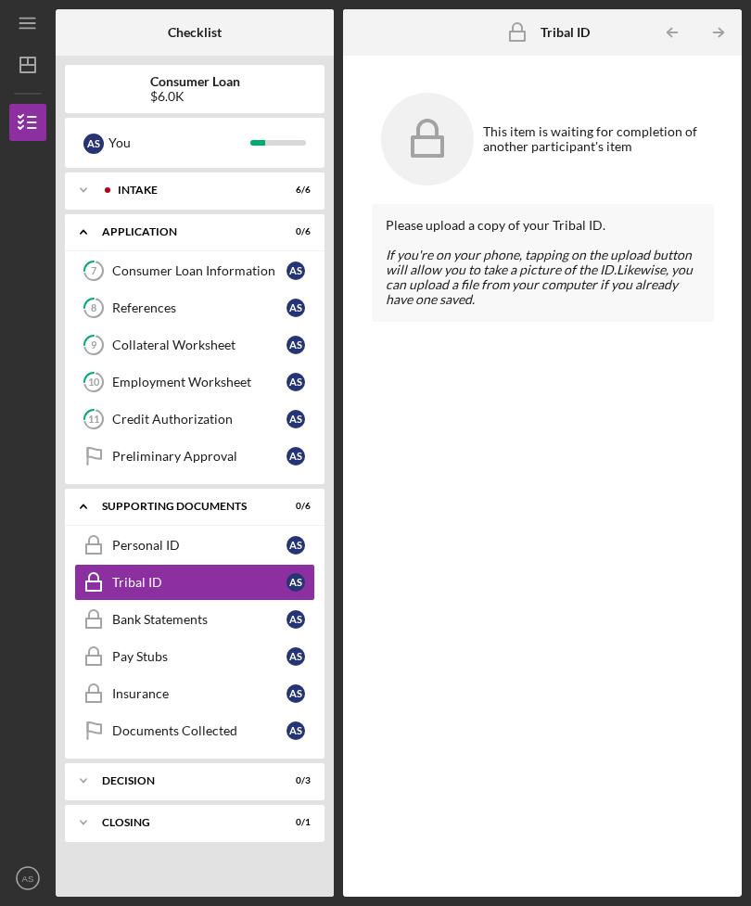
click at [127, 527] on link "Personal ID Personal ID A S" at bounding box center [194, 545] width 241 height 37
